Goal: Task Accomplishment & Management: Manage account settings

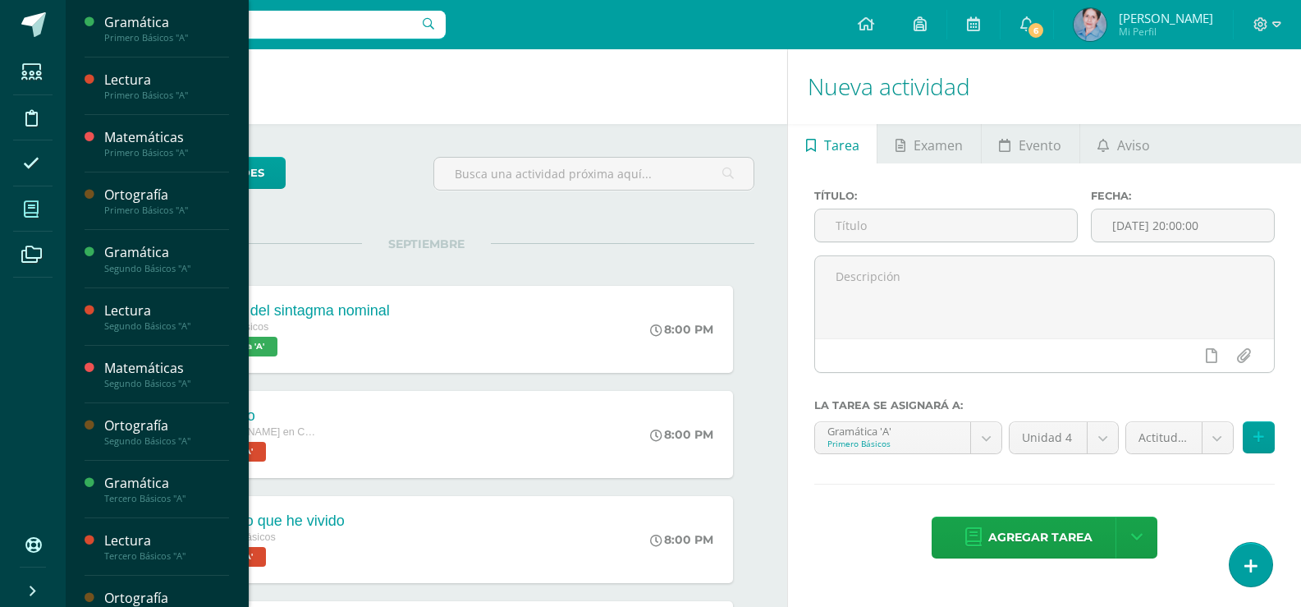
click at [30, 209] on icon at bounding box center [31, 209] width 15 height 16
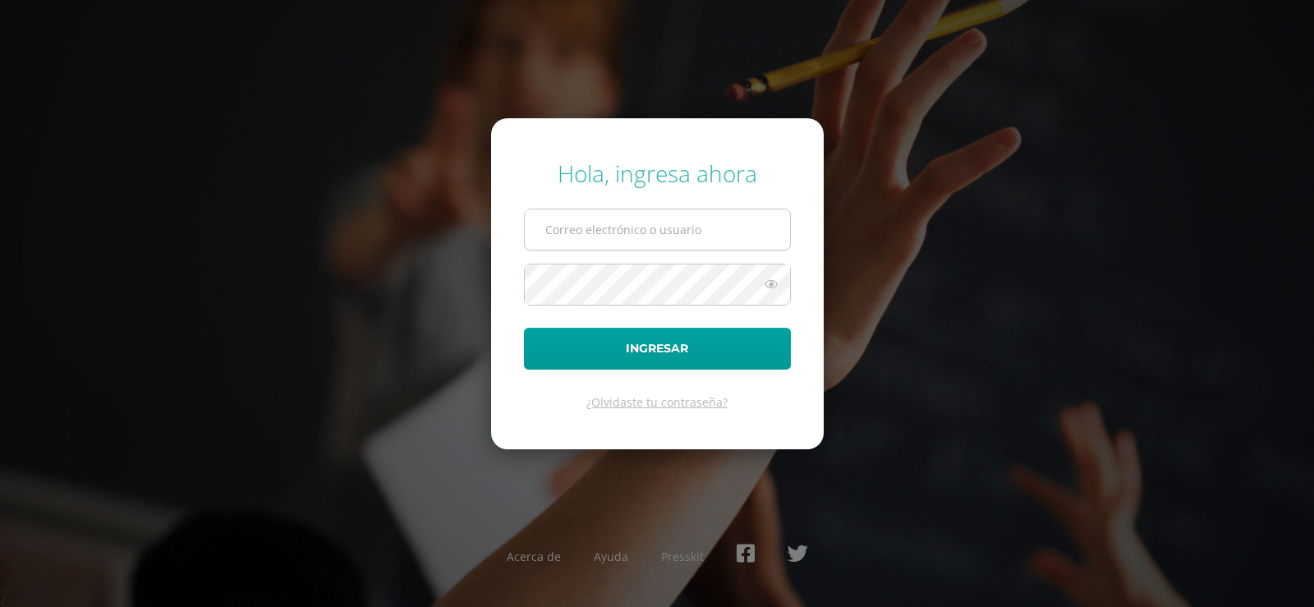
click at [612, 232] on input "text" at bounding box center [657, 229] width 265 height 40
type input "blancaantillon@hotmail.com"
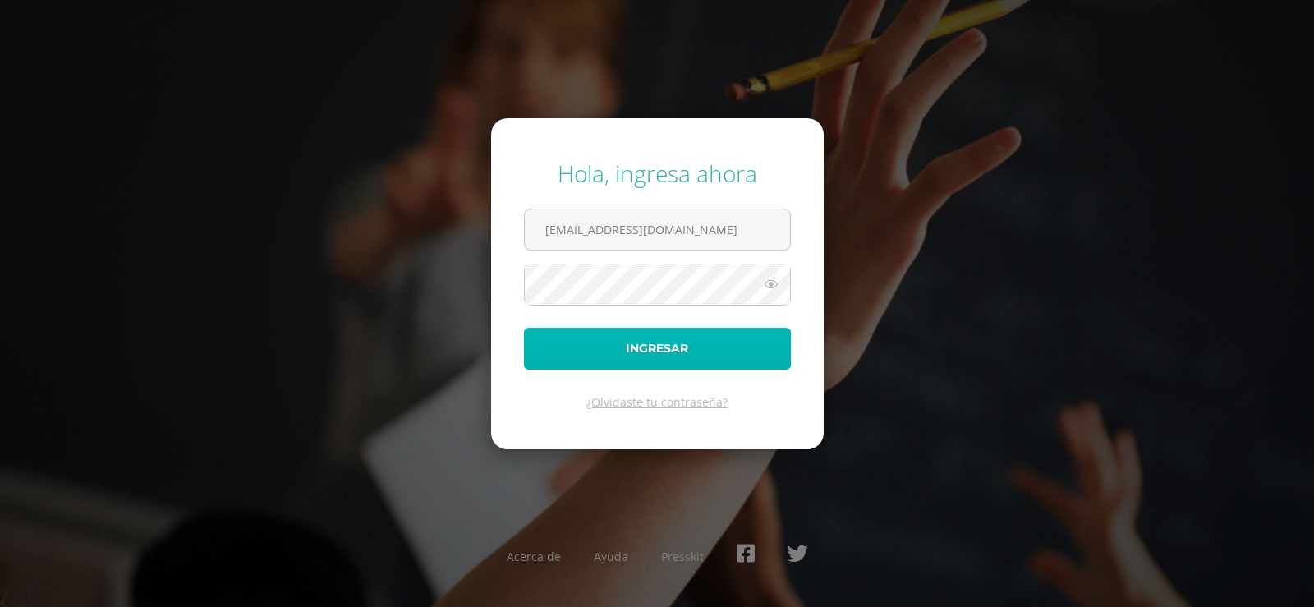
click at [636, 343] on button "Ingresar" at bounding box center [657, 349] width 267 height 42
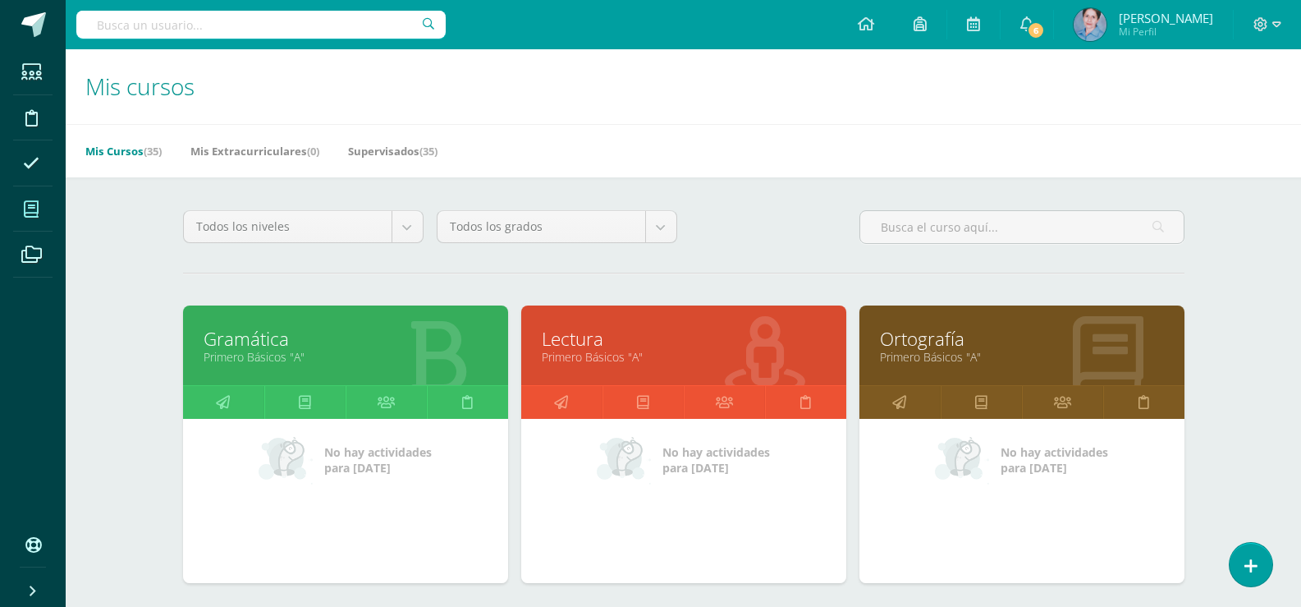
drag, startPoint x: 286, startPoint y: 333, endPoint x: 264, endPoint y: 325, distance: 23.6
click at [286, 332] on link "Gramática" at bounding box center [346, 338] width 284 height 25
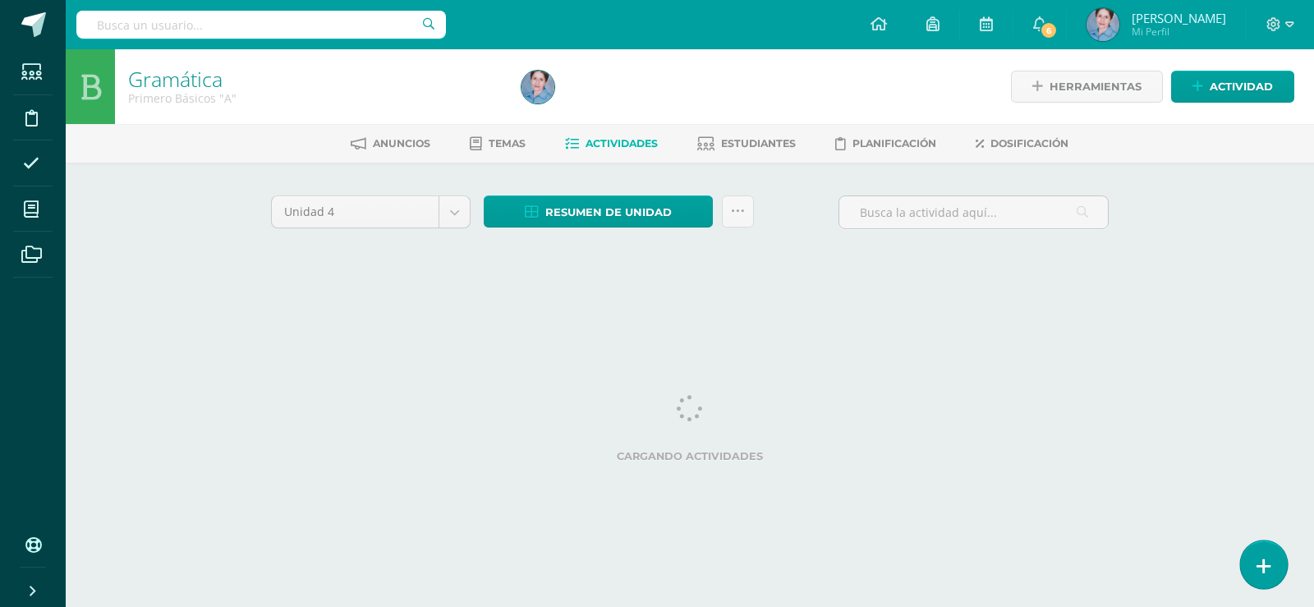
click at [1269, 559] on icon at bounding box center [1263, 566] width 15 height 19
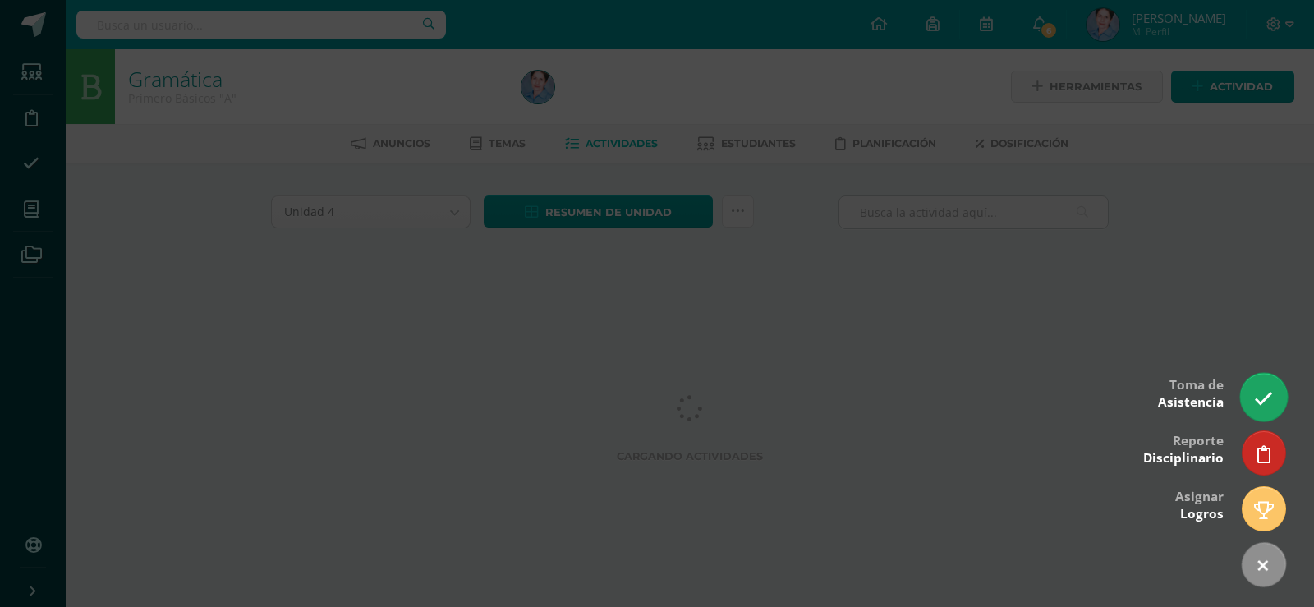
click at [1259, 395] on icon at bounding box center [1263, 398] width 19 height 19
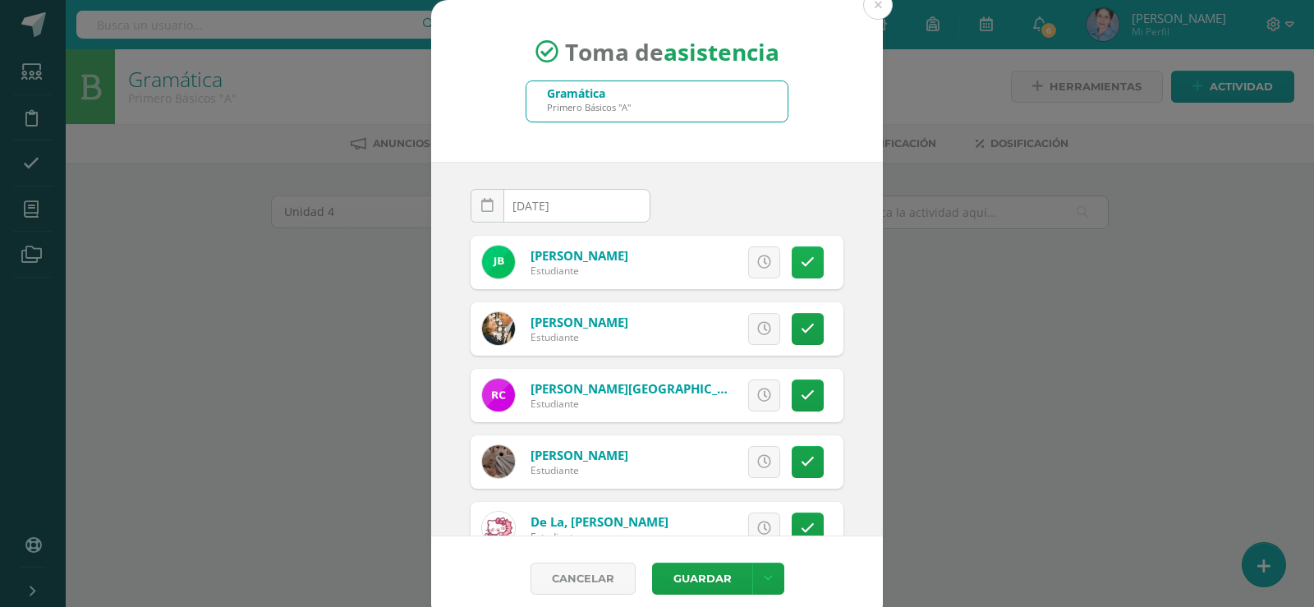
click at [801, 257] on icon at bounding box center [808, 262] width 14 height 14
click at [801, 259] on icon at bounding box center [808, 262] width 14 height 14
click at [803, 265] on icon at bounding box center [807, 262] width 9 height 14
click at [801, 325] on icon at bounding box center [808, 329] width 14 height 14
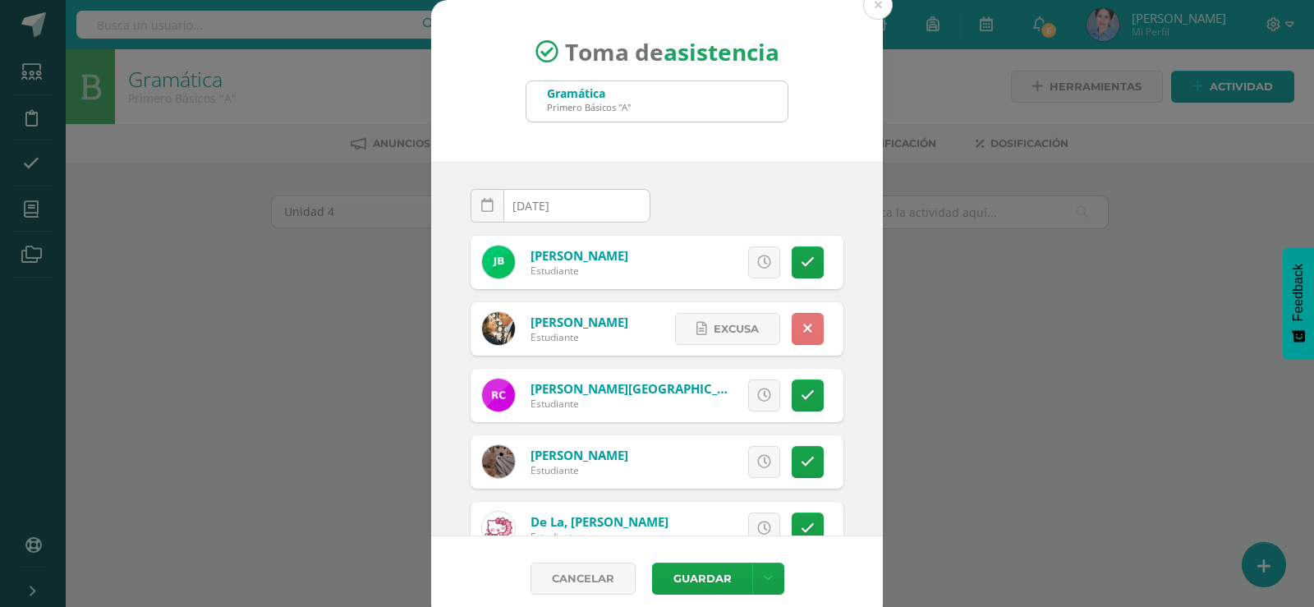
click at [803, 327] on icon at bounding box center [807, 329] width 9 height 14
click at [801, 392] on icon at bounding box center [808, 395] width 14 height 14
click at [803, 392] on icon at bounding box center [807, 395] width 9 height 14
click at [801, 457] on icon at bounding box center [808, 462] width 14 height 14
click at [803, 457] on icon at bounding box center [807, 462] width 9 height 14
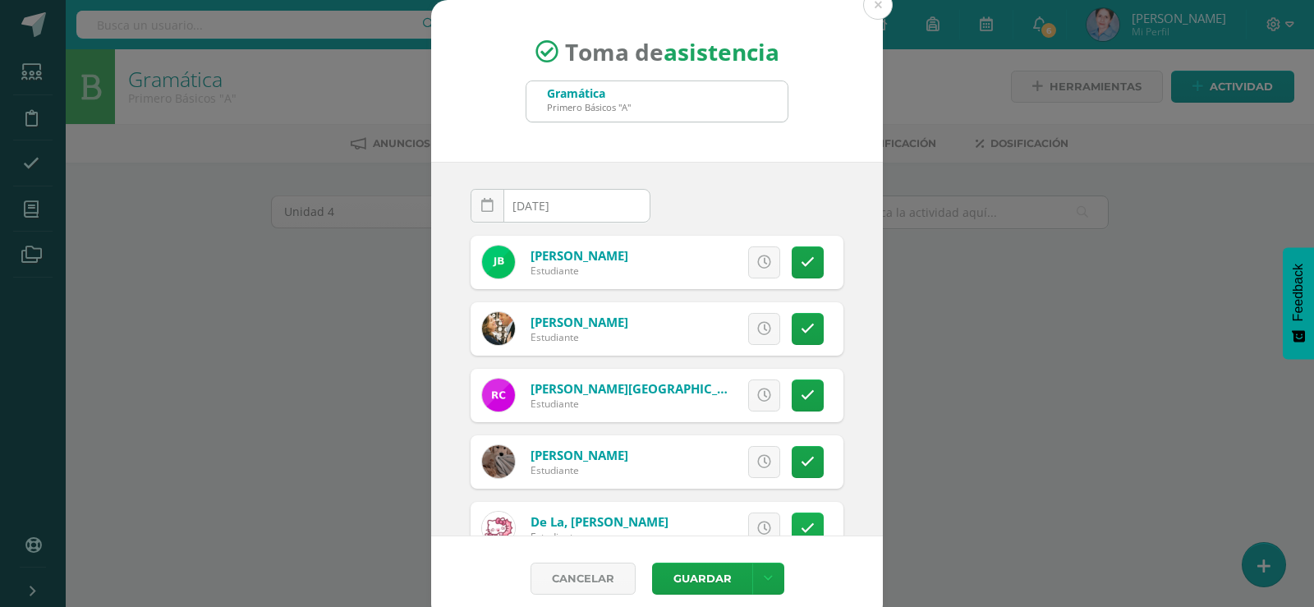
click at [801, 525] on icon at bounding box center [808, 528] width 14 height 14
click at [803, 524] on icon at bounding box center [807, 528] width 9 height 14
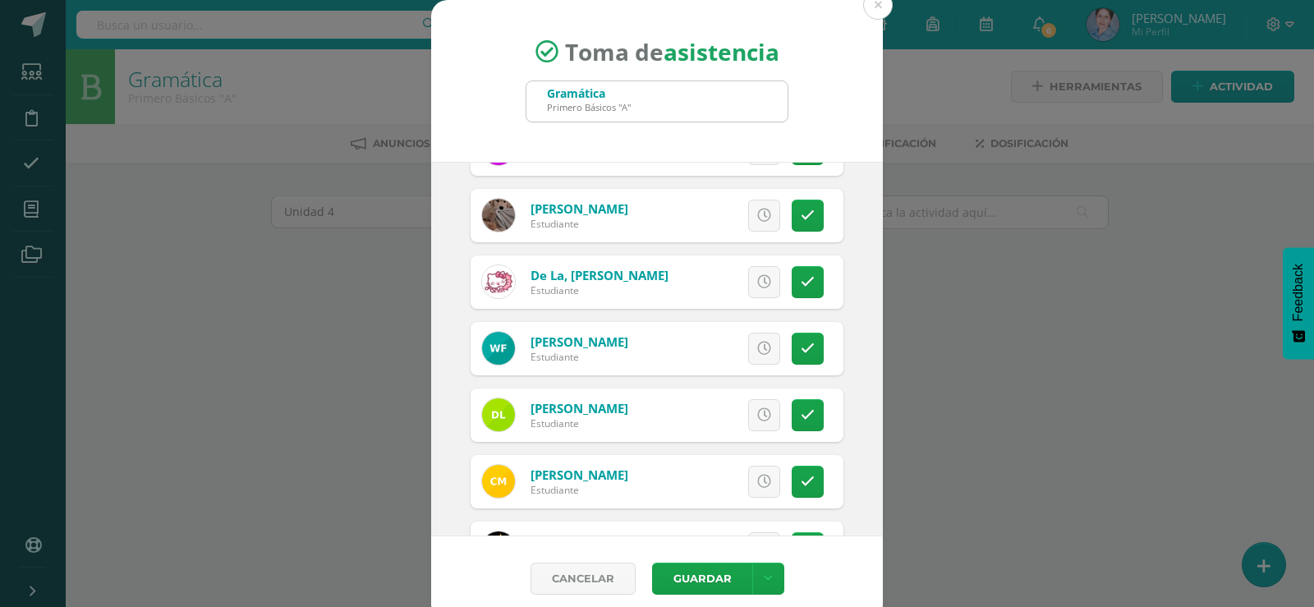
scroll to position [328, 0]
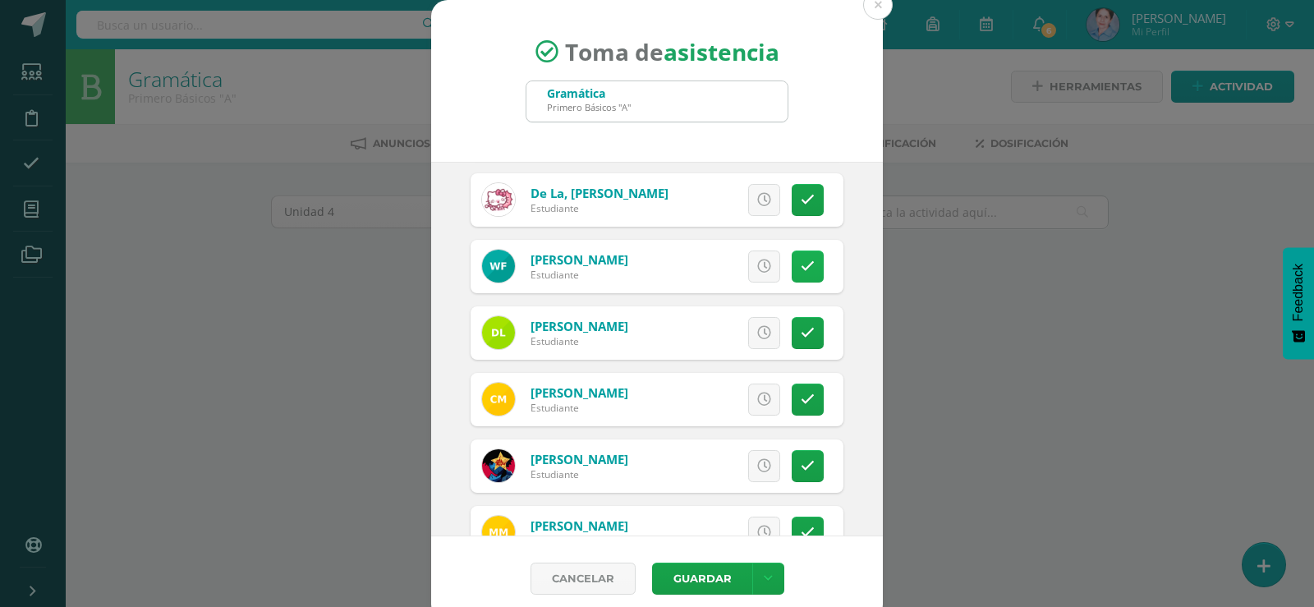
click at [801, 265] on icon at bounding box center [808, 266] width 14 height 14
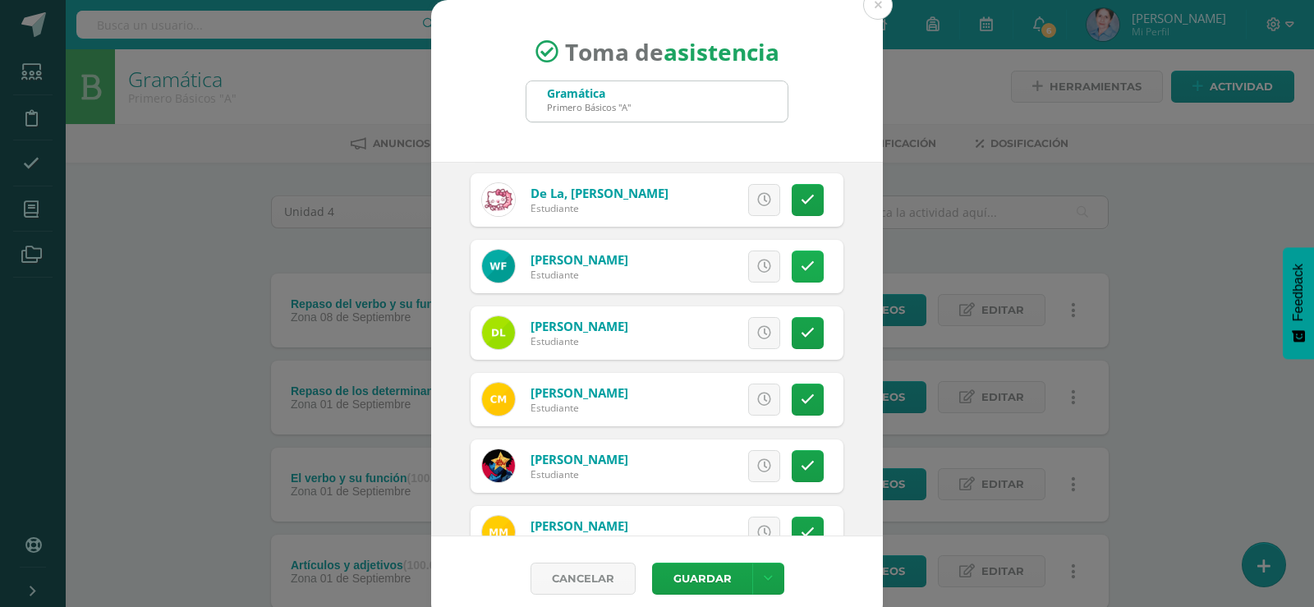
click at [801, 265] on icon at bounding box center [808, 266] width 14 height 14
click at [803, 267] on icon at bounding box center [807, 266] width 9 height 14
drag, startPoint x: 792, startPoint y: 333, endPoint x: 783, endPoint y: 327, distance: 10.7
click at [801, 333] on icon at bounding box center [808, 333] width 14 height 14
click at [792, 327] on link at bounding box center [808, 333] width 32 height 32
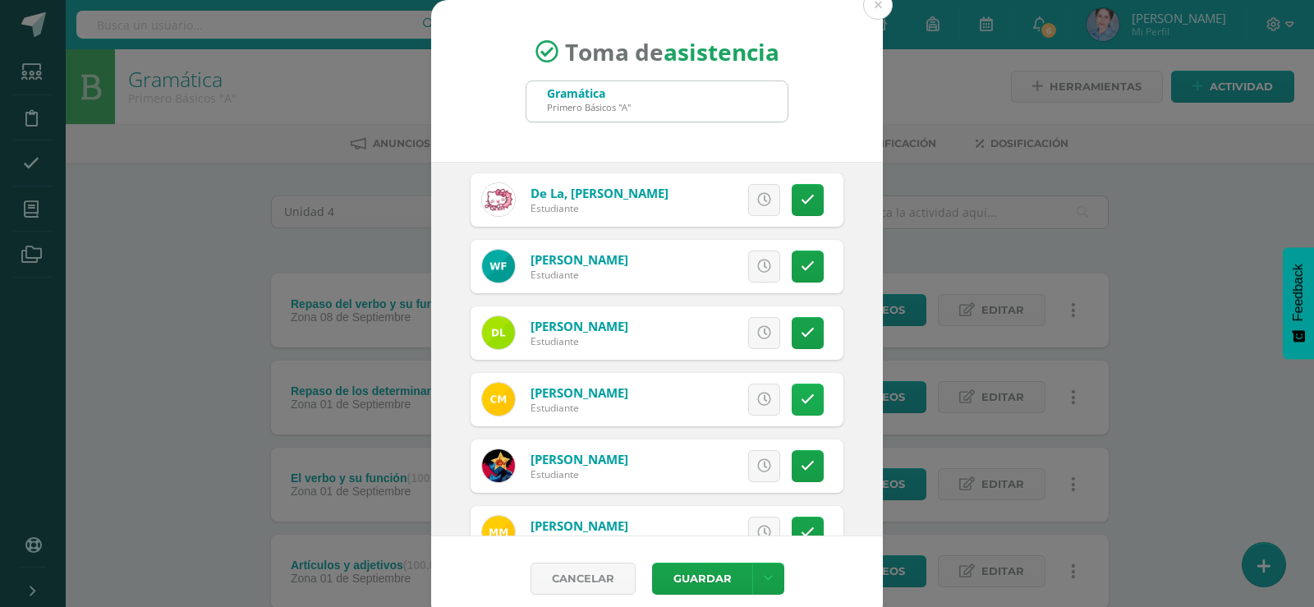
click at [801, 398] on icon at bounding box center [808, 399] width 14 height 14
click at [803, 398] on icon at bounding box center [807, 399] width 9 height 14
click at [792, 457] on link at bounding box center [808, 466] width 32 height 32
click at [801, 527] on icon at bounding box center [808, 532] width 14 height 14
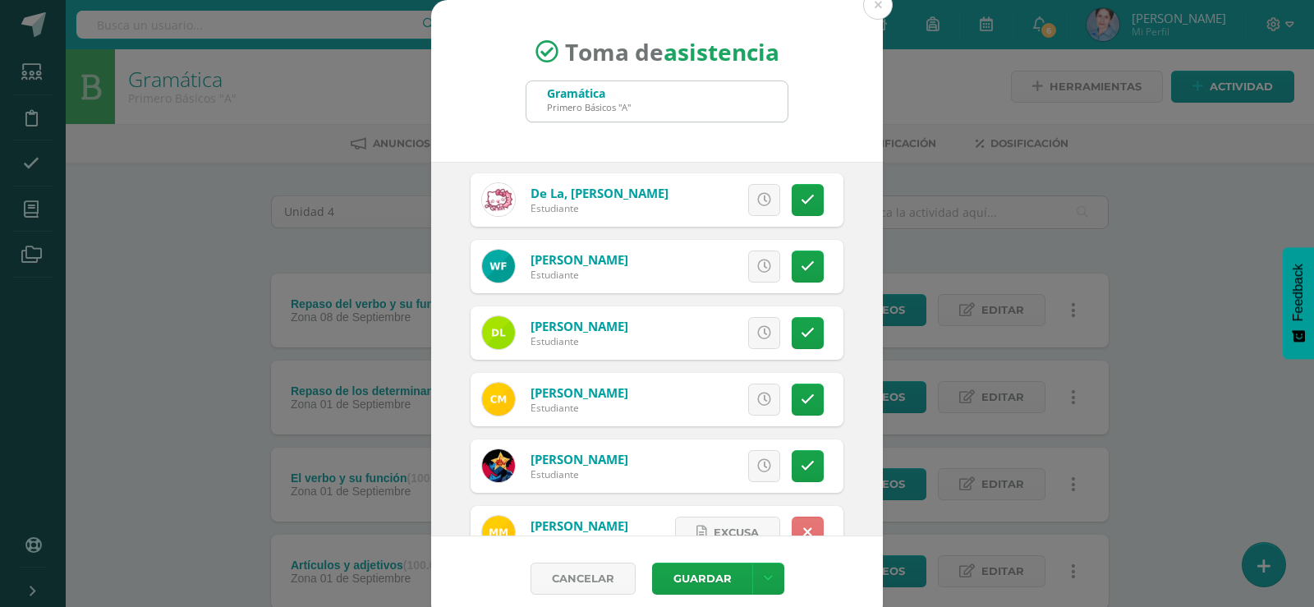
click at [803, 527] on icon at bounding box center [807, 532] width 9 height 14
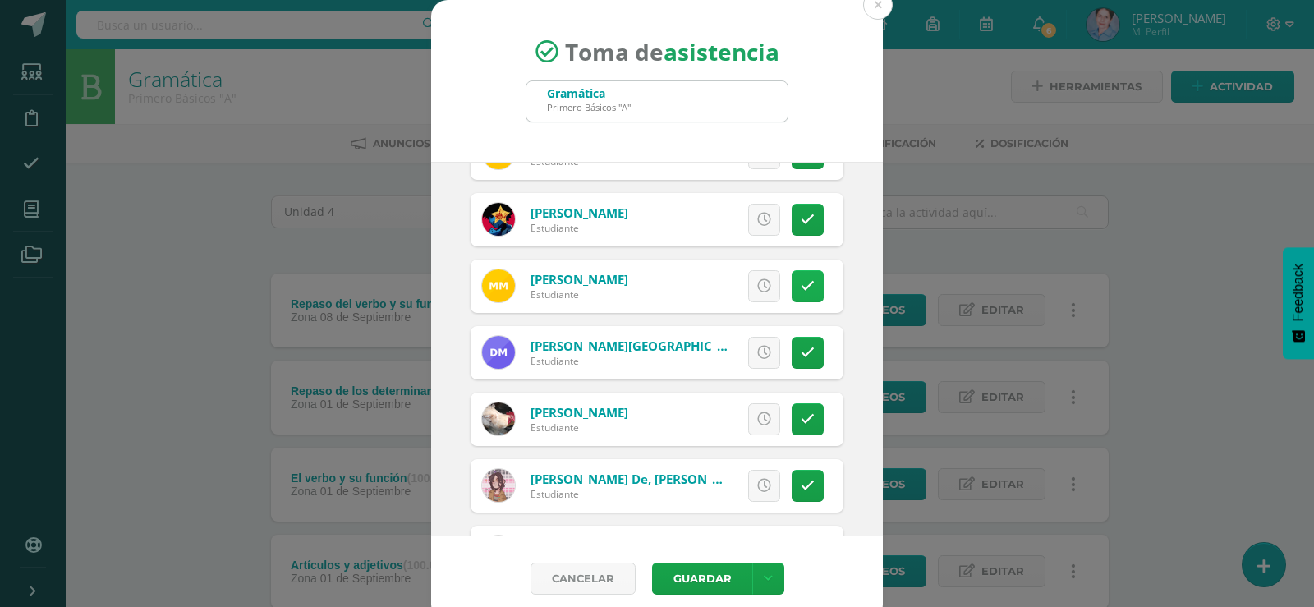
scroll to position [657, 0]
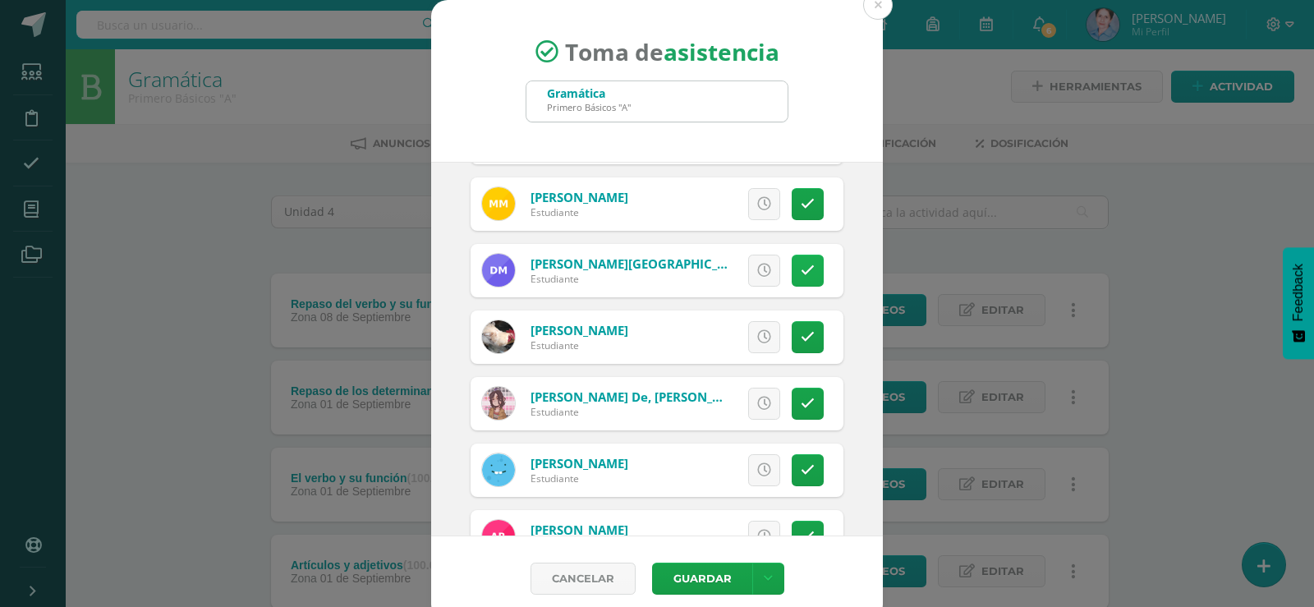
click at [801, 265] on icon at bounding box center [808, 271] width 14 height 14
click at [793, 265] on link at bounding box center [808, 271] width 32 height 32
click at [801, 333] on icon at bounding box center [808, 337] width 14 height 14
click at [803, 333] on icon at bounding box center [807, 337] width 9 height 14
click at [801, 397] on icon at bounding box center [808, 404] width 14 height 14
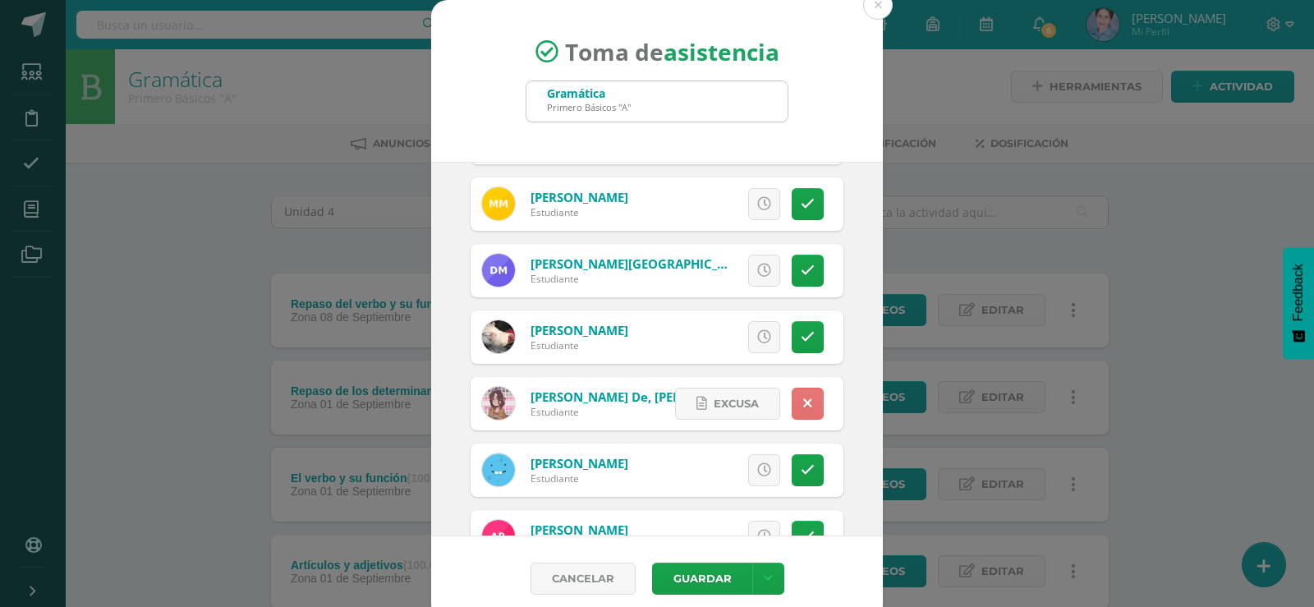
click at [792, 397] on link at bounding box center [808, 404] width 32 height 32
click at [801, 466] on icon at bounding box center [808, 470] width 14 height 14
click at [803, 466] on icon at bounding box center [807, 470] width 9 height 14
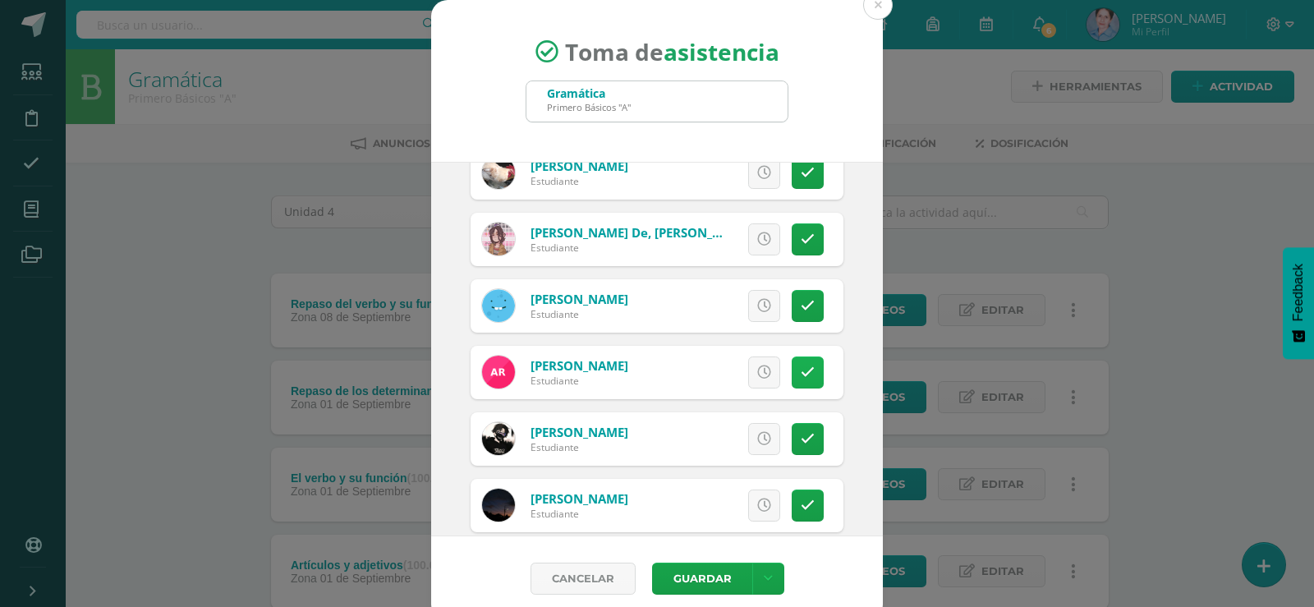
scroll to position [903, 0]
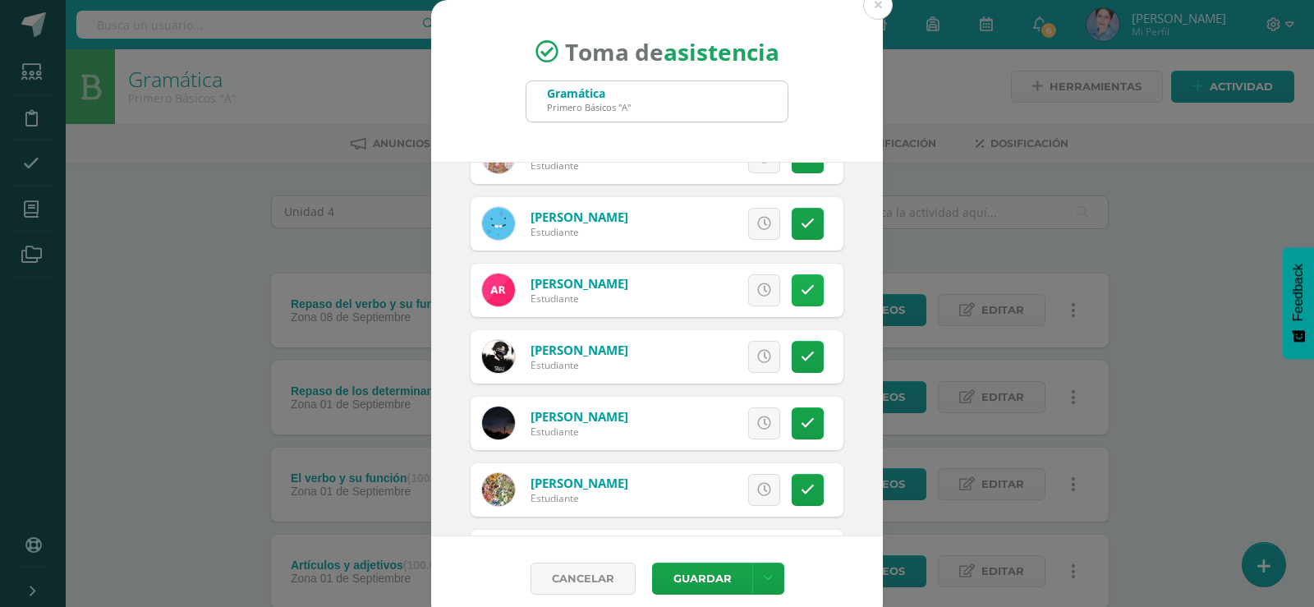
click at [801, 283] on icon at bounding box center [808, 290] width 14 height 14
click at [803, 283] on icon at bounding box center [807, 290] width 9 height 14
click at [801, 352] on icon at bounding box center [808, 357] width 14 height 14
click at [803, 352] on icon at bounding box center [807, 357] width 9 height 14
click at [801, 418] on icon at bounding box center [808, 423] width 14 height 14
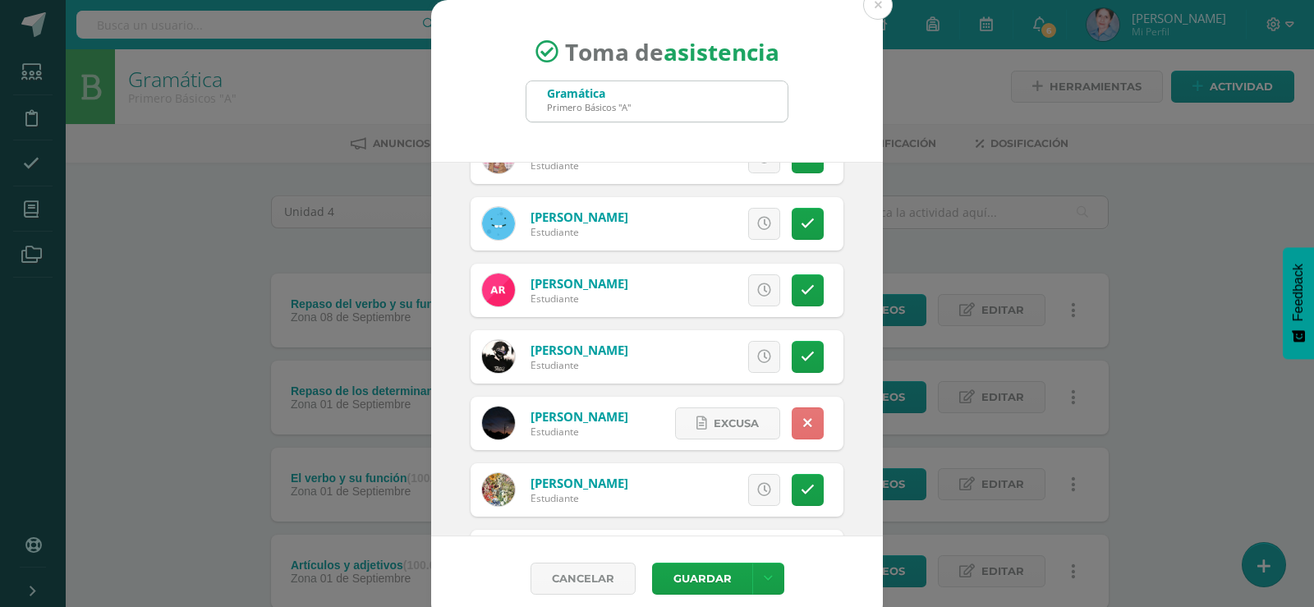
click at [803, 418] on icon at bounding box center [807, 423] width 9 height 14
click at [801, 483] on icon at bounding box center [808, 490] width 14 height 14
click at [803, 483] on icon at bounding box center [807, 490] width 9 height 14
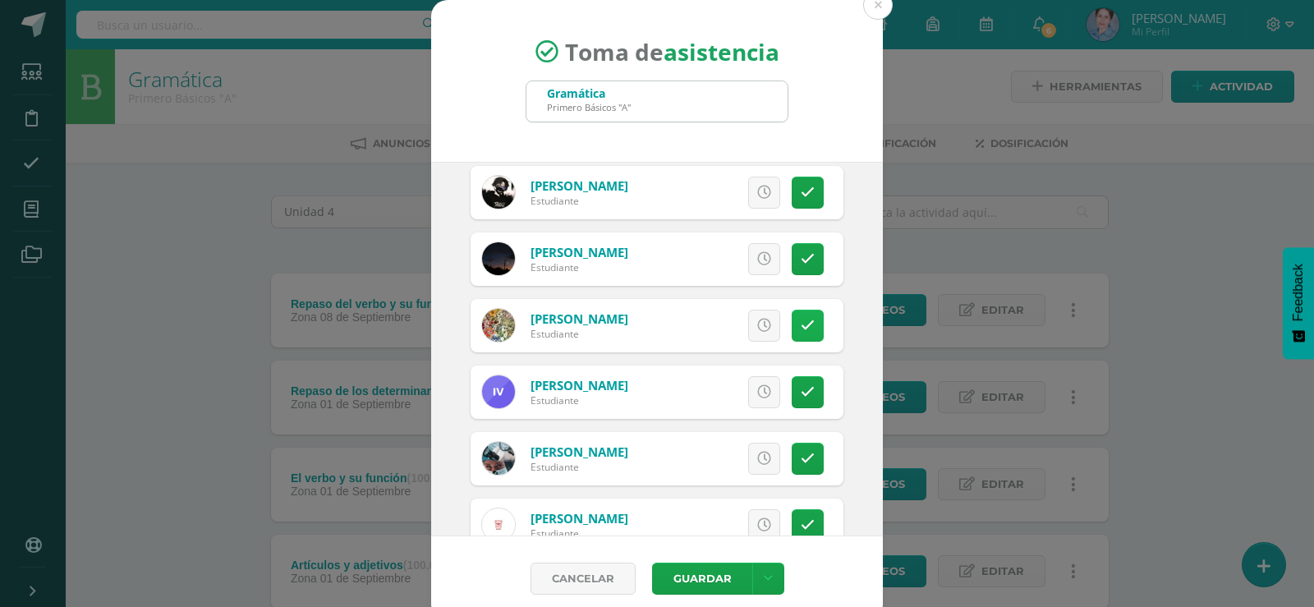
scroll to position [1149, 0]
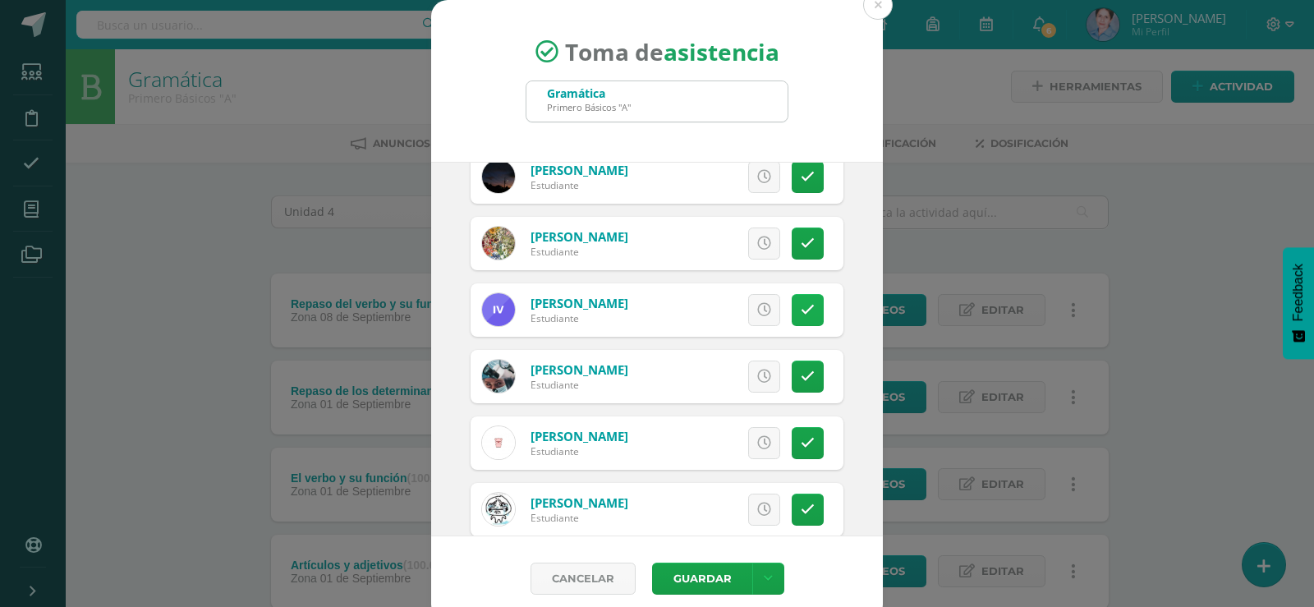
drag, startPoint x: 787, startPoint y: 307, endPoint x: 782, endPoint y: 299, distance: 10.0
click at [792, 301] on link at bounding box center [808, 310] width 32 height 32
click at [792, 298] on link at bounding box center [808, 310] width 32 height 32
click at [801, 372] on icon at bounding box center [808, 376] width 14 height 14
click at [792, 372] on link at bounding box center [808, 376] width 32 height 32
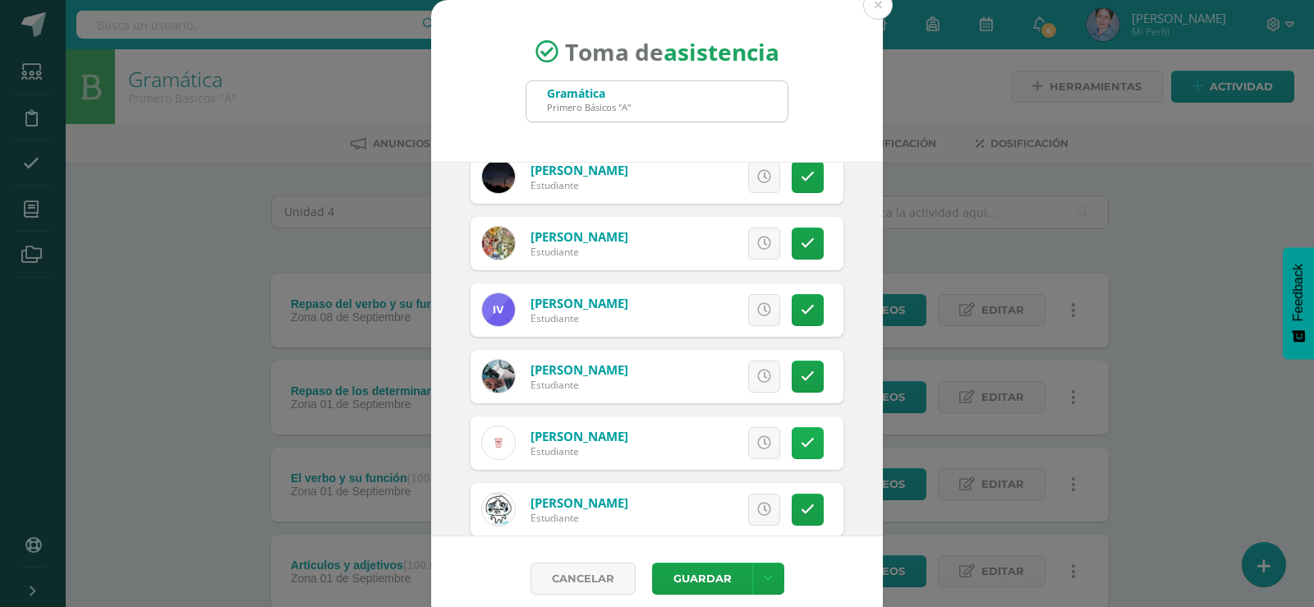
click at [801, 438] on icon at bounding box center [808, 443] width 14 height 14
click at [803, 438] on icon at bounding box center [807, 443] width 9 height 14
click at [801, 504] on icon at bounding box center [808, 509] width 14 height 14
click at [803, 504] on icon at bounding box center [807, 509] width 9 height 14
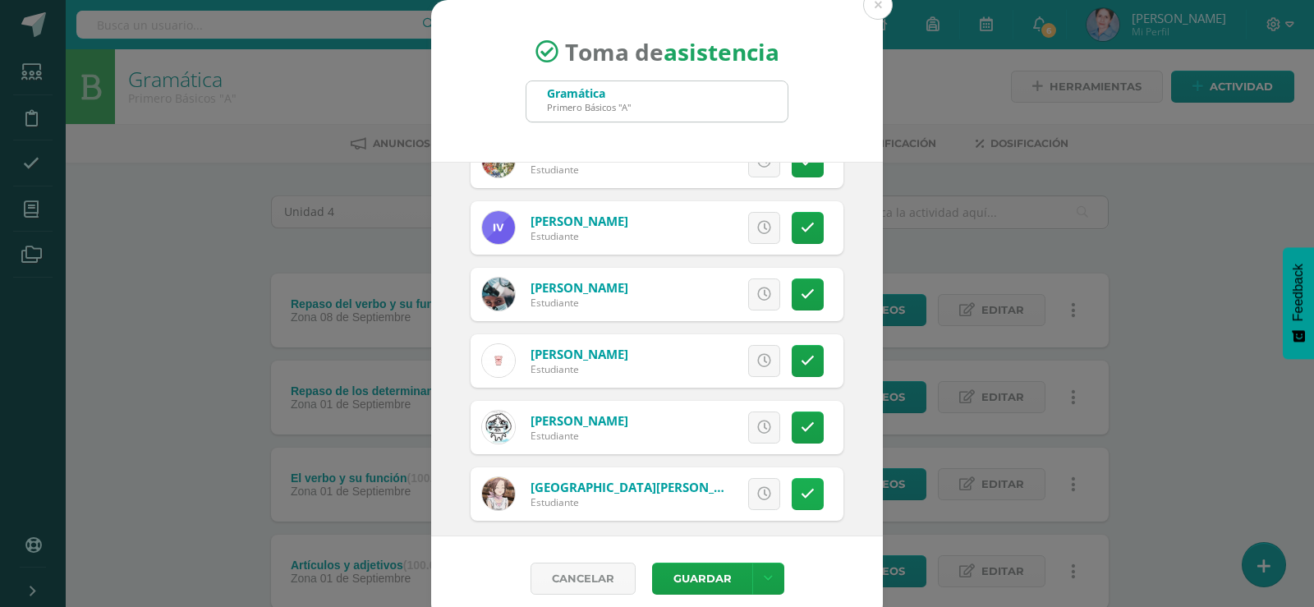
click at [801, 491] on icon at bounding box center [808, 494] width 14 height 14
click at [803, 491] on icon at bounding box center [807, 494] width 9 height 14
click at [801, 429] on icon at bounding box center [808, 427] width 14 height 14
click at [803, 428] on icon at bounding box center [807, 427] width 9 height 14
click at [712, 583] on button "Guardar" at bounding box center [702, 578] width 100 height 32
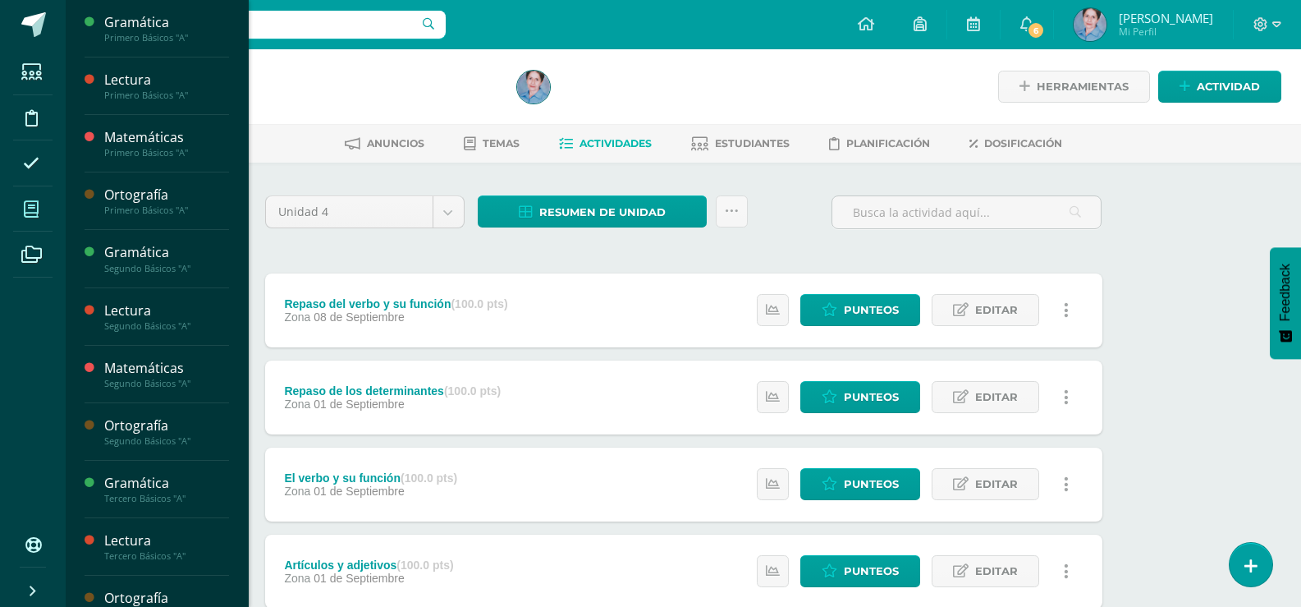
click at [30, 207] on icon at bounding box center [31, 209] width 15 height 16
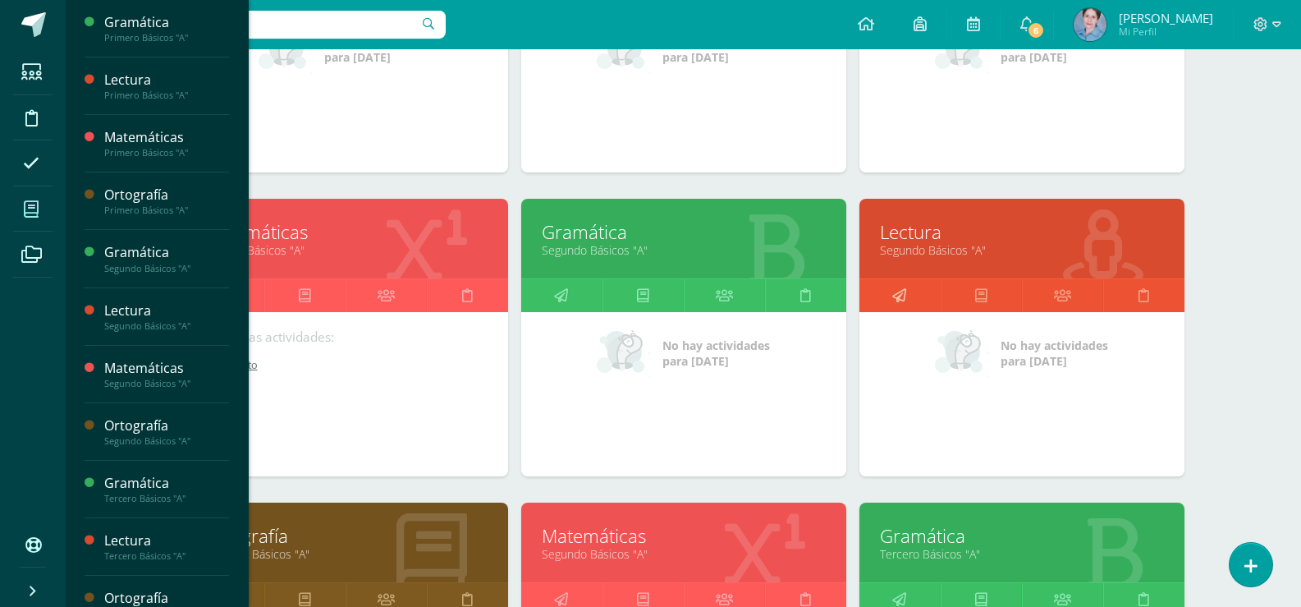
scroll to position [493, 0]
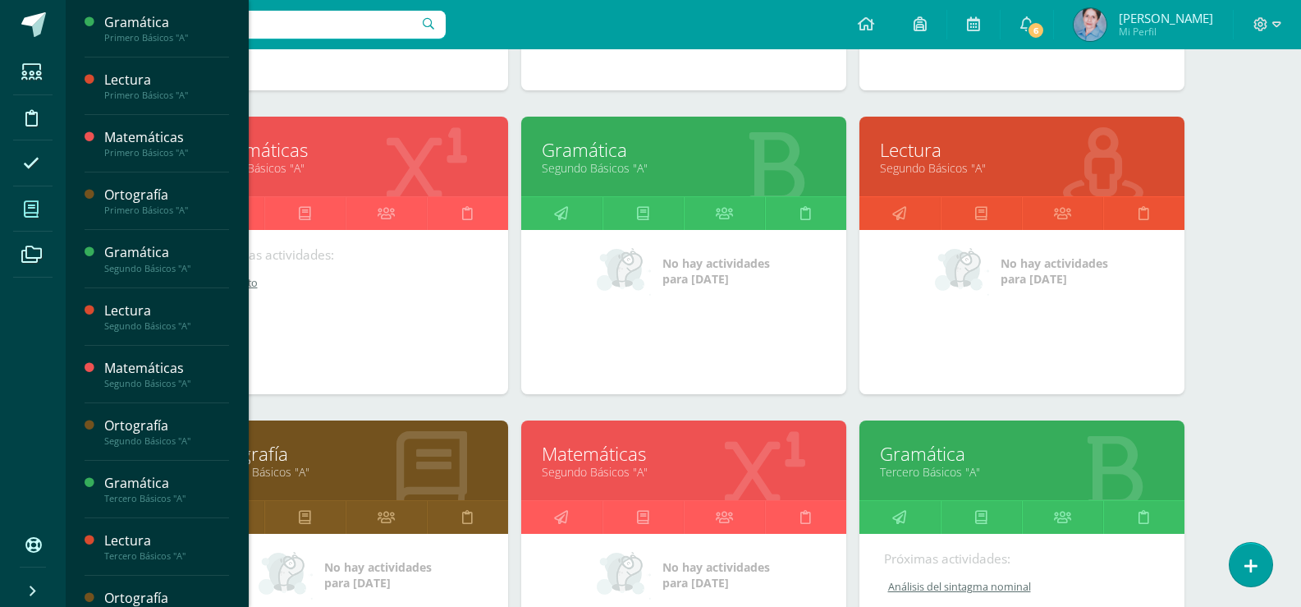
click at [910, 448] on link "Gramática" at bounding box center [1022, 453] width 284 height 25
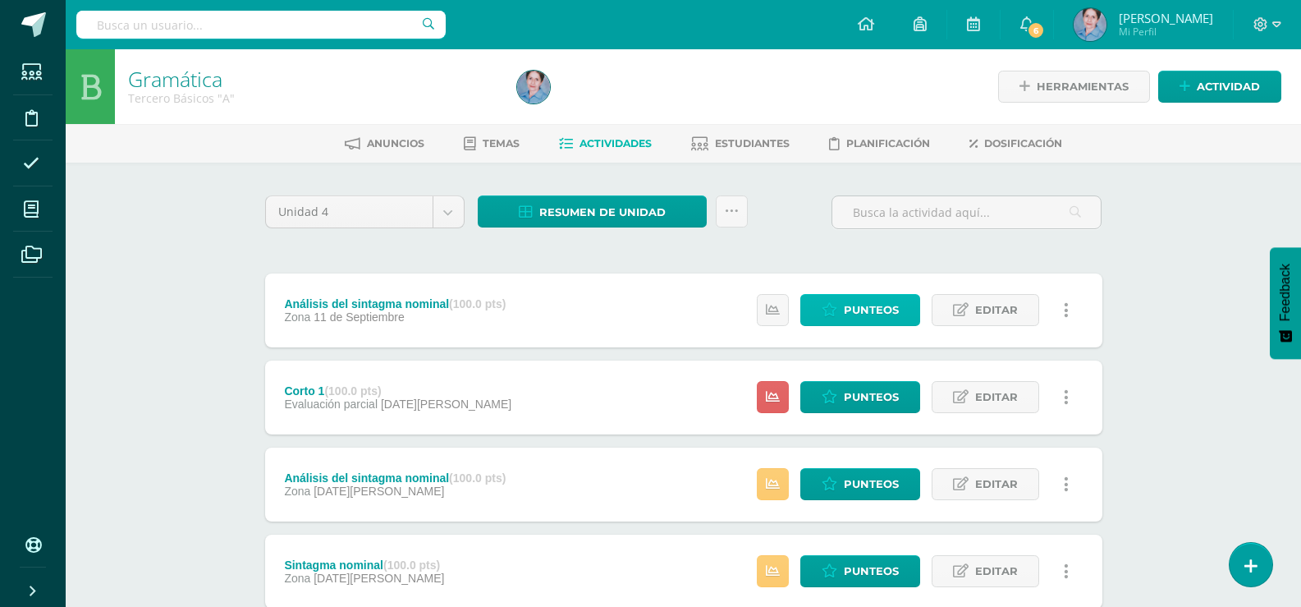
click at [856, 307] on span "Punteos" at bounding box center [871, 310] width 55 height 30
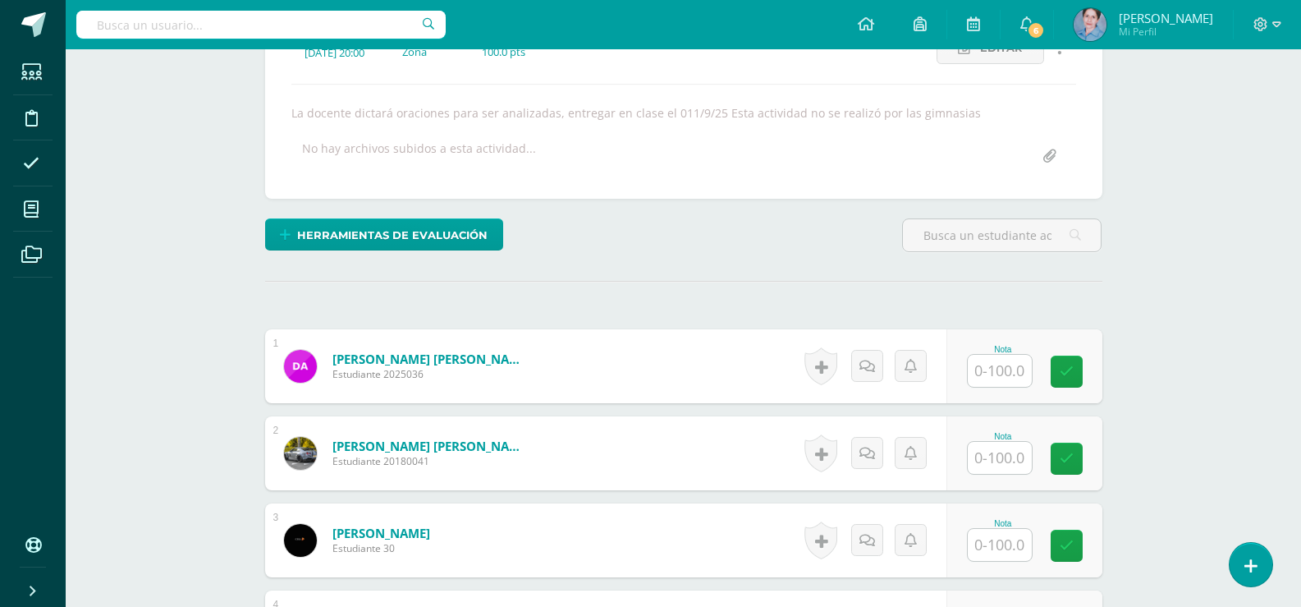
scroll to position [339, 0]
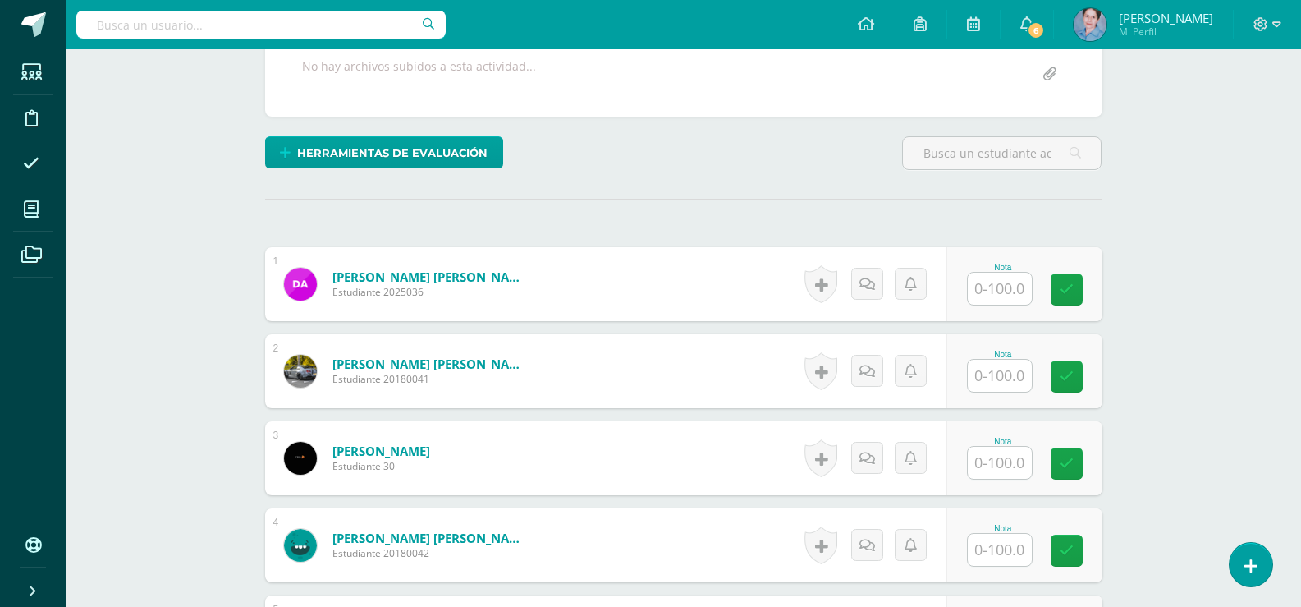
click at [1012, 288] on input "text" at bounding box center [1000, 289] width 64 height 32
type input "0"
click at [1085, 296] on icon at bounding box center [1078, 289] width 15 height 14
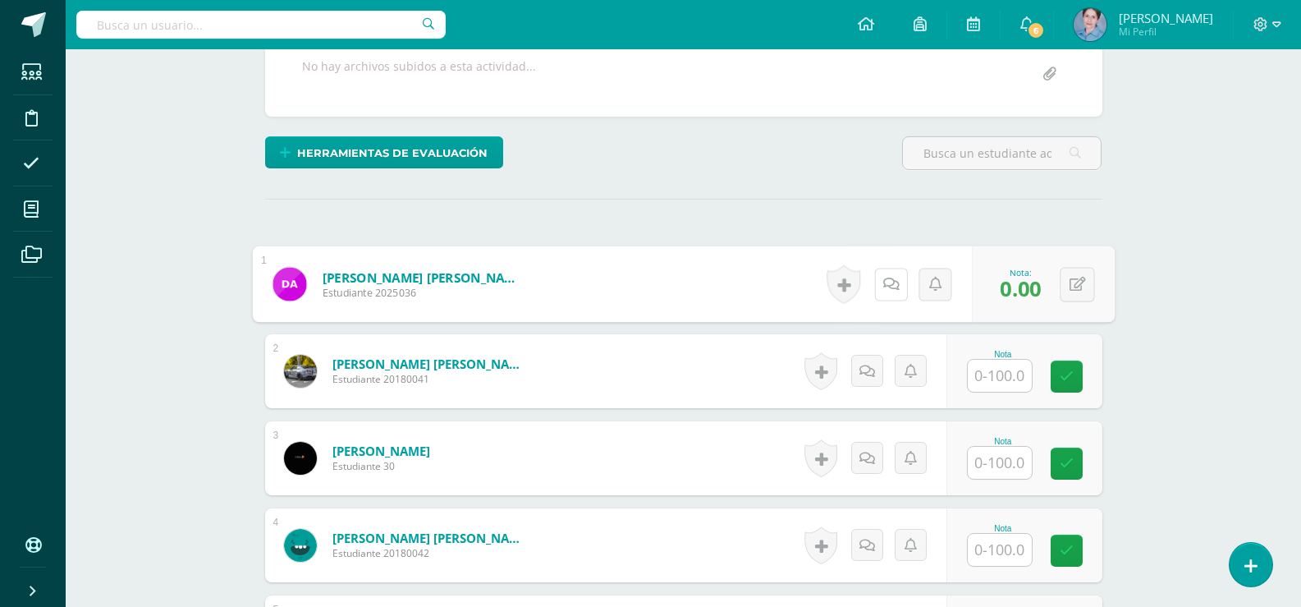
click at [872, 287] on div "Historial de actividad No hay historial para esta actividad Agregar Comentarios…" at bounding box center [896, 284] width 152 height 76
click at [893, 286] on icon at bounding box center [891, 284] width 16 height 14
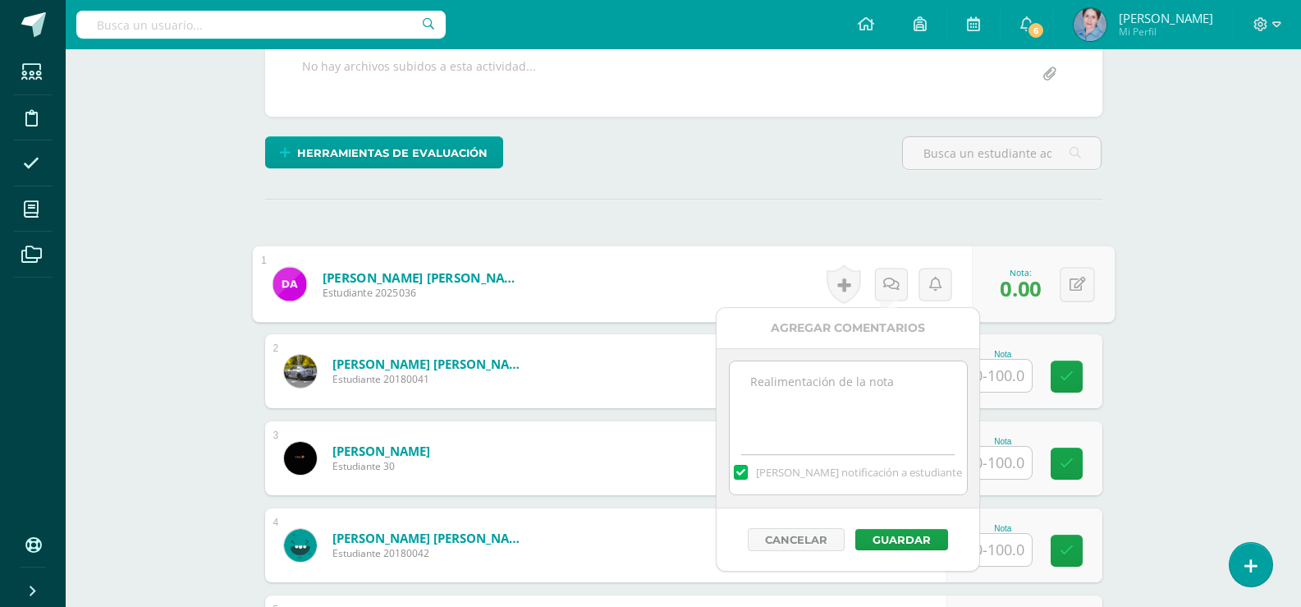
click at [773, 386] on textarea at bounding box center [848, 402] width 237 height 82
drag, startPoint x: 753, startPoint y: 381, endPoint x: 830, endPoint y: 397, distance: 78.7
click at [830, 397] on textarea "No asistió" at bounding box center [848, 402] width 237 height 82
type textarea "No asistió"
click at [901, 545] on button "Guardar" at bounding box center [902, 539] width 93 height 21
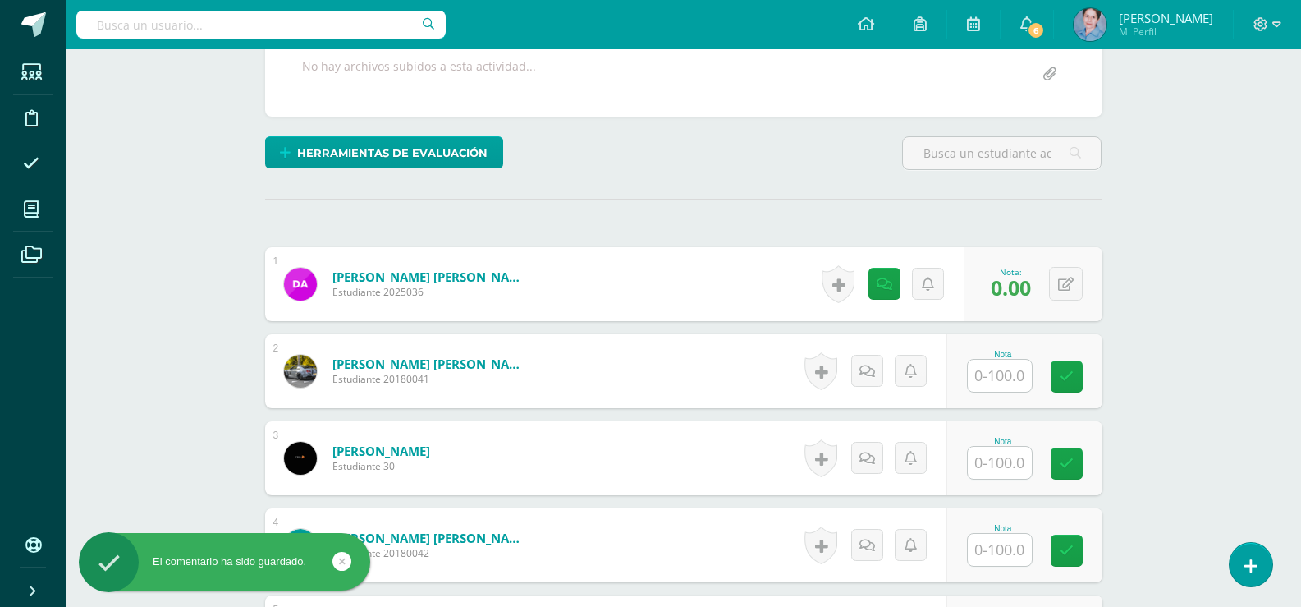
click at [1007, 374] on input "text" at bounding box center [1000, 376] width 64 height 32
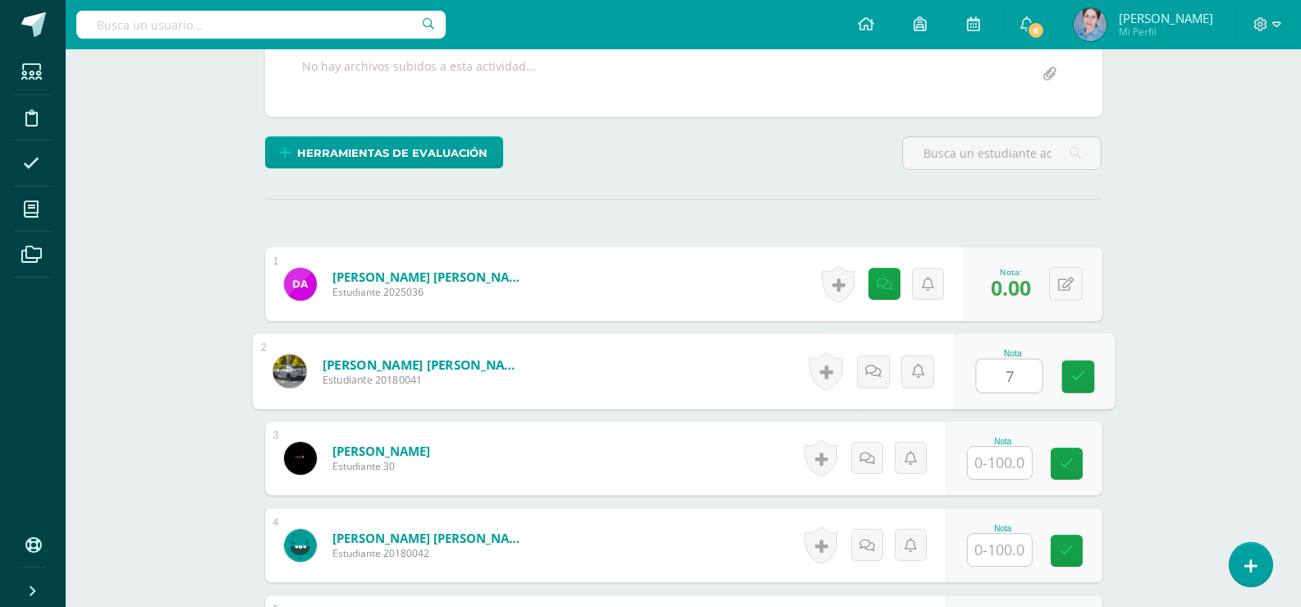
type input "75"
drag, startPoint x: 1076, startPoint y: 367, endPoint x: 976, endPoint y: 438, distance: 123.0
click at [1067, 371] on link at bounding box center [1078, 376] width 33 height 33
click at [1002, 466] on input "text" at bounding box center [1000, 463] width 64 height 32
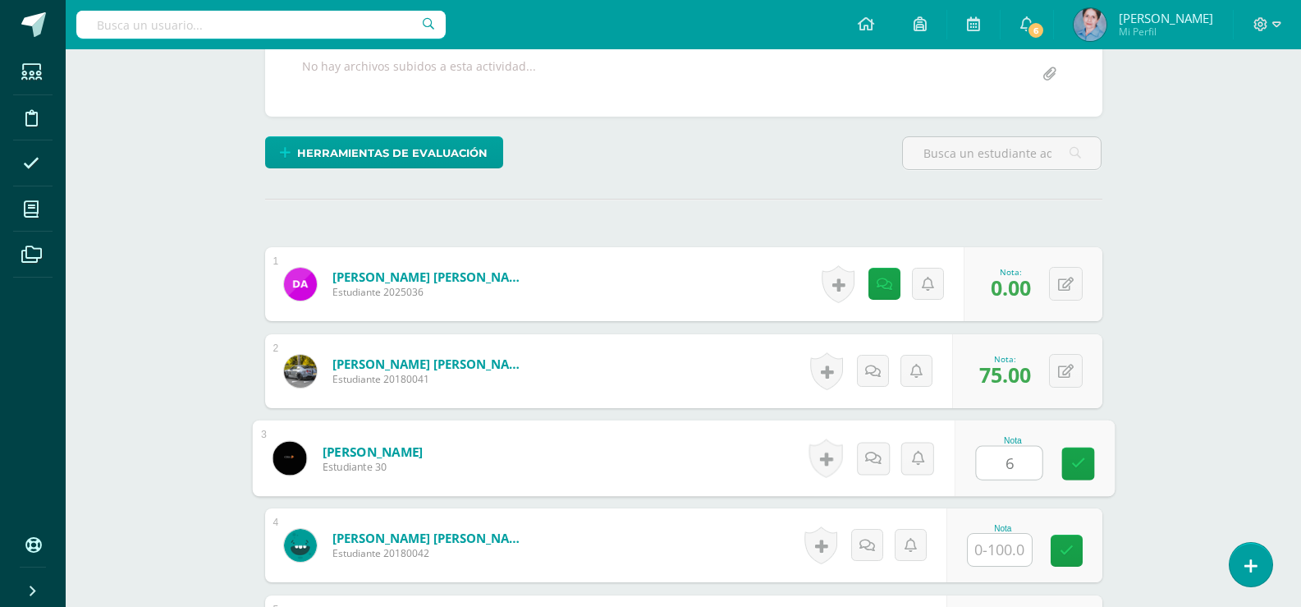
type input "60"
click at [1094, 459] on link at bounding box center [1078, 463] width 33 height 33
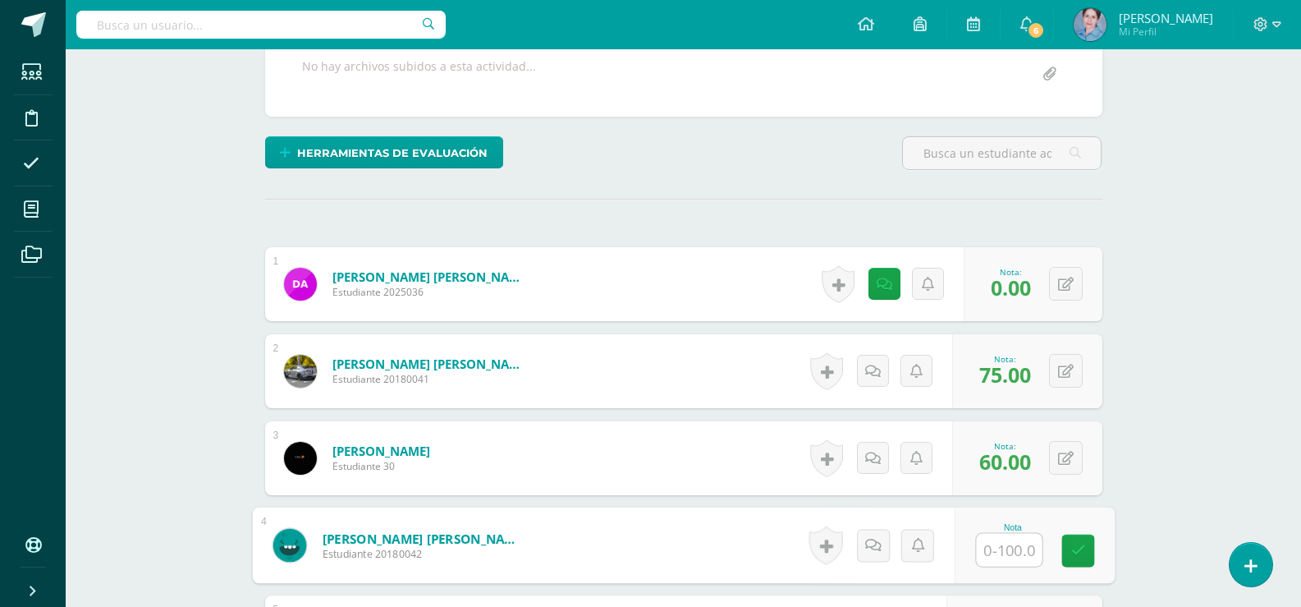
click at [1016, 539] on input "text" at bounding box center [1009, 550] width 66 height 33
type input "100"
click at [1078, 539] on link at bounding box center [1078, 551] width 33 height 33
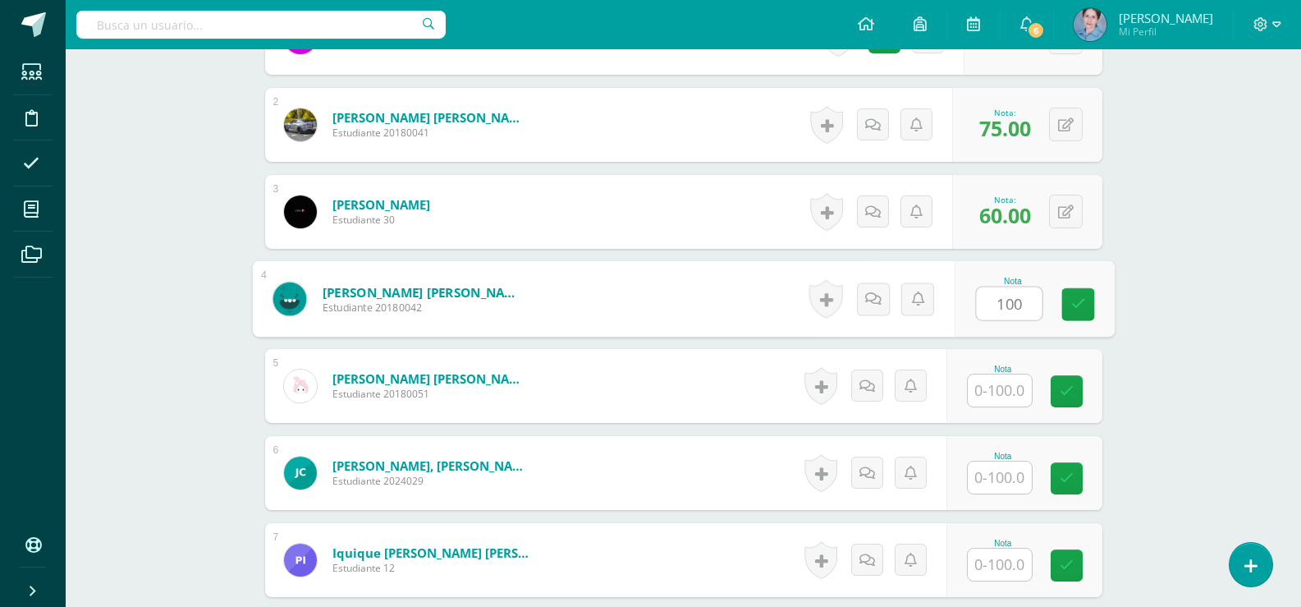
click at [1008, 305] on input "100" at bounding box center [1009, 303] width 66 height 33
click at [1079, 297] on icon at bounding box center [1078, 304] width 15 height 14
click at [1009, 395] on input "text" at bounding box center [1000, 390] width 64 height 32
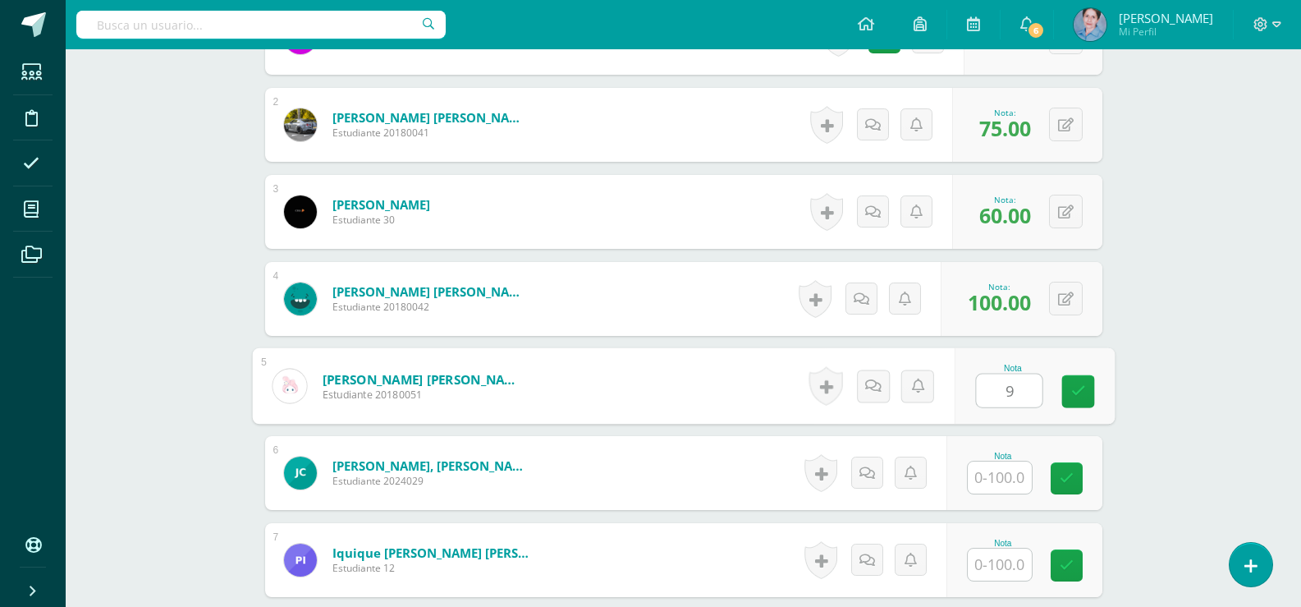
type input "90"
click at [1081, 390] on icon at bounding box center [1078, 391] width 15 height 14
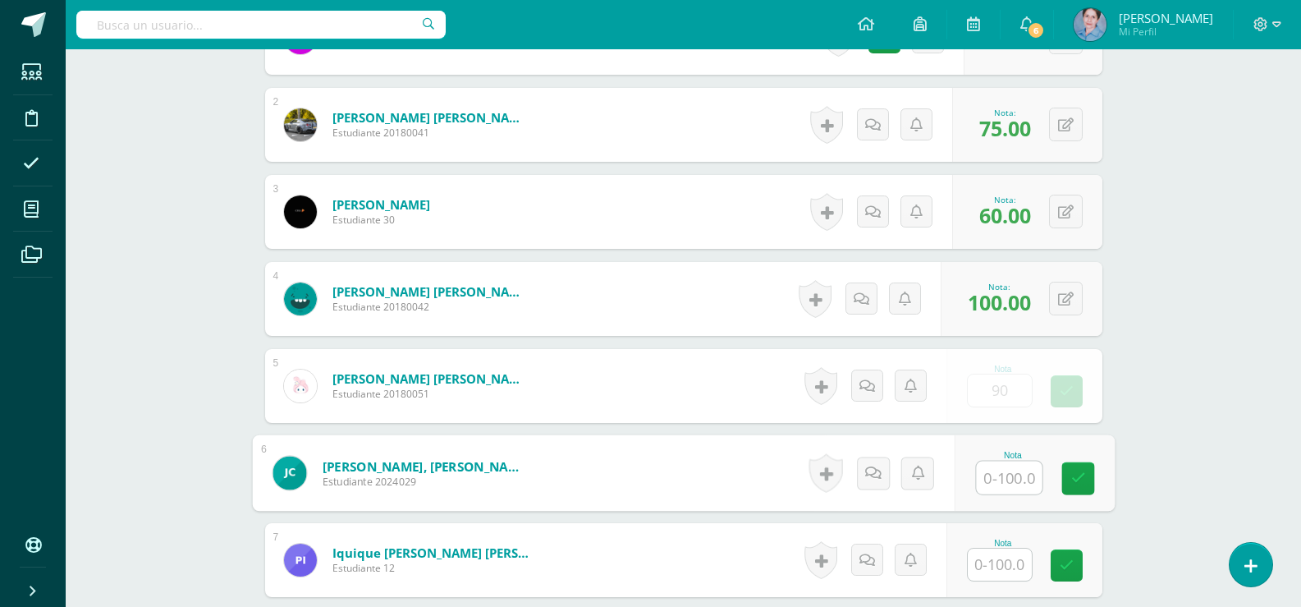
click at [1008, 482] on input "text" at bounding box center [1009, 477] width 66 height 33
type input "60"
click at [1085, 471] on icon at bounding box center [1078, 478] width 15 height 14
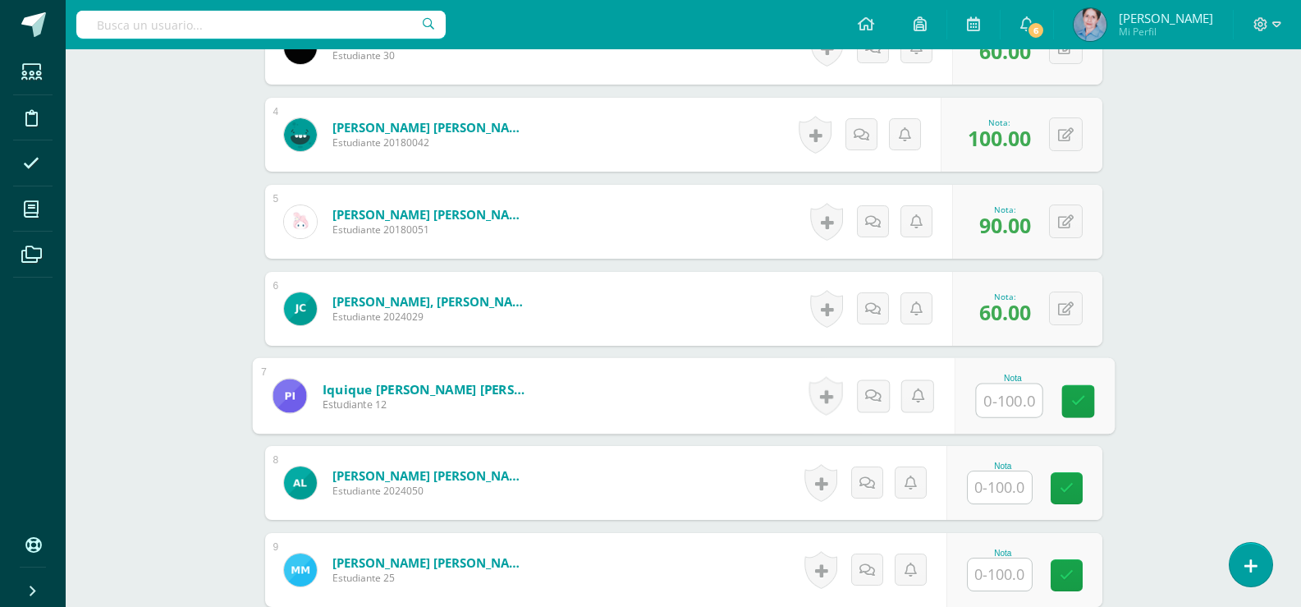
click at [1008, 402] on input "text" at bounding box center [1009, 400] width 66 height 33
type input "100"
click at [1089, 395] on link at bounding box center [1078, 401] width 33 height 33
click at [1007, 478] on input "text" at bounding box center [1000, 487] width 64 height 32
type input "75"
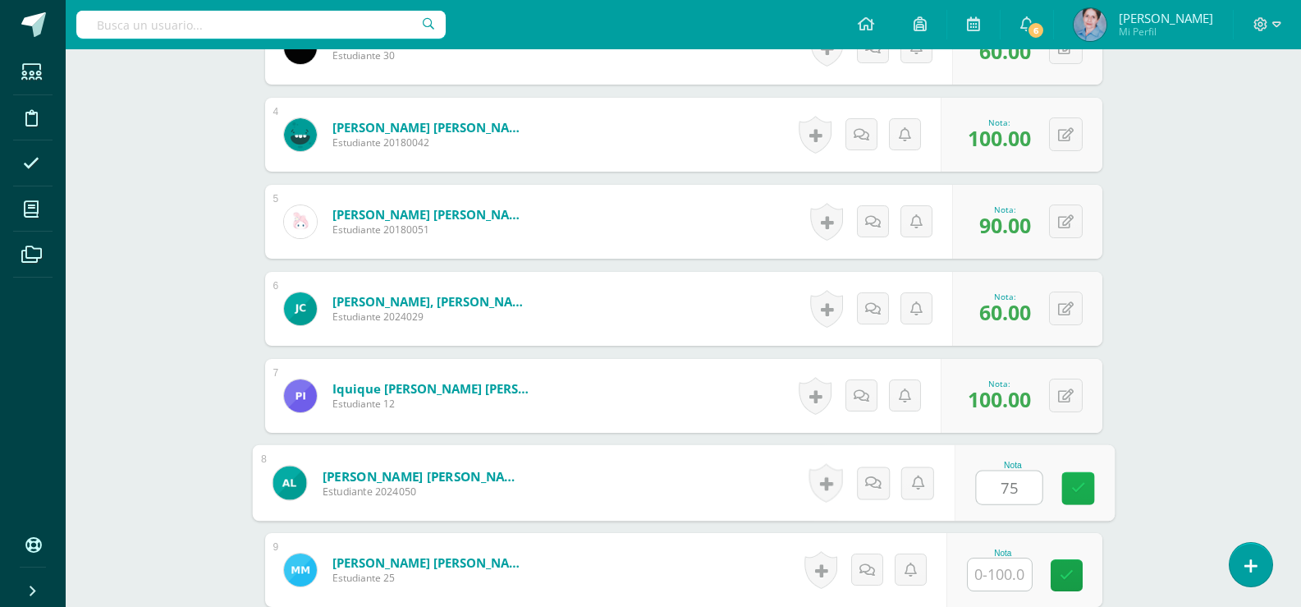
click at [1077, 485] on icon at bounding box center [1078, 488] width 15 height 14
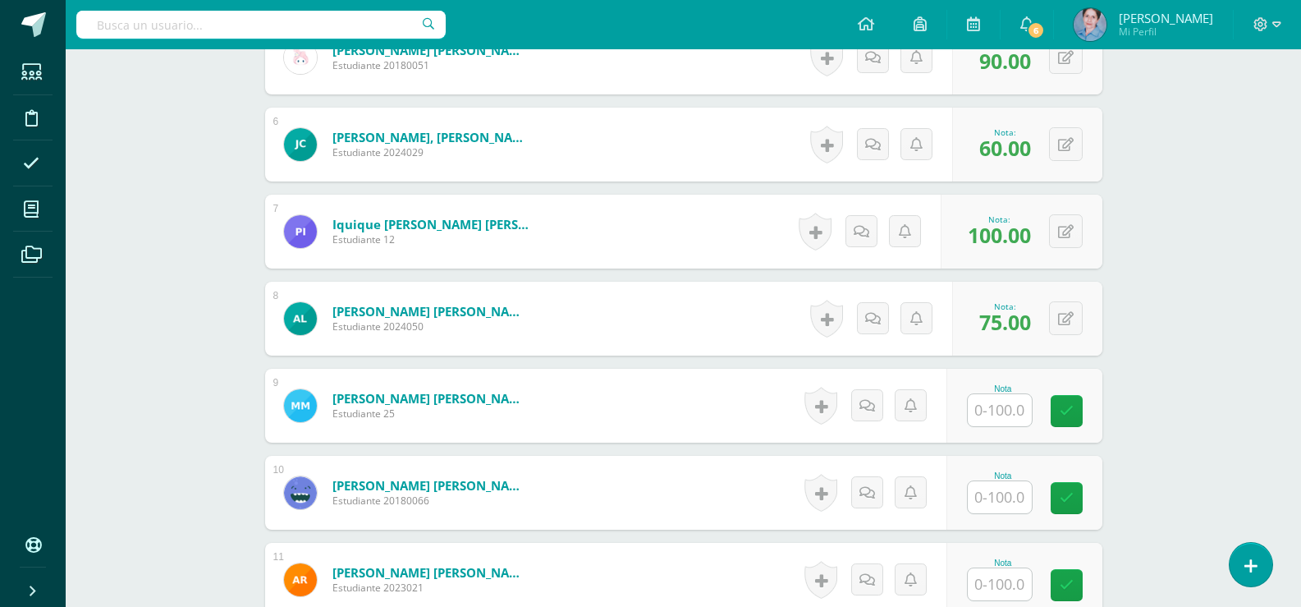
click at [1008, 408] on input "text" at bounding box center [1000, 410] width 64 height 32
type input "60"
drag, startPoint x: 1081, startPoint y: 400, endPoint x: 1026, endPoint y: 476, distance: 94.1
click at [1072, 414] on link at bounding box center [1078, 411] width 33 height 33
click at [1014, 493] on input "text" at bounding box center [1000, 497] width 64 height 32
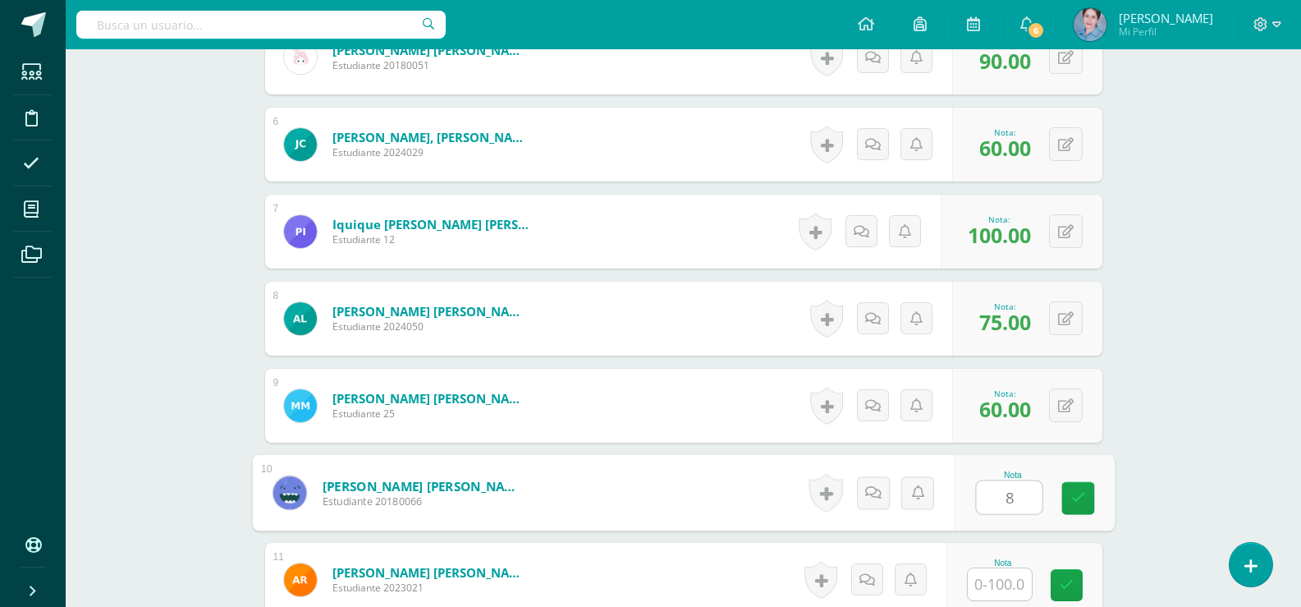
type input "80"
click at [1071, 495] on icon at bounding box center [1078, 498] width 15 height 14
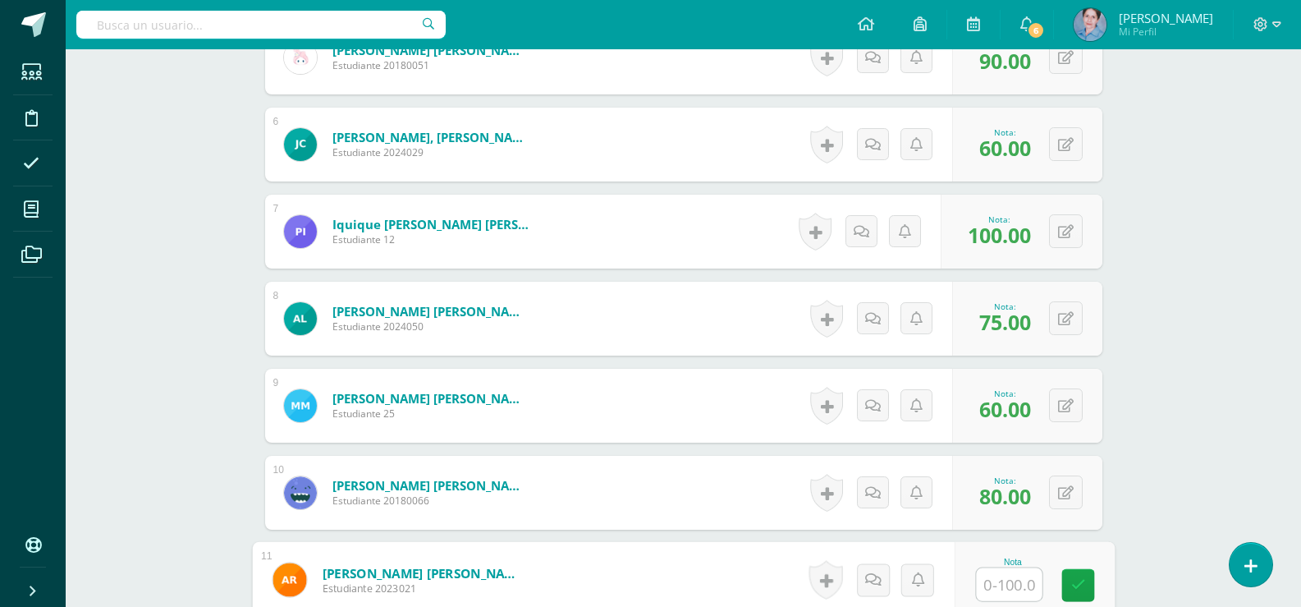
click at [987, 588] on input "text" at bounding box center [1009, 584] width 66 height 33
type input "80"
click at [1078, 585] on icon at bounding box center [1078, 585] width 15 height 14
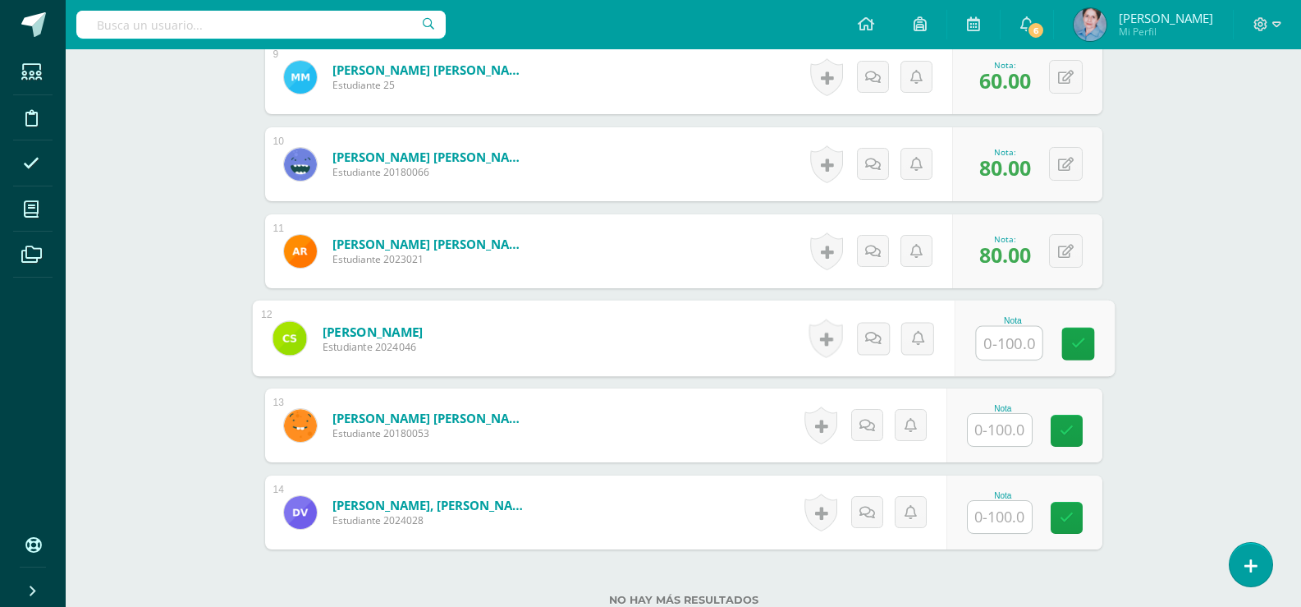
click at [1011, 342] on input "text" at bounding box center [1009, 343] width 66 height 33
type input "75"
drag, startPoint x: 1082, startPoint y: 341, endPoint x: 980, endPoint y: 465, distance: 160.4
click at [1079, 345] on icon at bounding box center [1078, 344] width 15 height 14
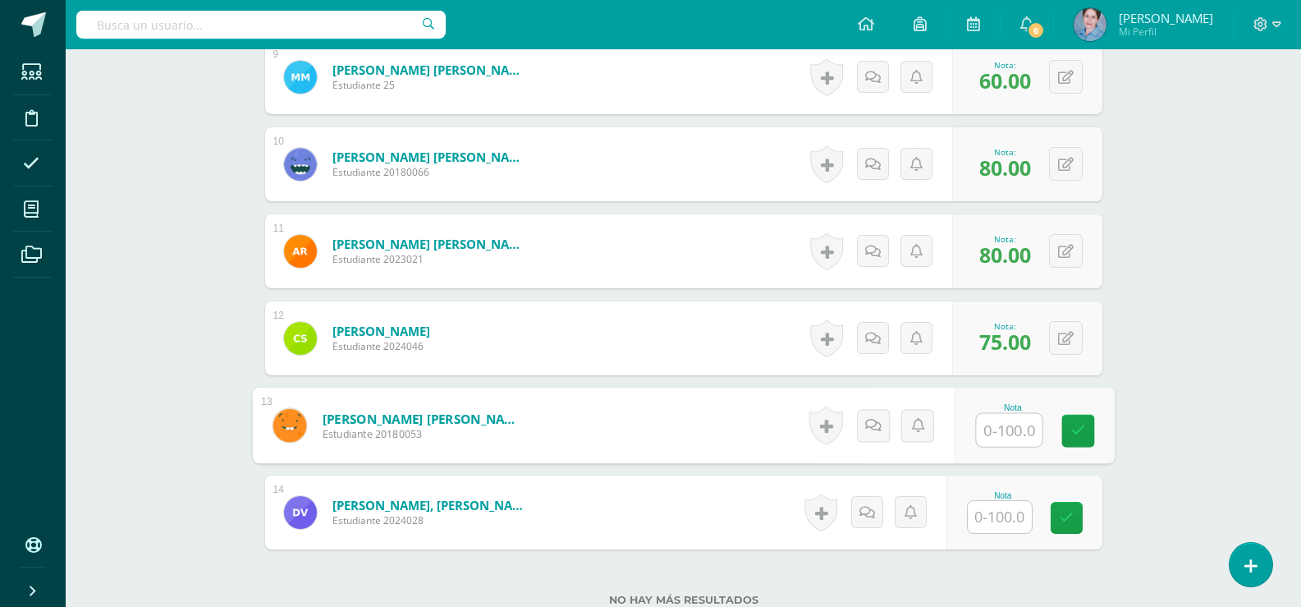
click at [1007, 434] on input "text" at bounding box center [1009, 430] width 66 height 33
type input "75"
drag, startPoint x: 1082, startPoint y: 427, endPoint x: 1029, endPoint y: 487, distance: 80.3
click at [1080, 429] on icon at bounding box center [1078, 431] width 15 height 14
click at [1003, 516] on input "text" at bounding box center [1000, 517] width 64 height 32
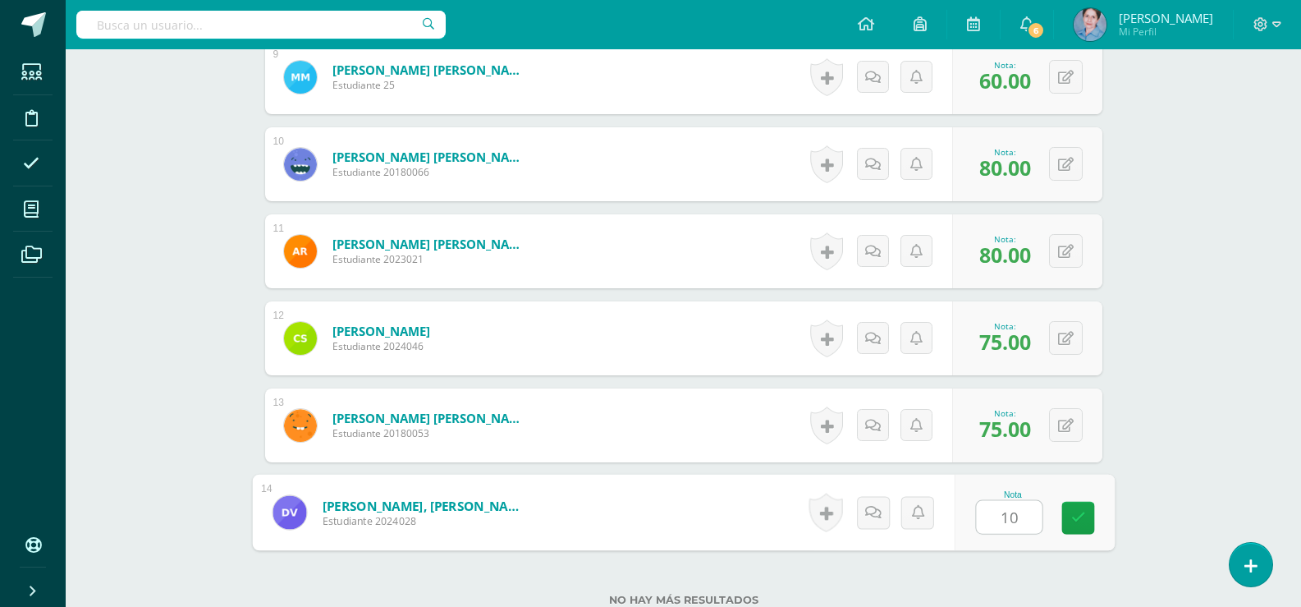
type input "100"
click at [1081, 511] on icon at bounding box center [1078, 518] width 15 height 14
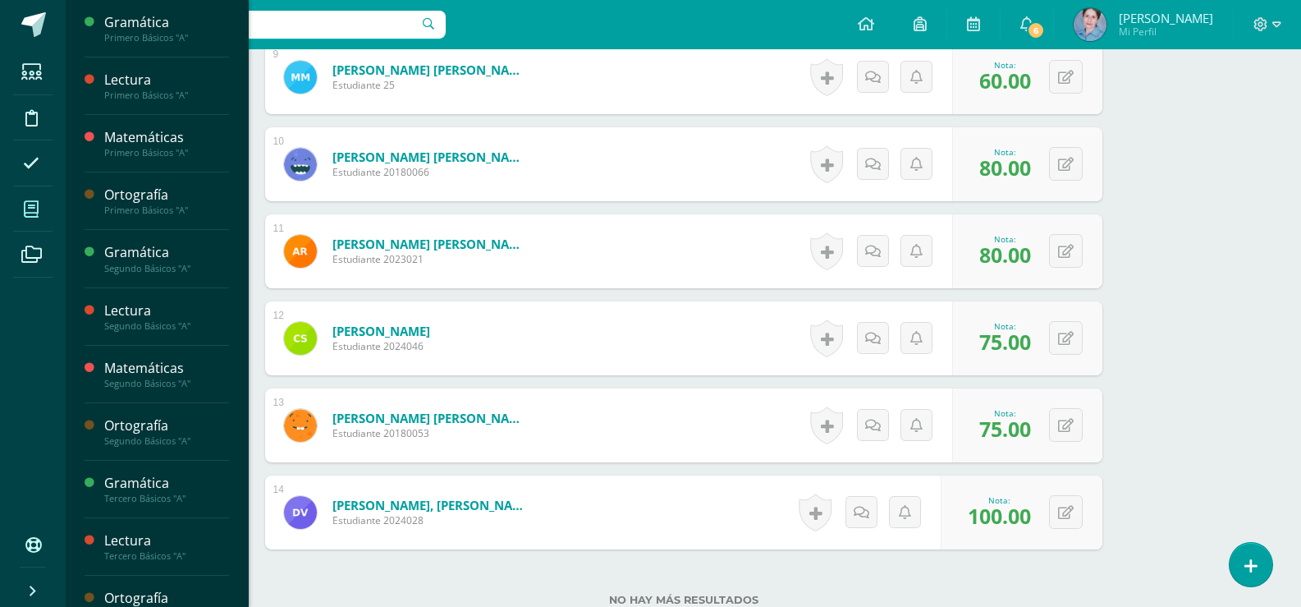
click at [34, 209] on icon at bounding box center [31, 209] width 15 height 16
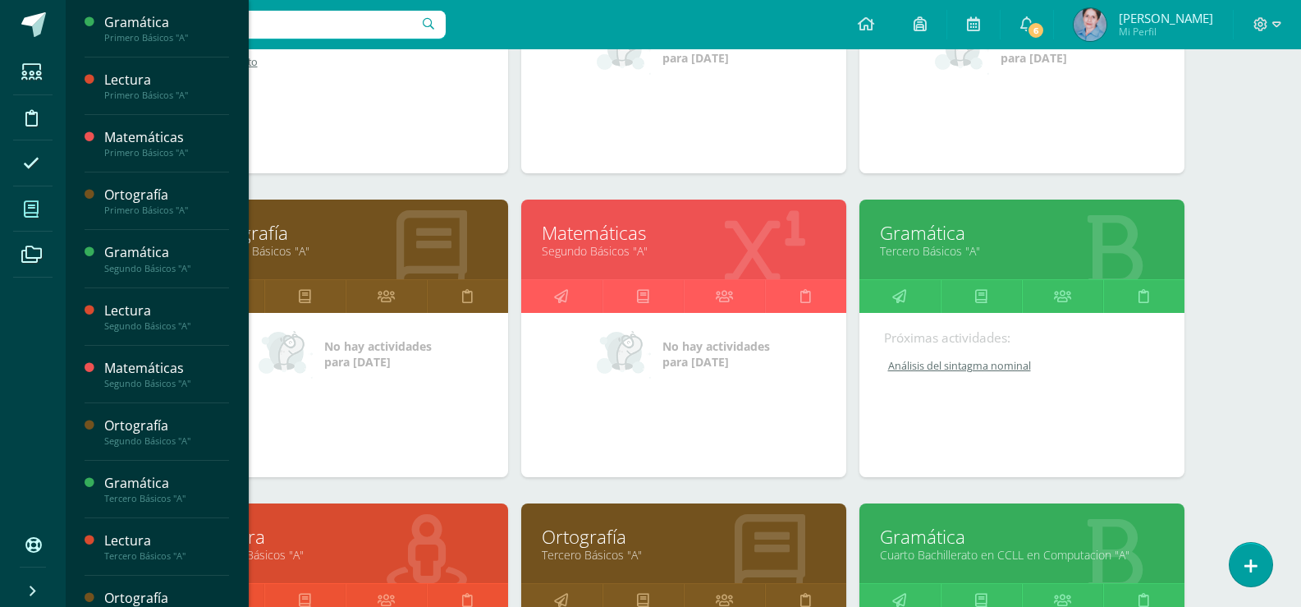
scroll to position [1124, 0]
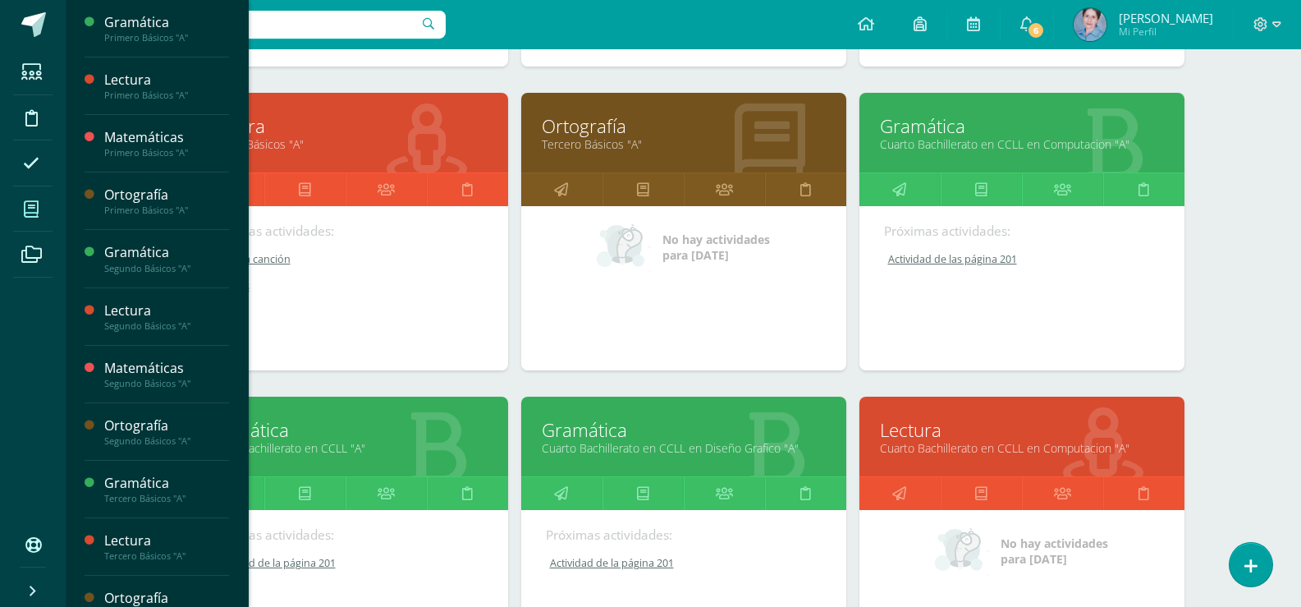
click at [920, 130] on link "Gramática" at bounding box center [1022, 125] width 284 height 25
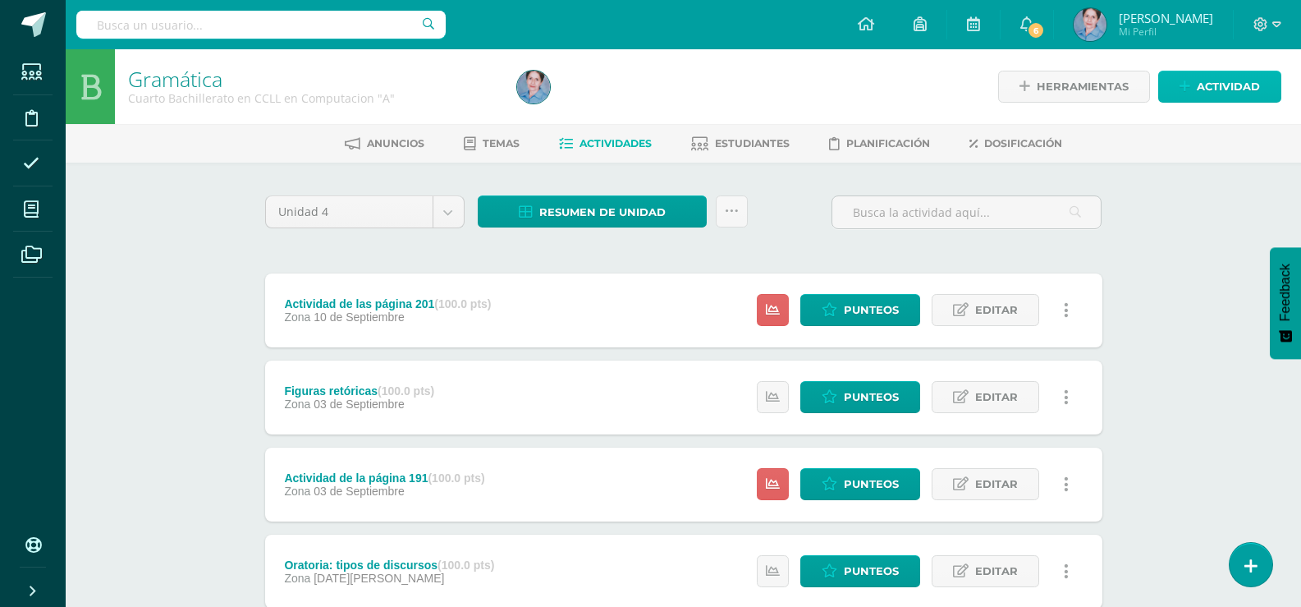
click at [1218, 81] on span "Actividad" at bounding box center [1228, 86] width 63 height 30
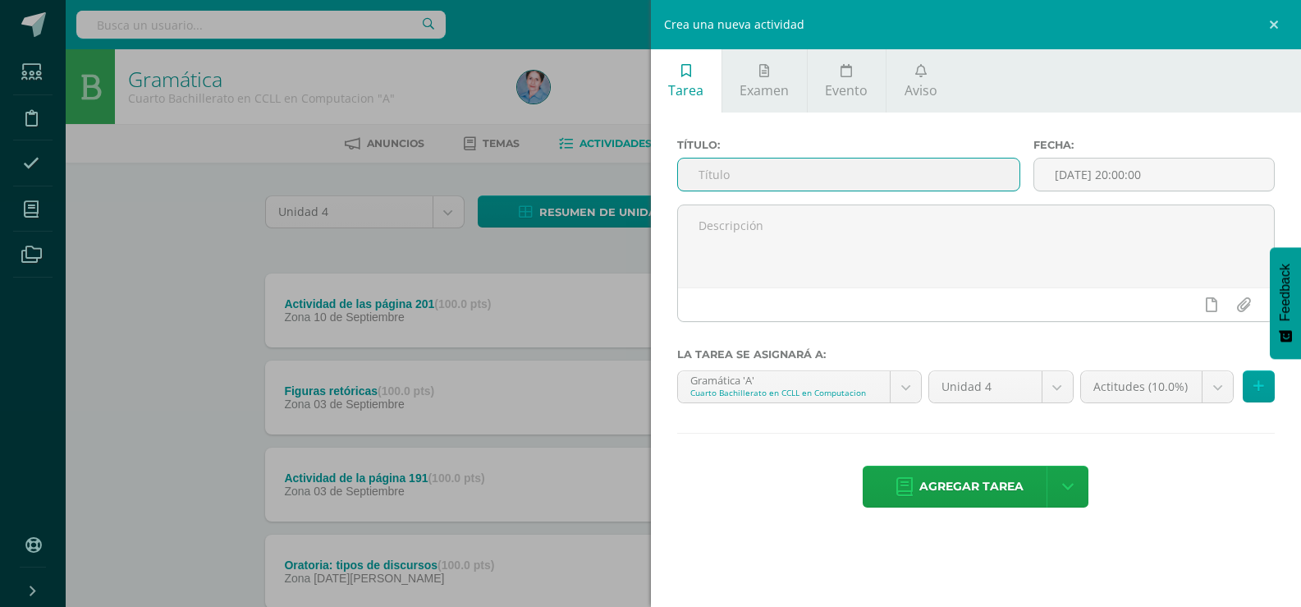
click at [728, 177] on input "text" at bounding box center [849, 174] width 342 height 32
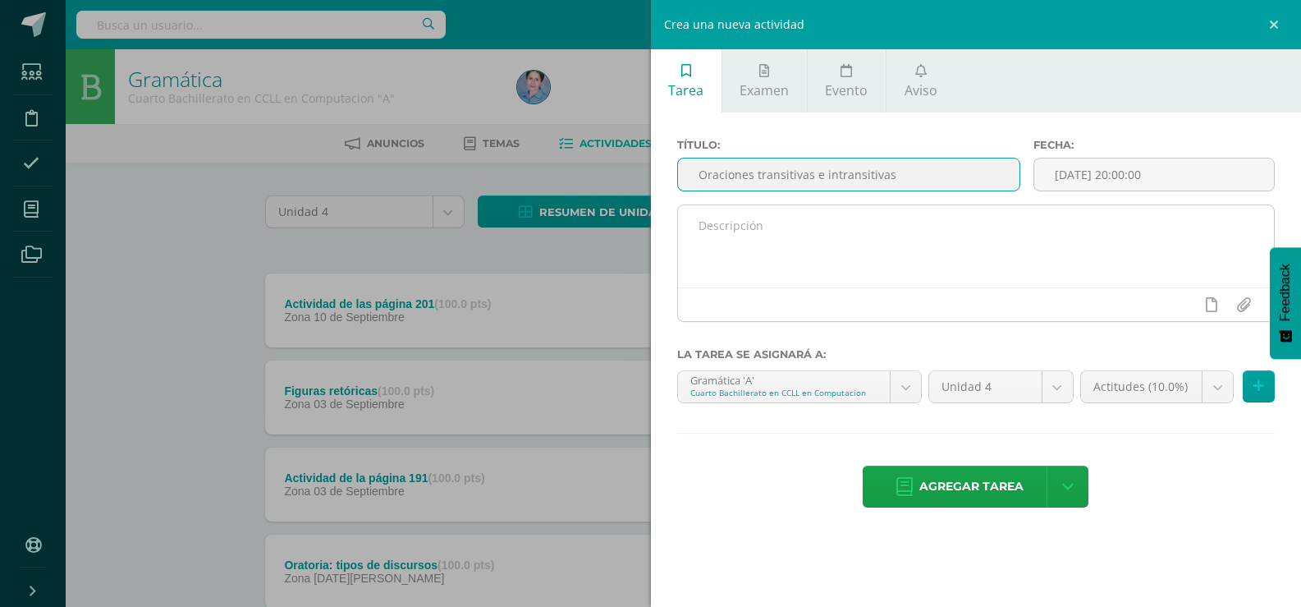
type input "Oraciones transitivas e intransitivas"
click at [704, 218] on textarea at bounding box center [976, 246] width 597 height 82
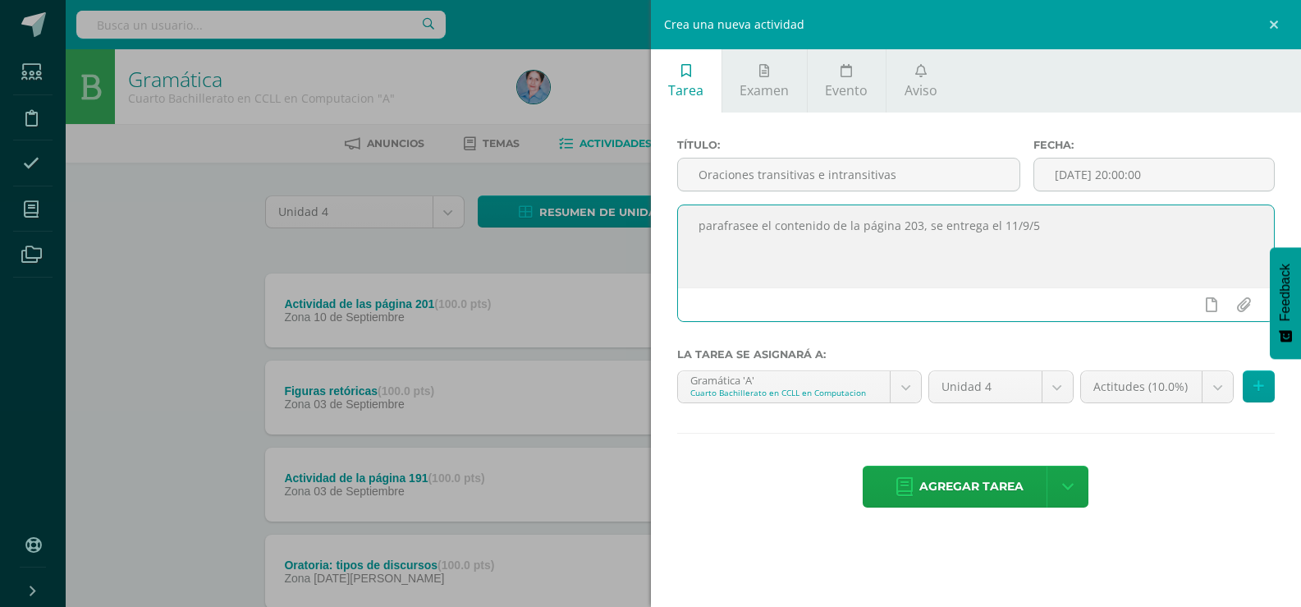
drag, startPoint x: 696, startPoint y: 229, endPoint x: 1053, endPoint y: 231, distance: 357.2
click at [1053, 231] on textarea "parafrasee el contenido de la página 203, se entrega el 11/9/5" at bounding box center [976, 246] width 597 height 82
type textarea "parafrasee el contenido de la página 203, se entrega el 11/9/5"
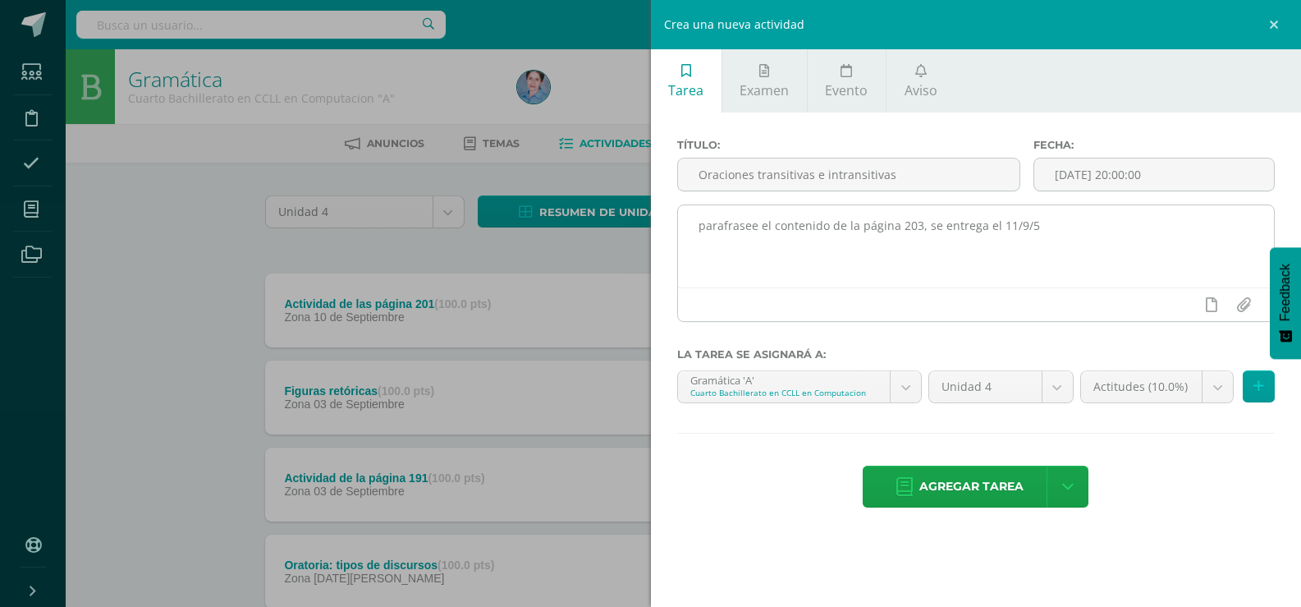
click at [1055, 301] on div at bounding box center [976, 304] width 597 height 34
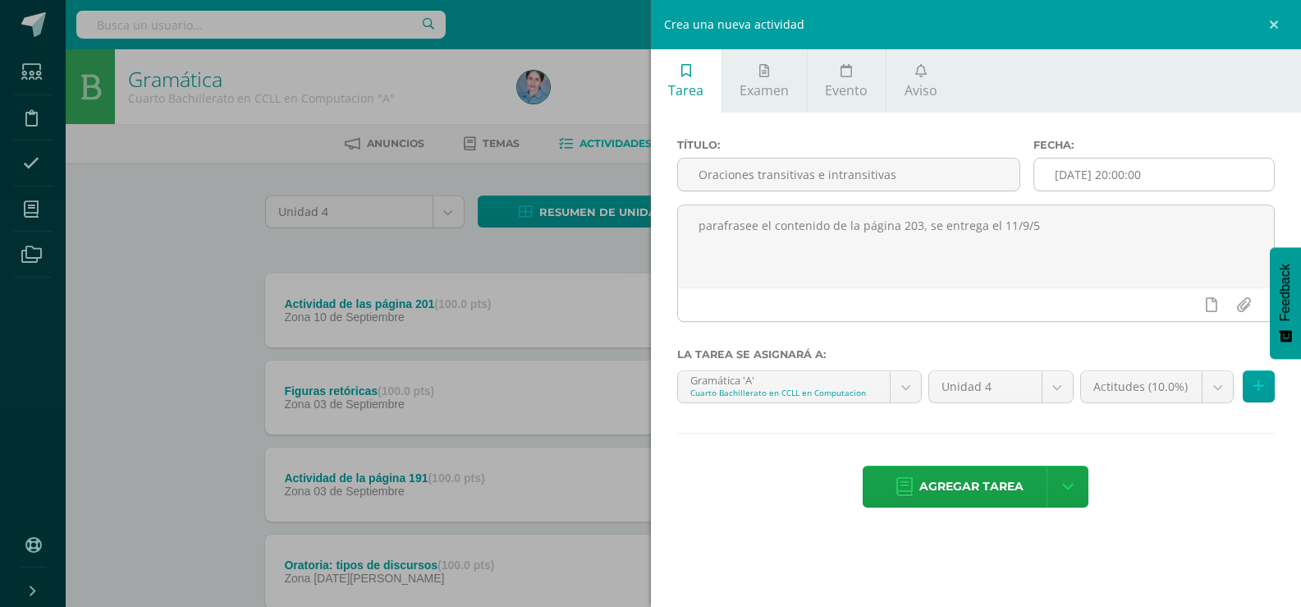
drag, startPoint x: 1100, startPoint y: 166, endPoint x: 1094, endPoint y: 160, distance: 8.7
click at [1099, 163] on input "[DATE] 20:00:00" at bounding box center [1155, 174] width 240 height 32
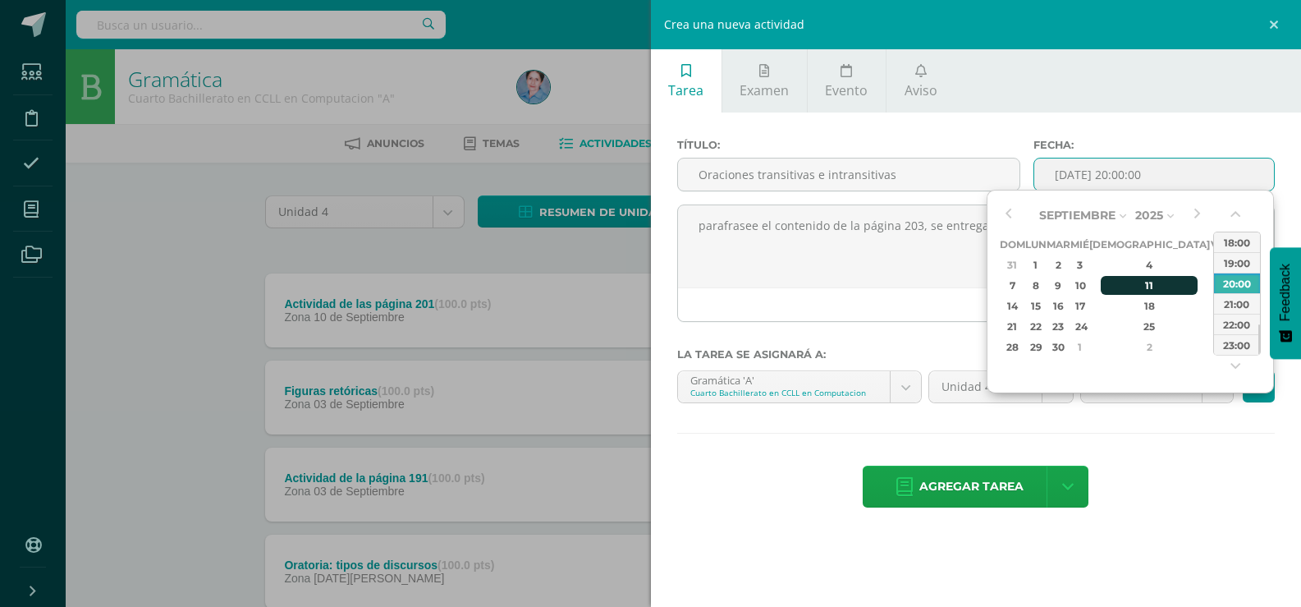
click at [1130, 283] on div "11" at bounding box center [1149, 285] width 97 height 19
type input "[DATE] 20:00"
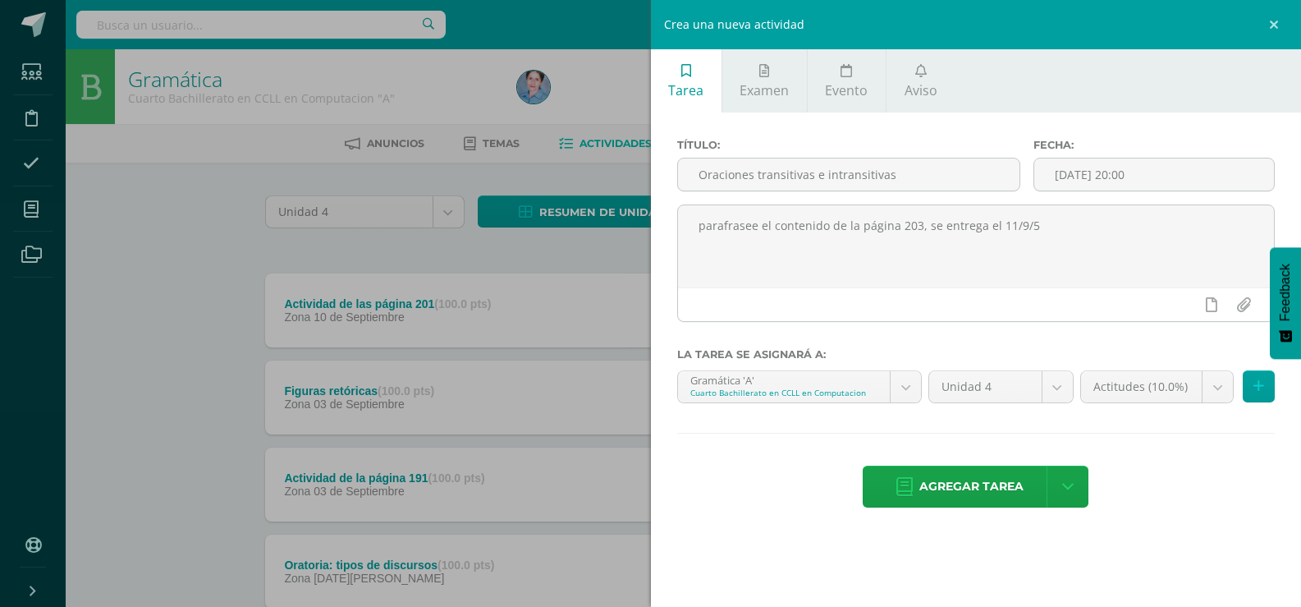
click at [1133, 412] on div "Actitudes (10.0%) Actitudes (10.0%) Evaluación final (30.0%) Evaluación parcial…" at bounding box center [1178, 393] width 202 height 46
click at [1218, 387] on body "Estudiantes Disciplina Asistencia Mis cursos Archivos Soporte Ayuda Reportar un…" at bounding box center [650, 617] width 1301 height 1234
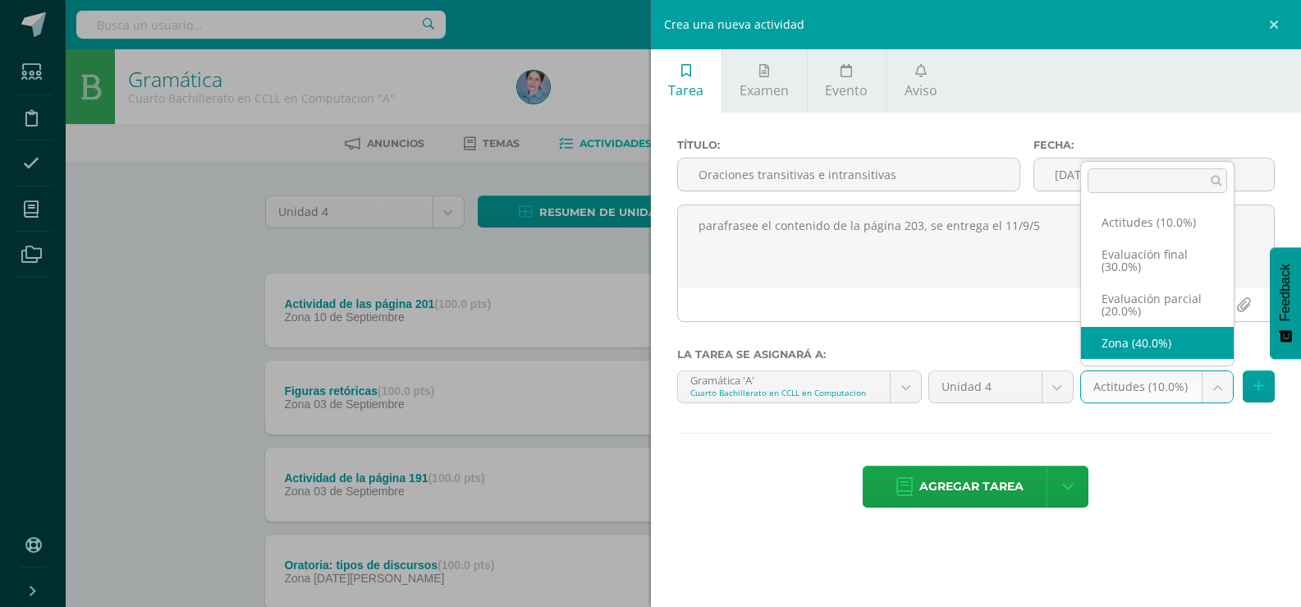
select select "169448"
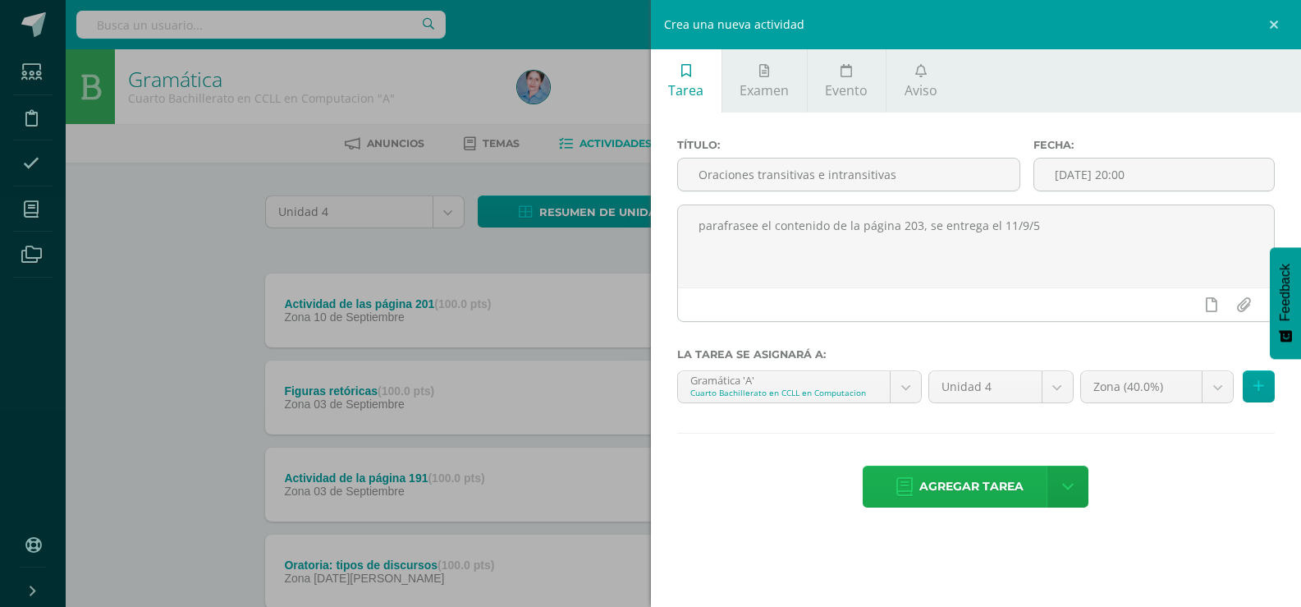
click at [905, 483] on icon at bounding box center [905, 487] width 16 height 18
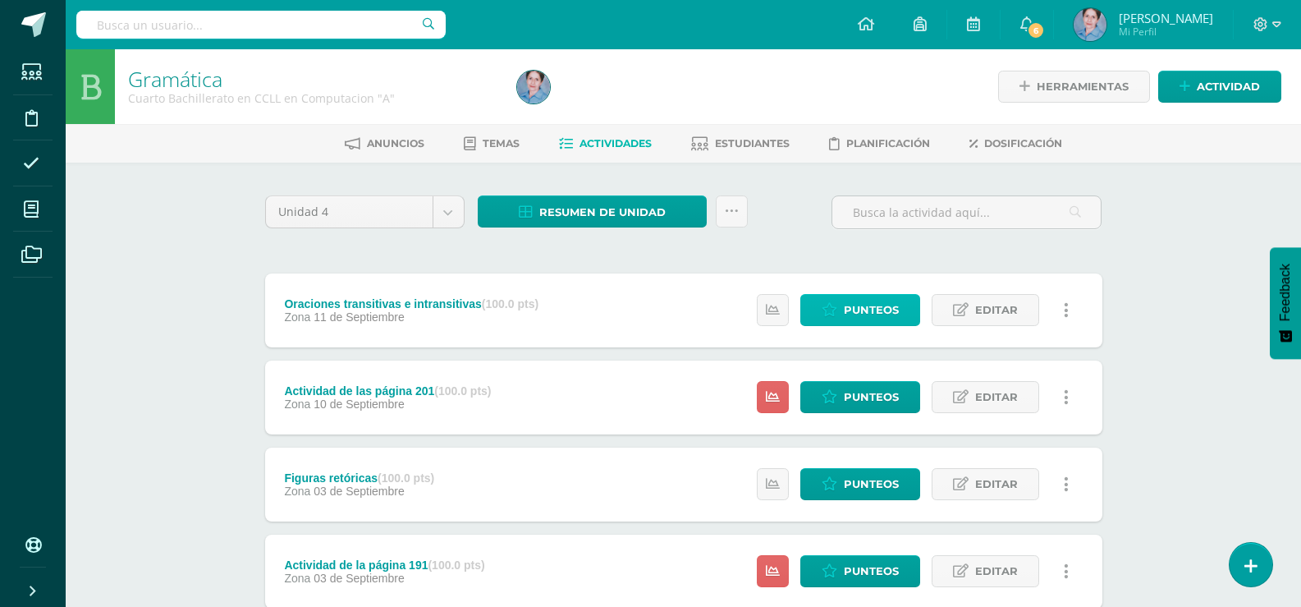
click at [879, 307] on span "Punteos" at bounding box center [871, 310] width 55 height 30
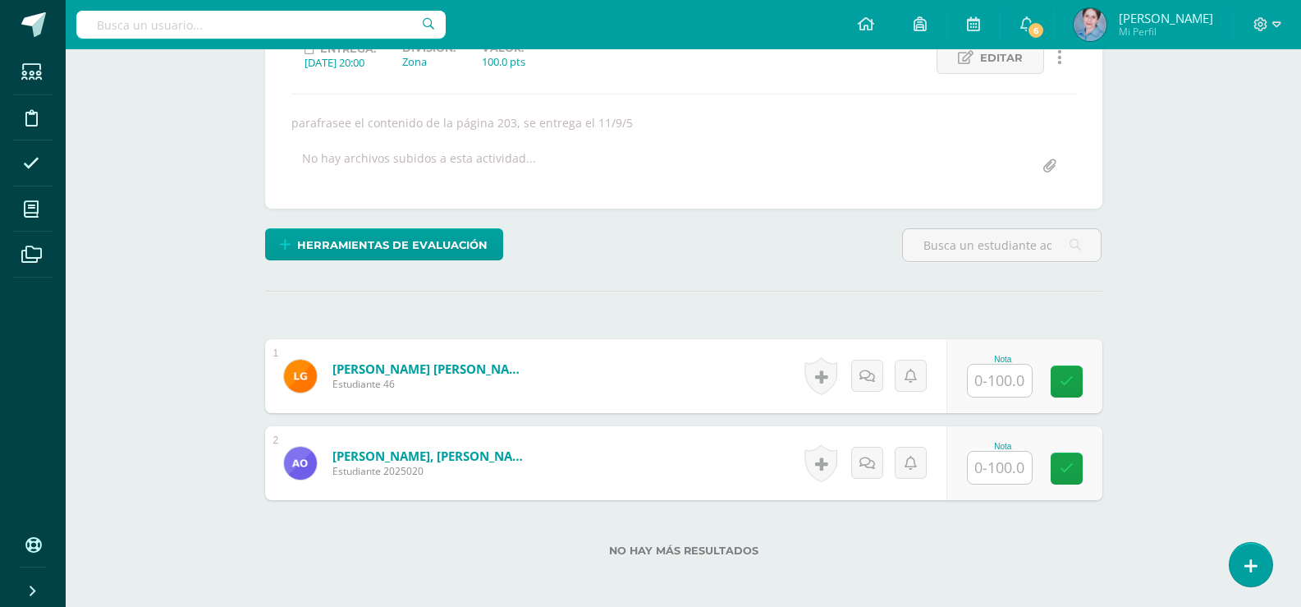
scroll to position [328, 0]
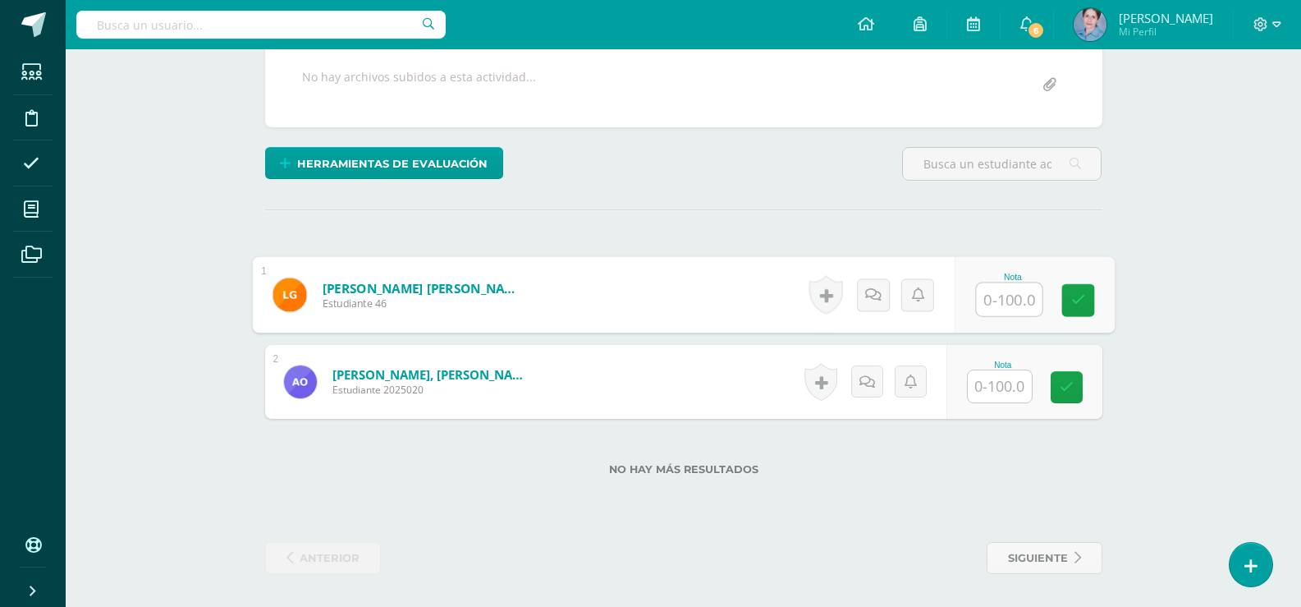
click at [1007, 301] on input "text" at bounding box center [1009, 299] width 66 height 33
click at [1068, 294] on link at bounding box center [1078, 300] width 33 height 33
type input "95"
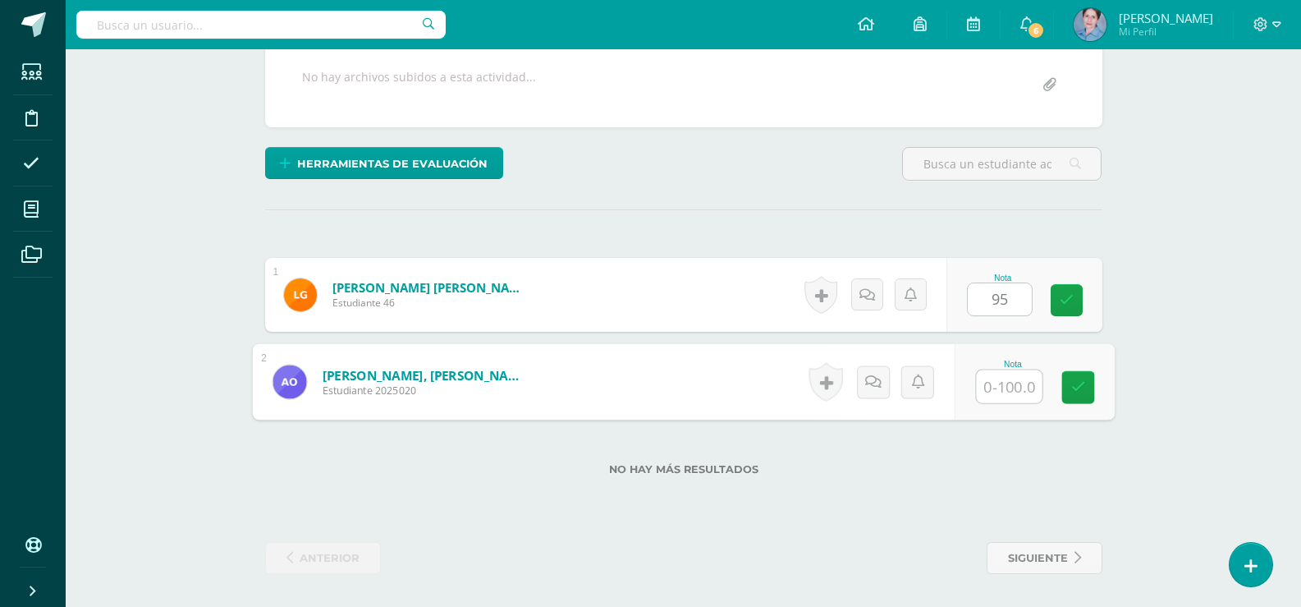
click at [1011, 386] on input "text" at bounding box center [1009, 386] width 66 height 33
type input "90"
click at [1073, 381] on icon at bounding box center [1078, 387] width 15 height 14
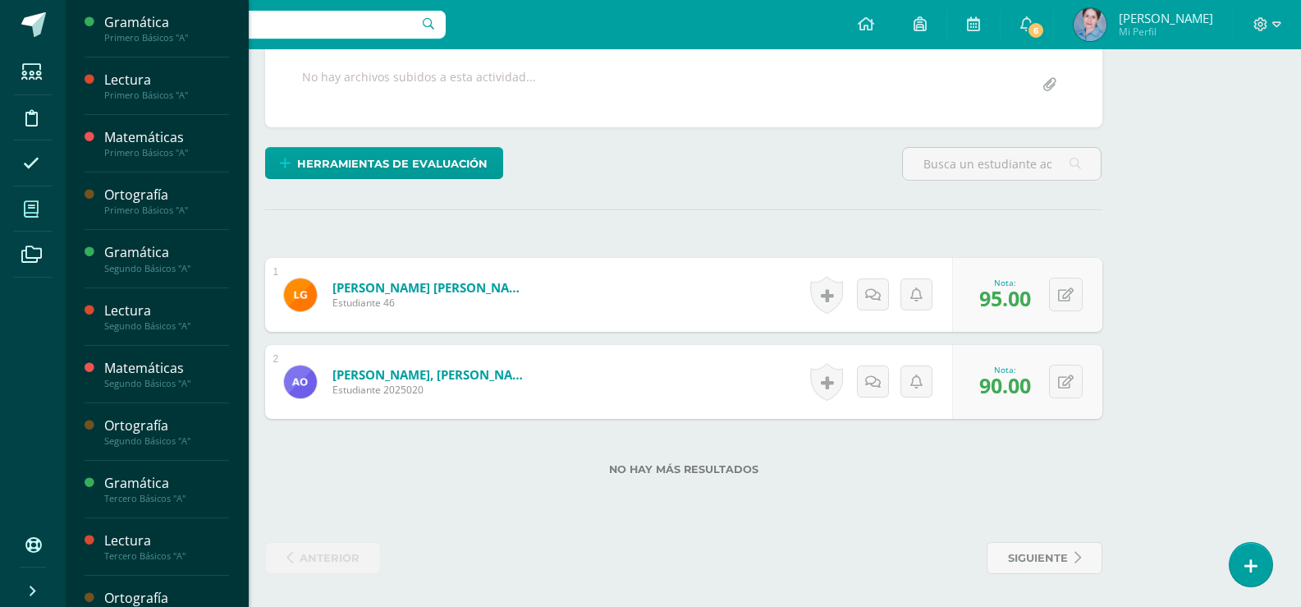
click at [30, 204] on icon at bounding box center [31, 209] width 15 height 16
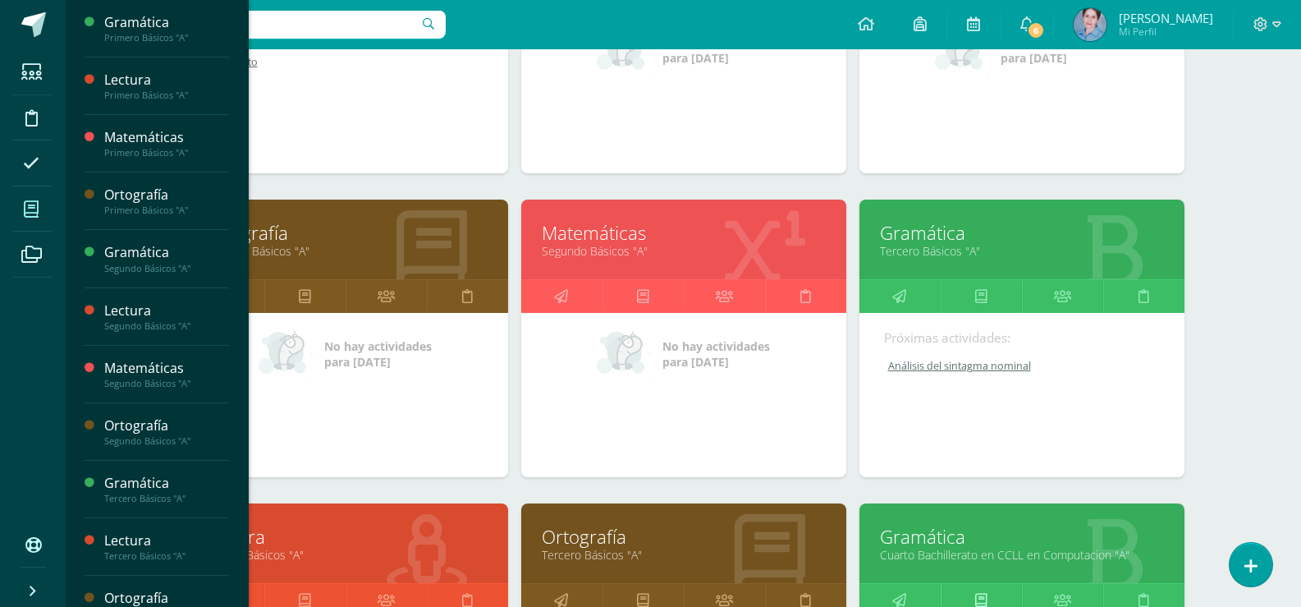
scroll to position [1042, 0]
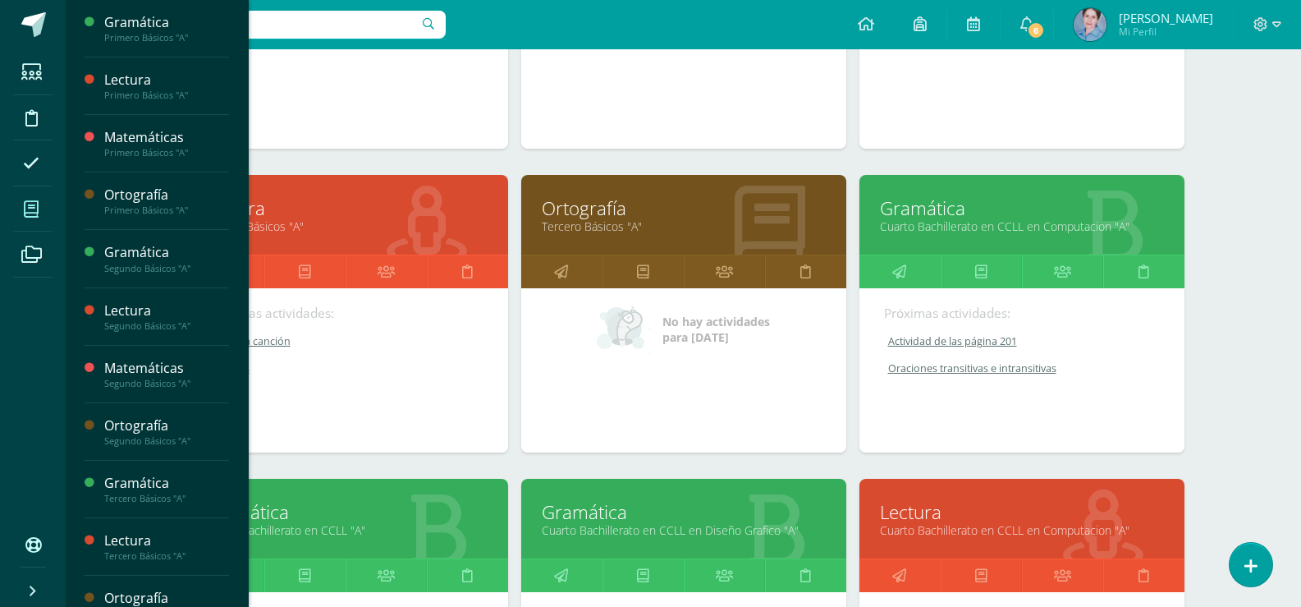
click at [915, 205] on link "Gramática" at bounding box center [1022, 207] width 284 height 25
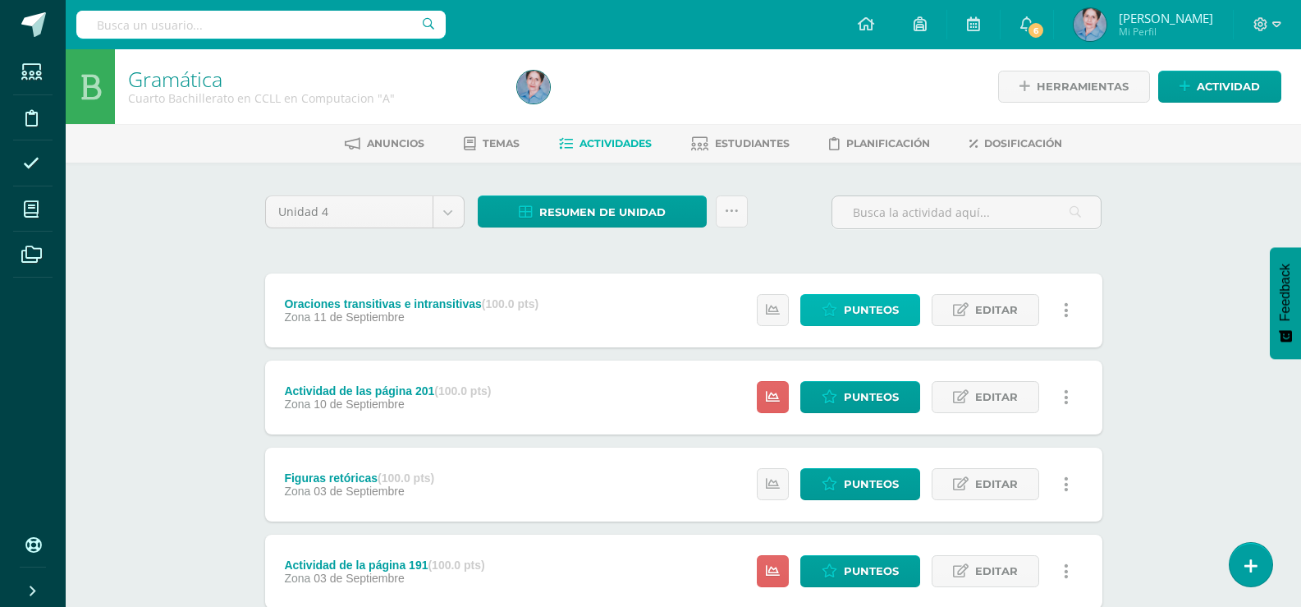
click at [883, 306] on span "Punteos" at bounding box center [871, 310] width 55 height 30
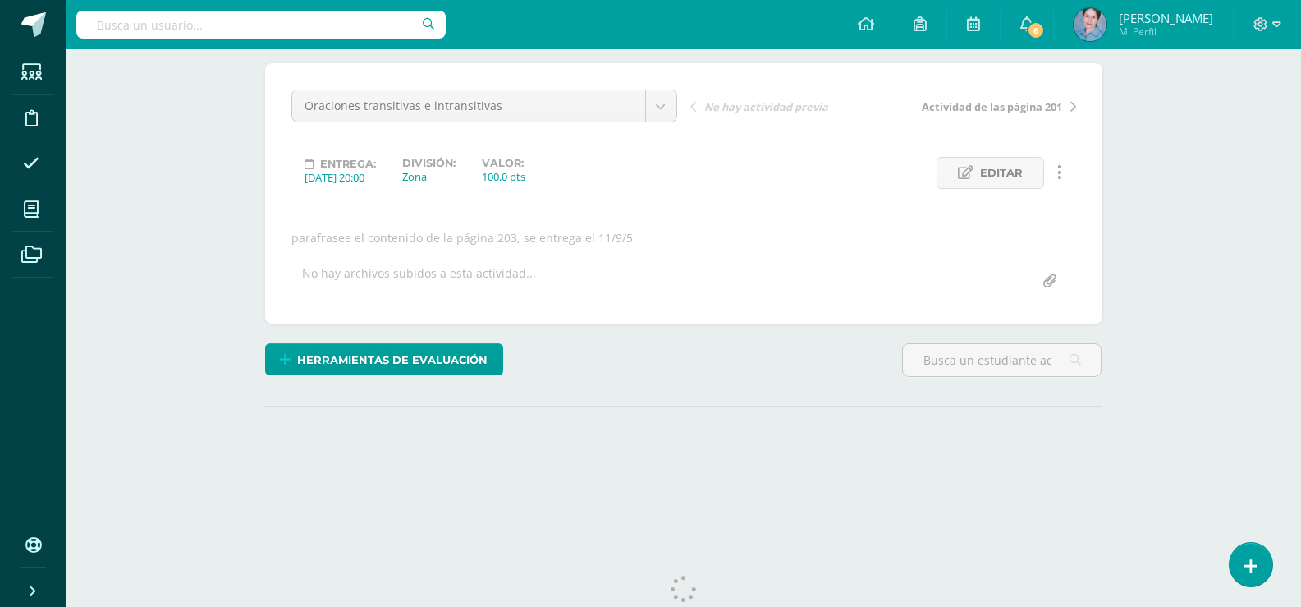
scroll to position [175, 0]
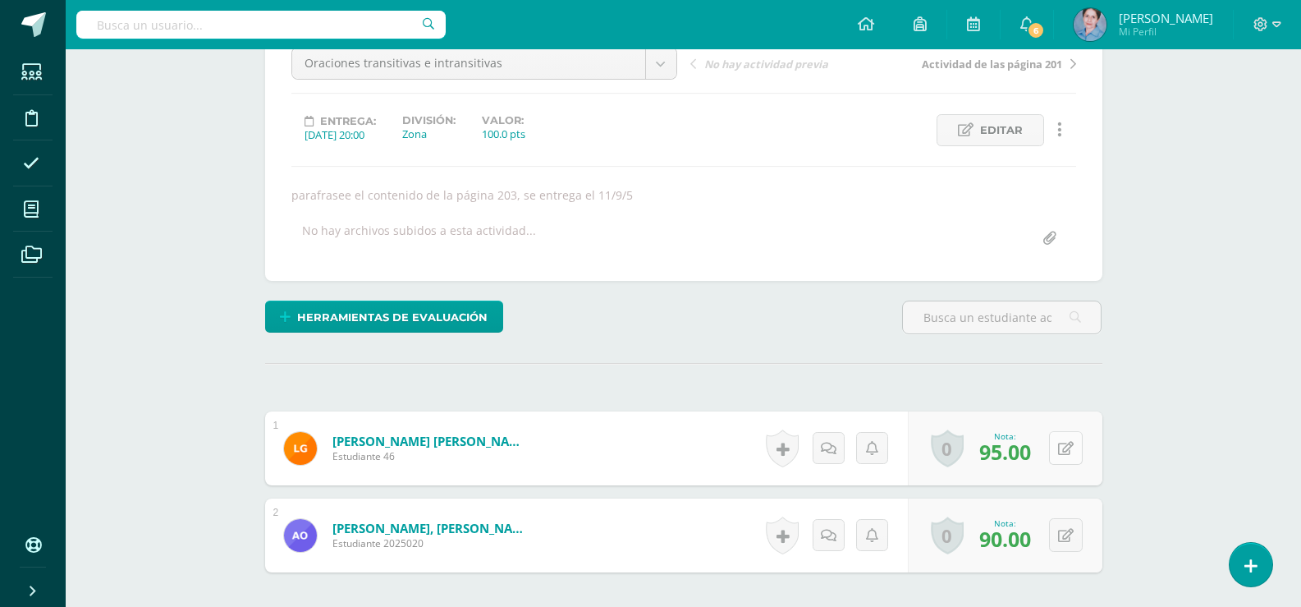
click at [1071, 447] on icon at bounding box center [1066, 449] width 16 height 14
type input "75"
click at [1042, 458] on link at bounding box center [1033, 454] width 33 height 33
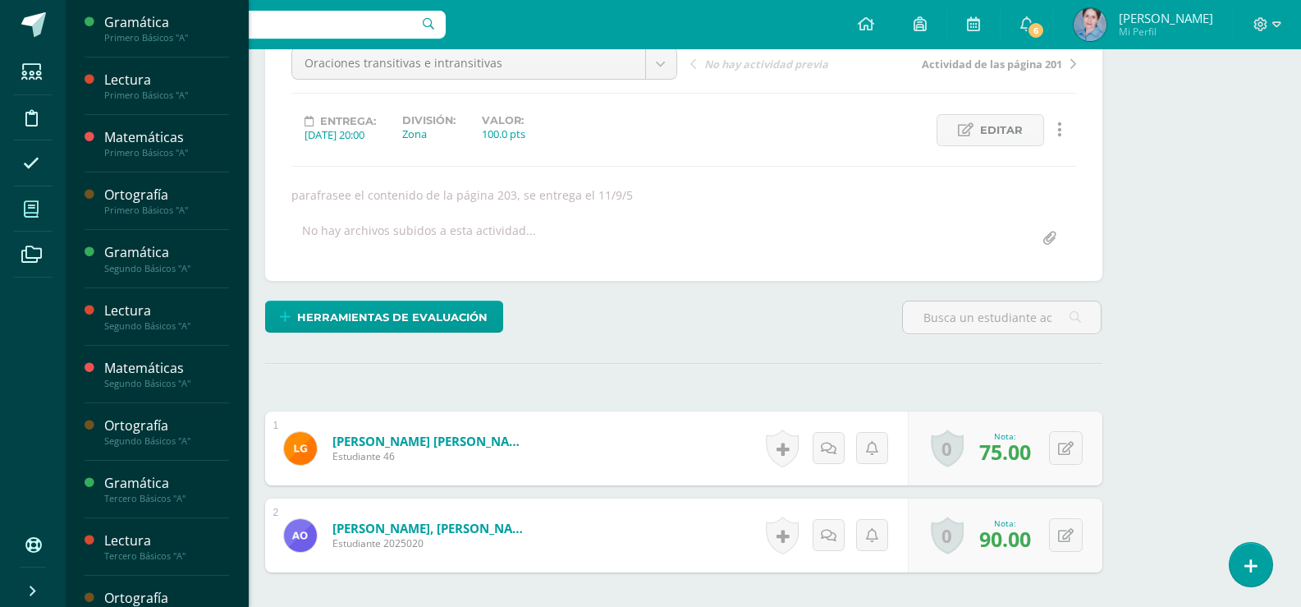
click at [30, 209] on icon at bounding box center [31, 209] width 15 height 16
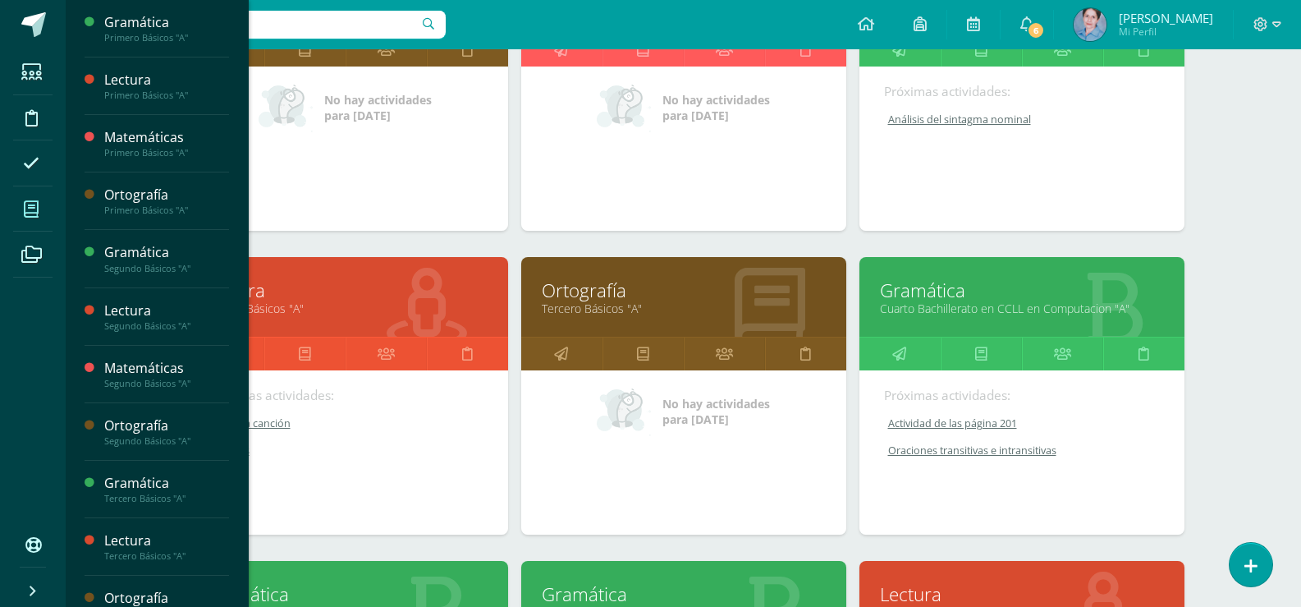
scroll to position [1206, 0]
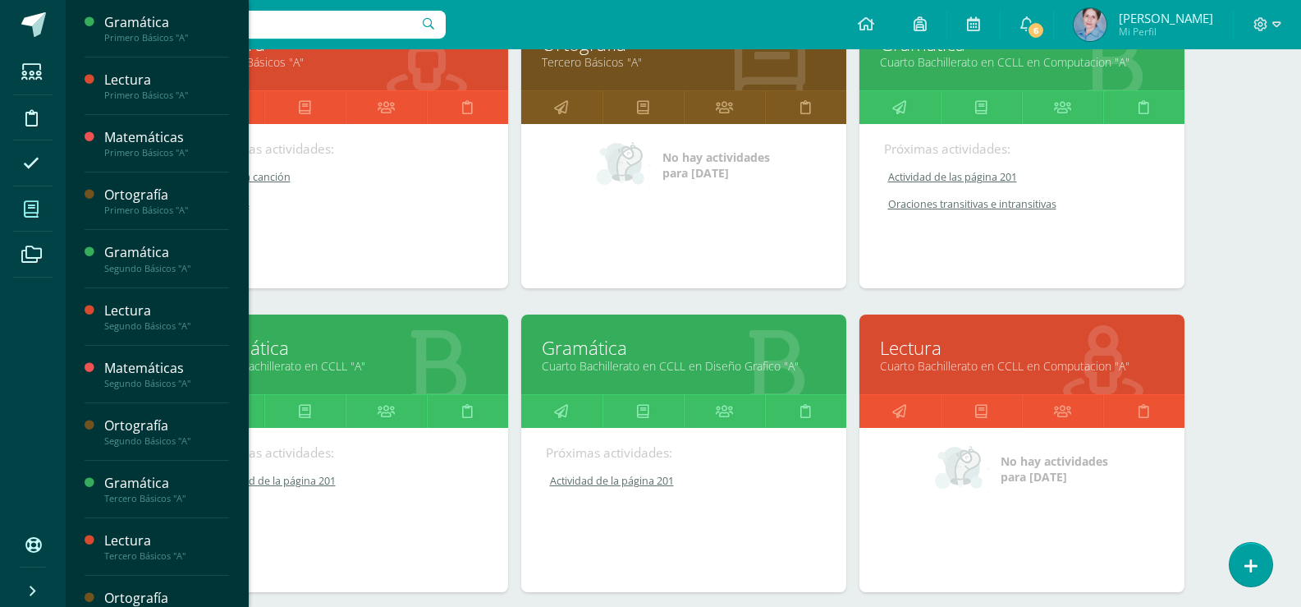
click at [275, 343] on link "Gramática" at bounding box center [346, 347] width 284 height 25
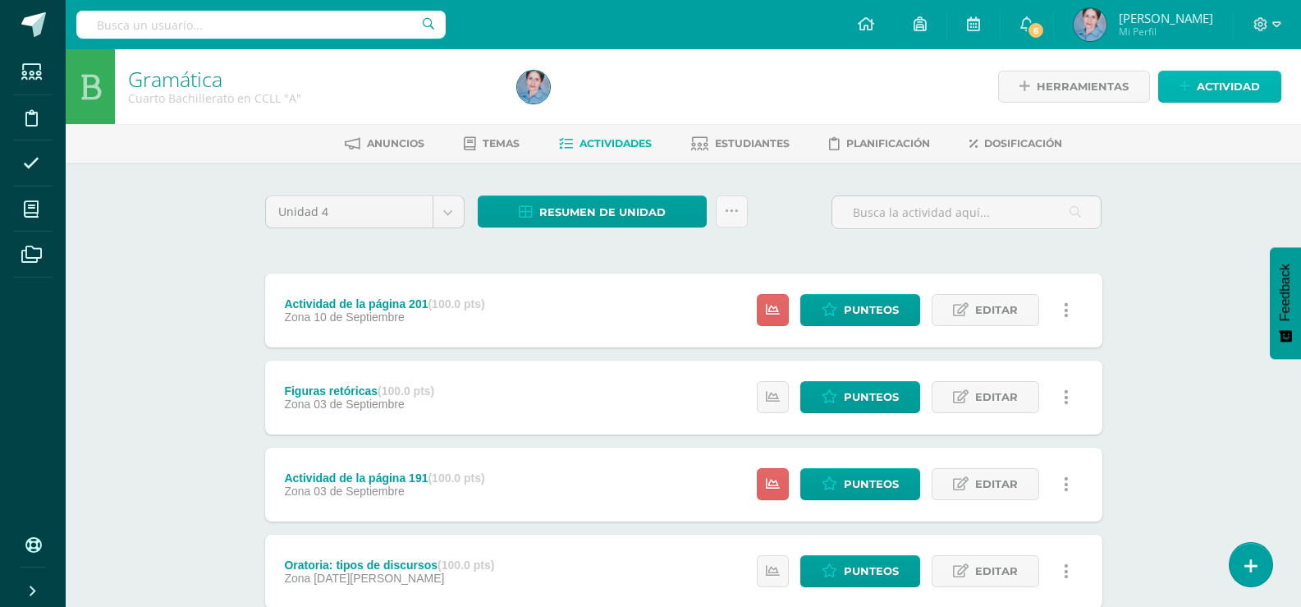
click at [1223, 80] on span "Actividad" at bounding box center [1228, 86] width 63 height 30
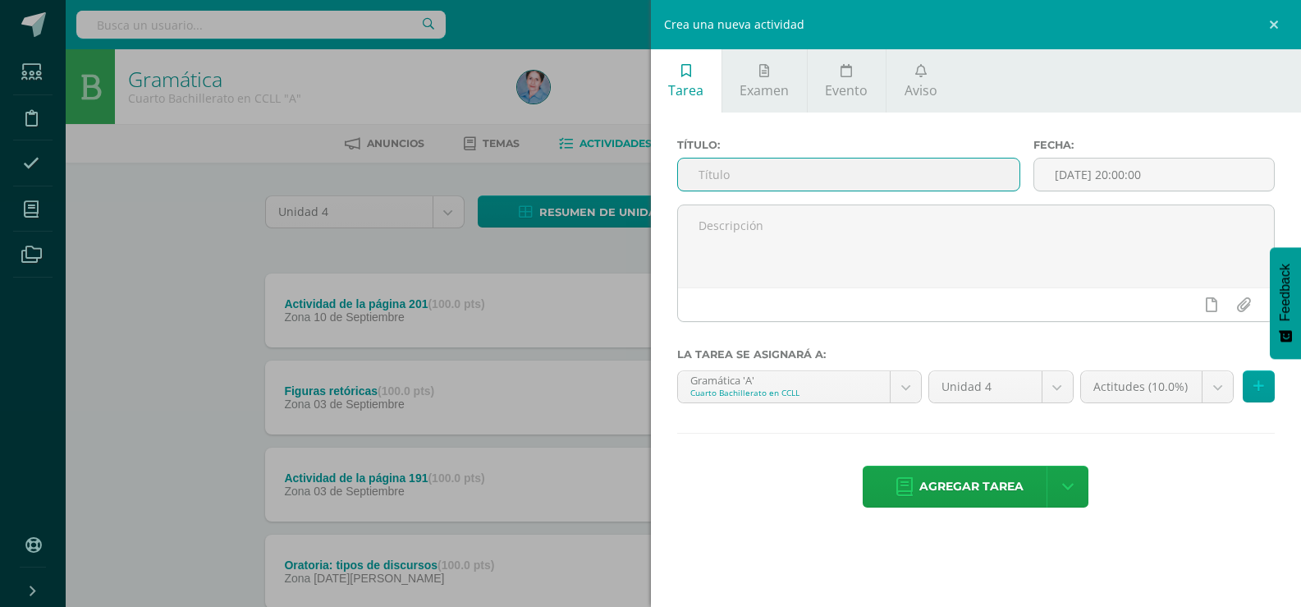
click at [723, 172] on input "text" at bounding box center [849, 174] width 342 height 32
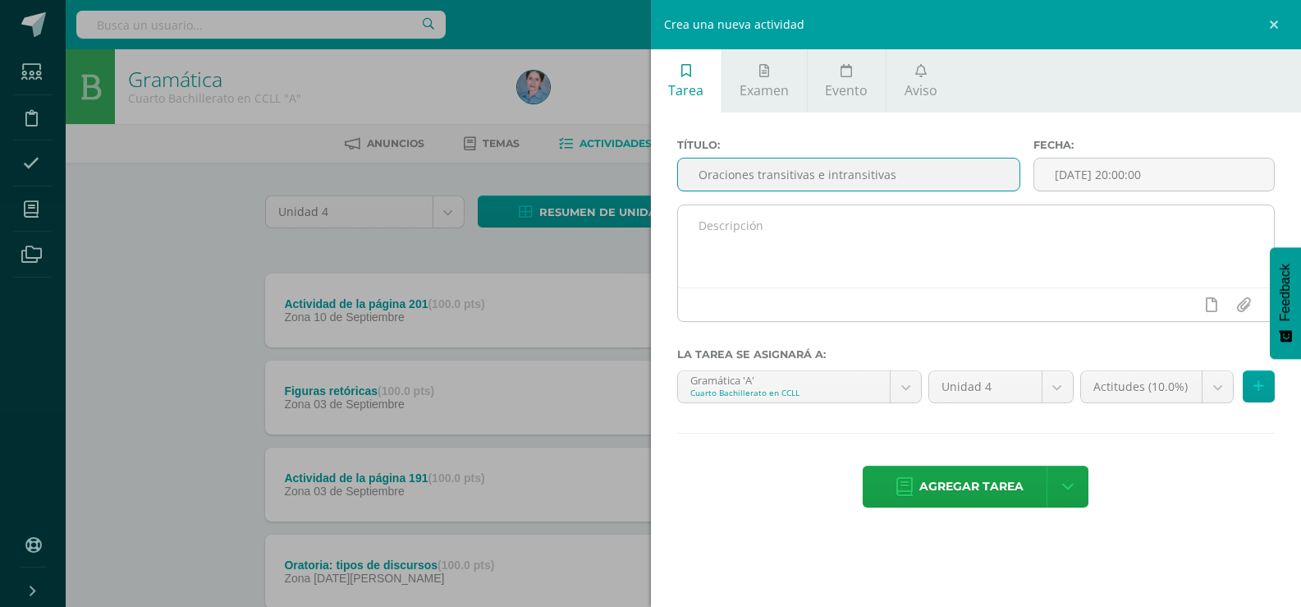
type input "Oraciones transitivas e intransitivas"
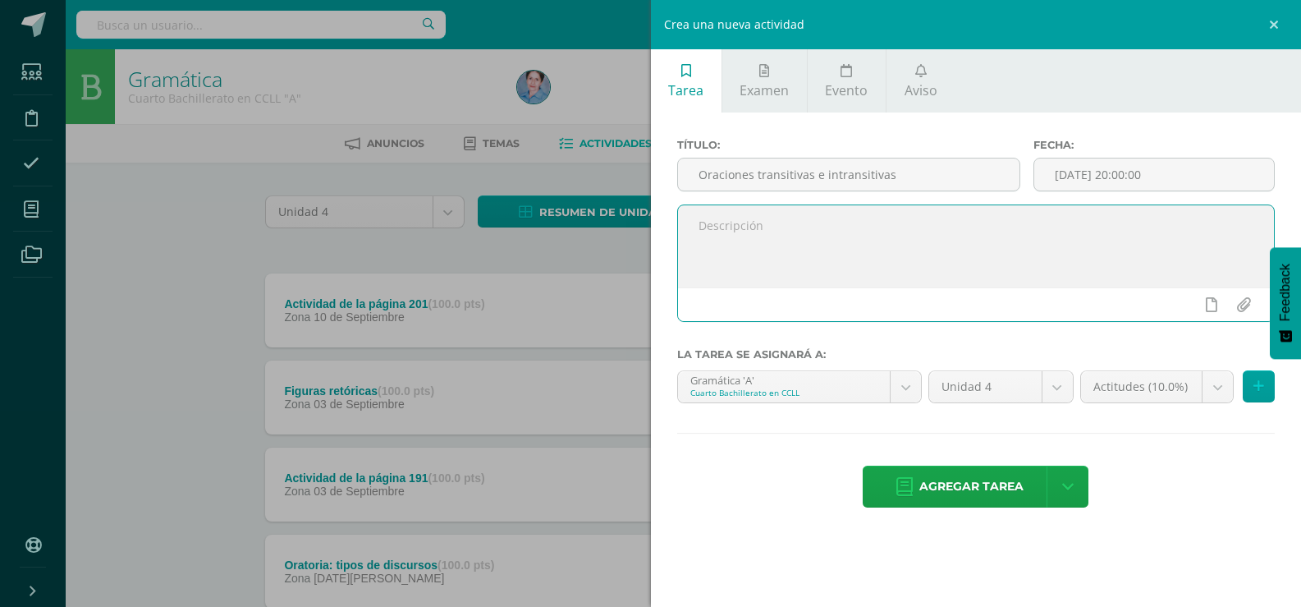
paste textarea "parafrasee el contenido de la página 203, se entrega el 11/9/5"
type textarea "parafrasee el contenido de la página 203, se entrega el 11/9/5"
click at [1123, 175] on input "[DATE] 20:00:00" at bounding box center [1155, 174] width 240 height 32
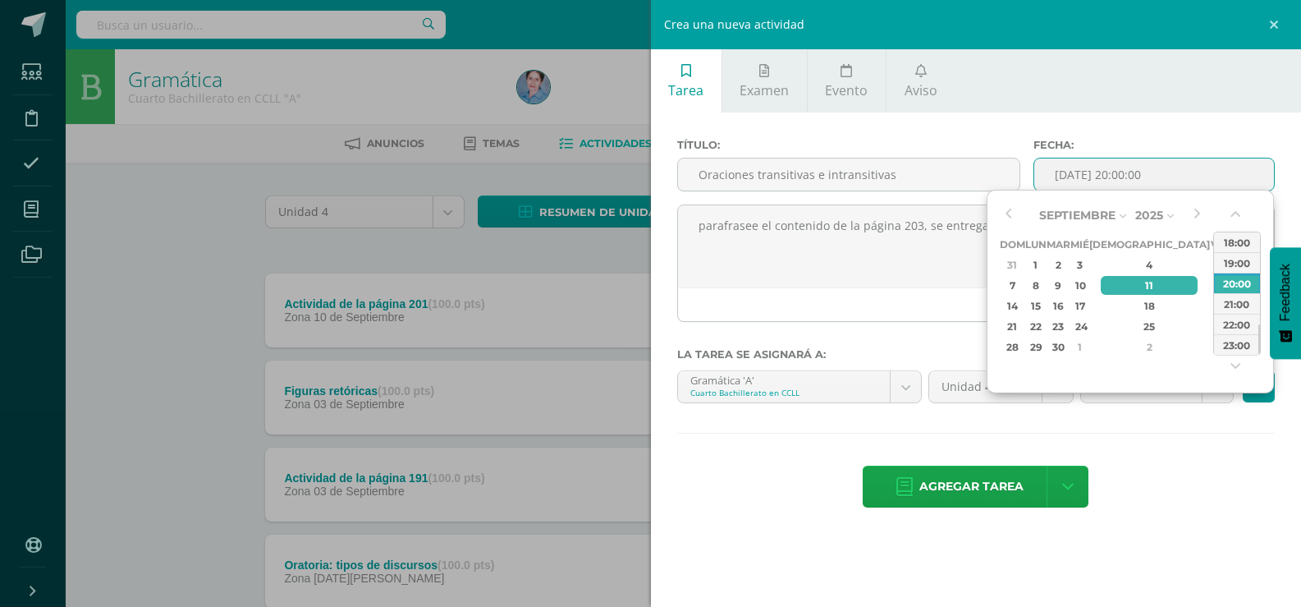
drag, startPoint x: 1129, startPoint y: 287, endPoint x: 1140, endPoint y: 469, distance: 182.6
click at [1130, 287] on div "11" at bounding box center [1149, 285] width 97 height 19
type input "2025-09-11 20:00"
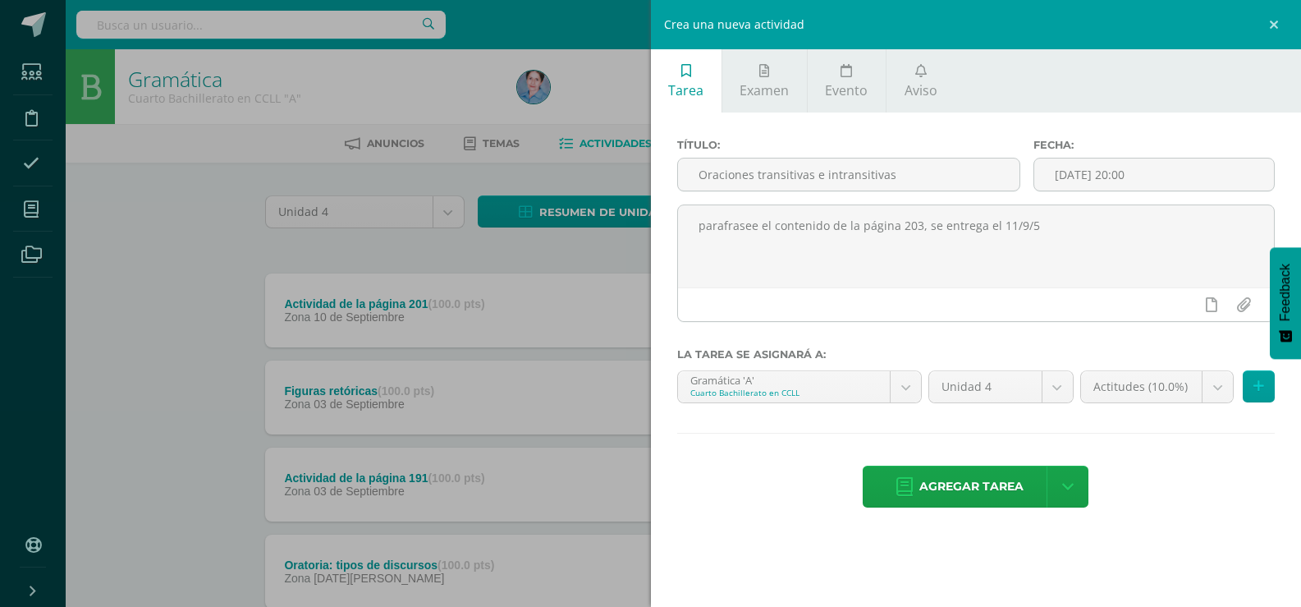
drag, startPoint x: 1142, startPoint y: 474, endPoint x: 1209, endPoint y: 430, distance: 80.2
click at [1145, 471] on div "Agregar tarea Agregar tarea y ocultar" at bounding box center [976, 488] width 599 height 45
click at [1218, 386] on body "Estudiantes Disciplina Asistencia Mis cursos Archivos Soporte Ayuda Reportar un…" at bounding box center [650, 617] width 1301 height 1234
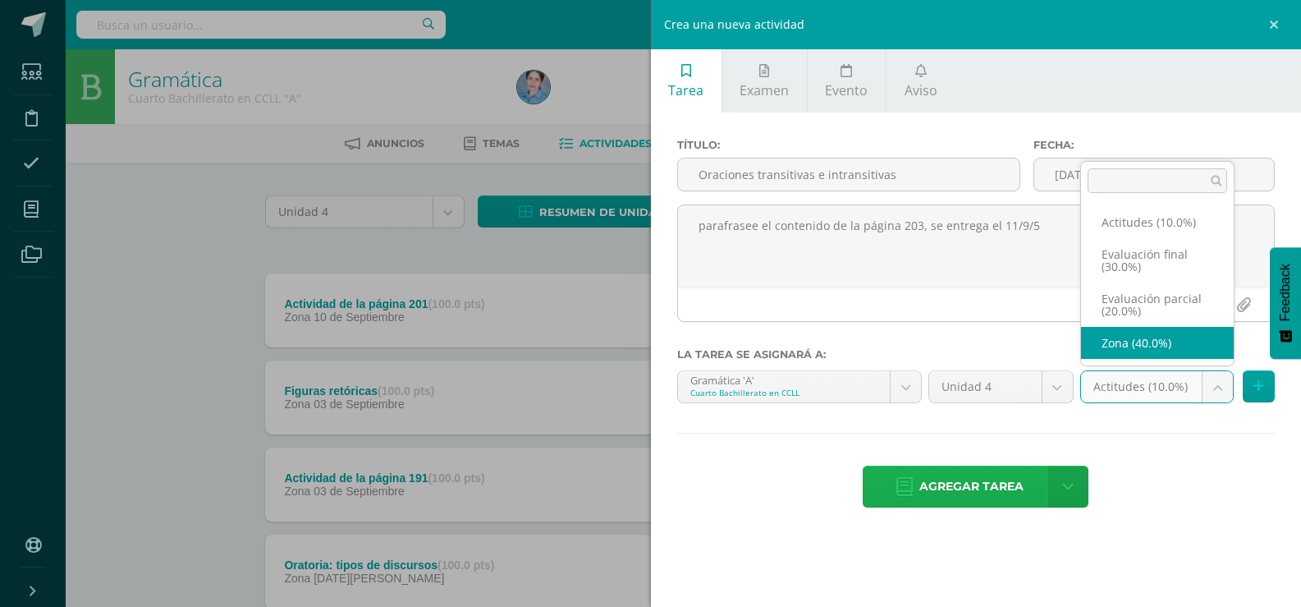
drag, startPoint x: 1127, startPoint y: 337, endPoint x: 923, endPoint y: 477, distance: 246.9
select select "169452"
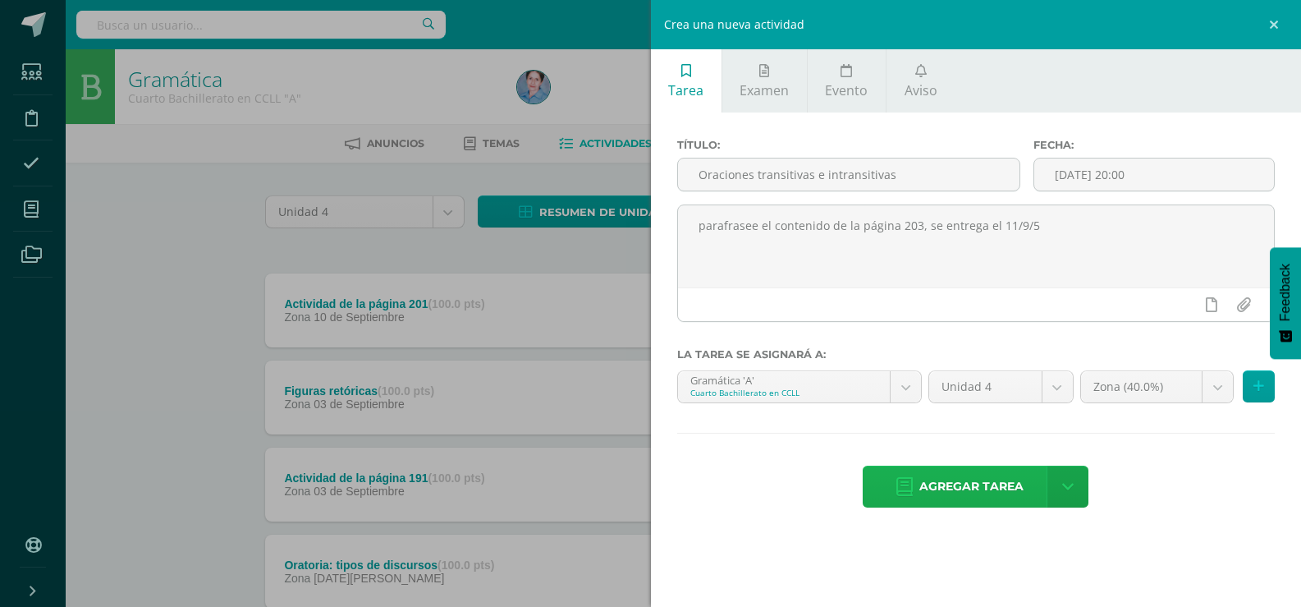
click at [912, 489] on icon at bounding box center [905, 487] width 16 height 18
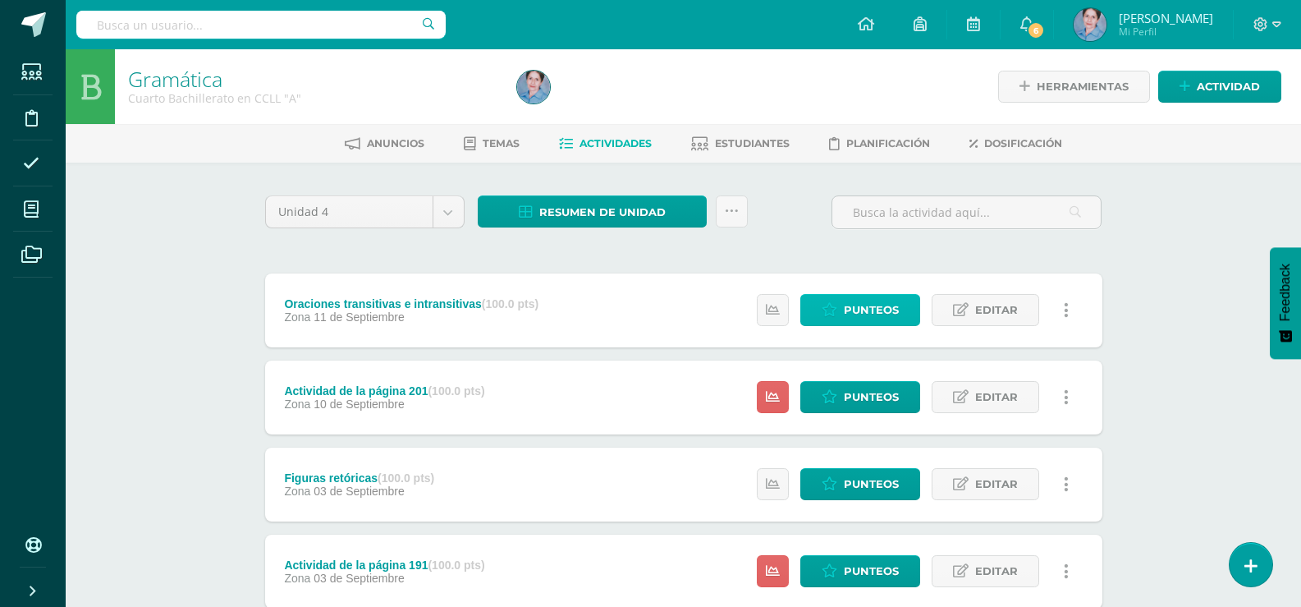
click at [876, 304] on span "Punteos" at bounding box center [871, 310] width 55 height 30
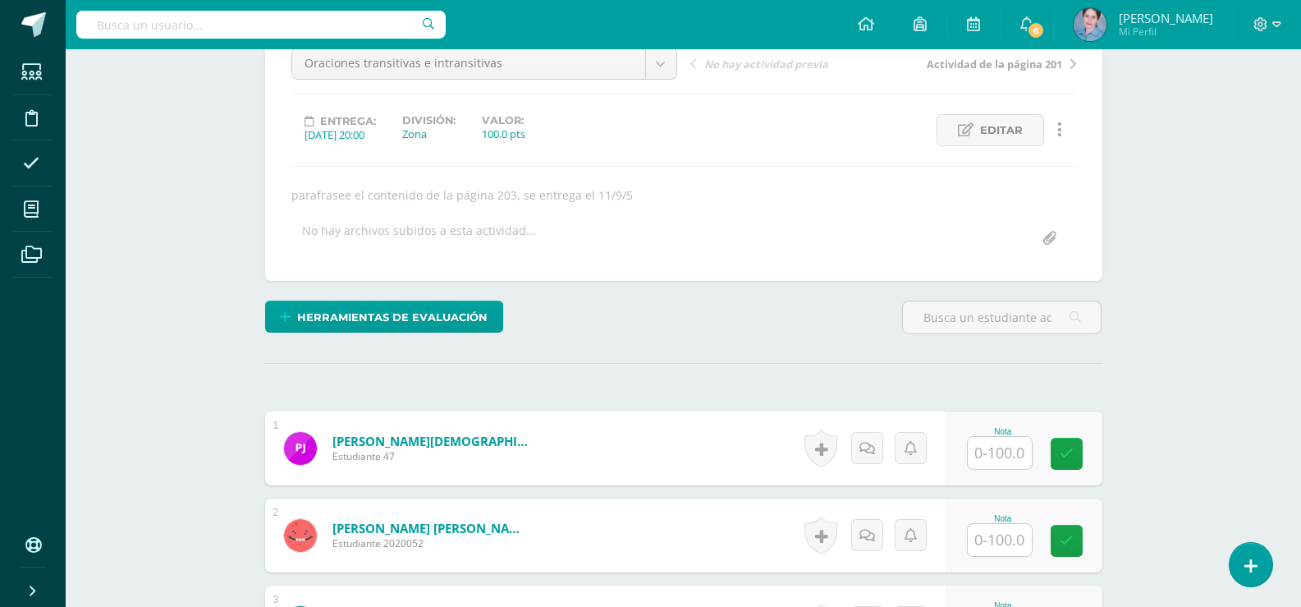
scroll to position [339, 0]
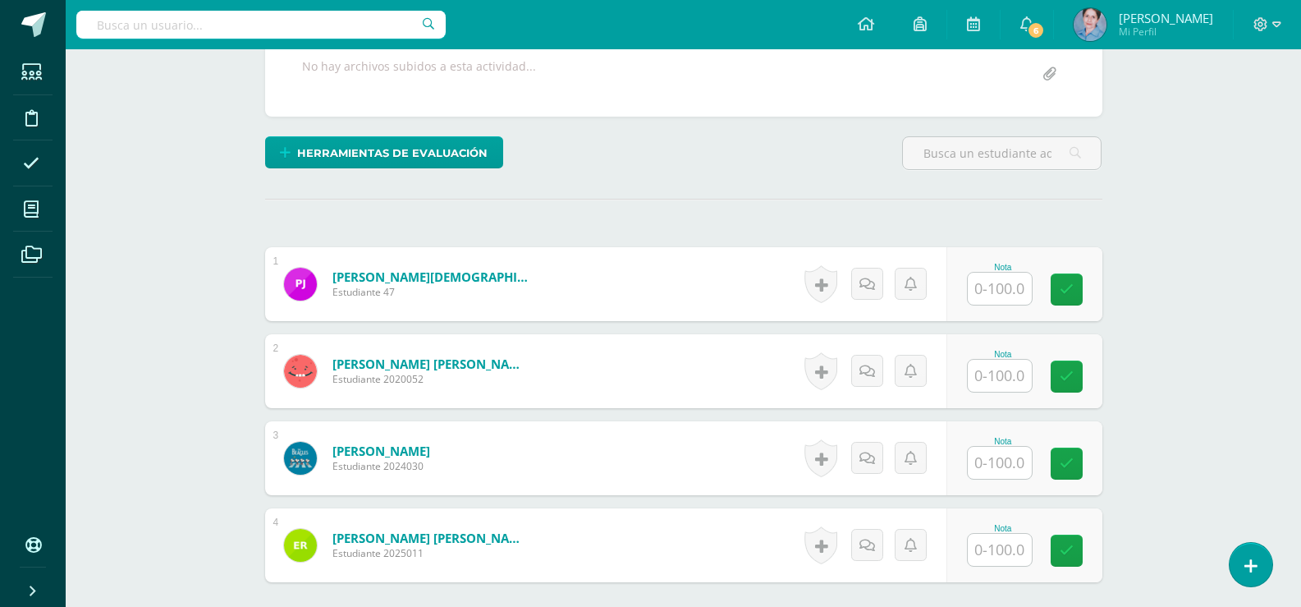
click at [991, 289] on input "text" at bounding box center [1000, 289] width 64 height 32
drag, startPoint x: 1082, startPoint y: 296, endPoint x: 1066, endPoint y: 314, distance: 24.4
click at [1081, 296] on icon at bounding box center [1078, 289] width 15 height 14
type input "90"
click at [1003, 382] on input "text" at bounding box center [1000, 376] width 64 height 32
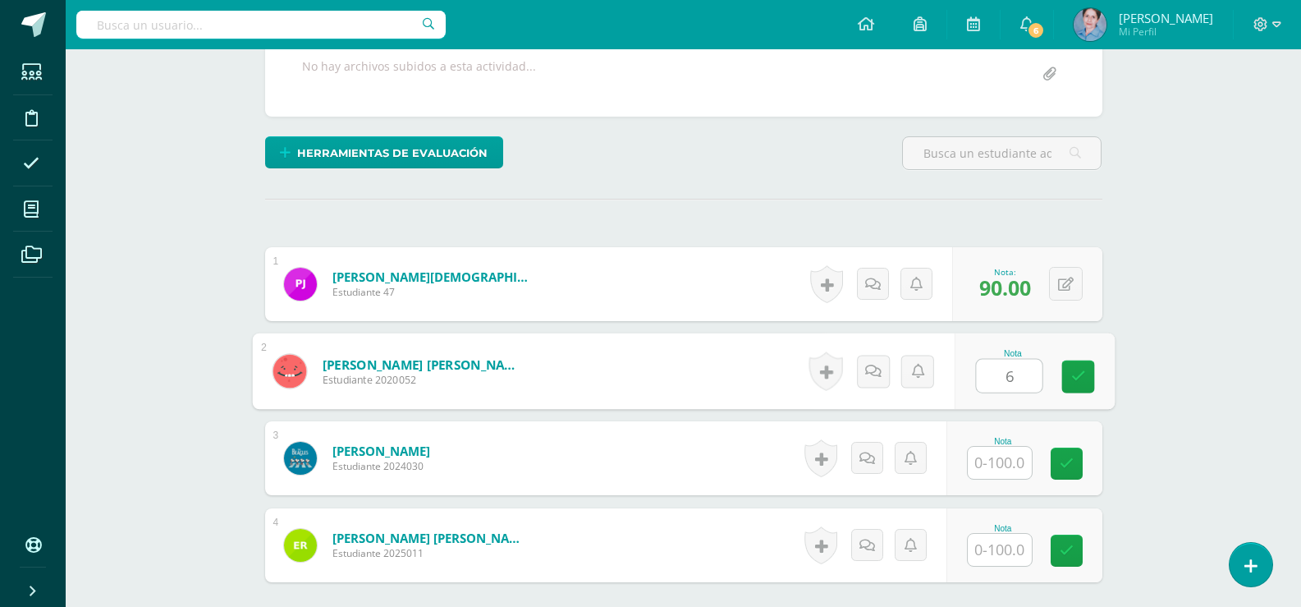
type input "60"
click at [1071, 369] on icon at bounding box center [1078, 376] width 15 height 14
click at [1004, 470] on input "text" at bounding box center [1000, 463] width 64 height 32
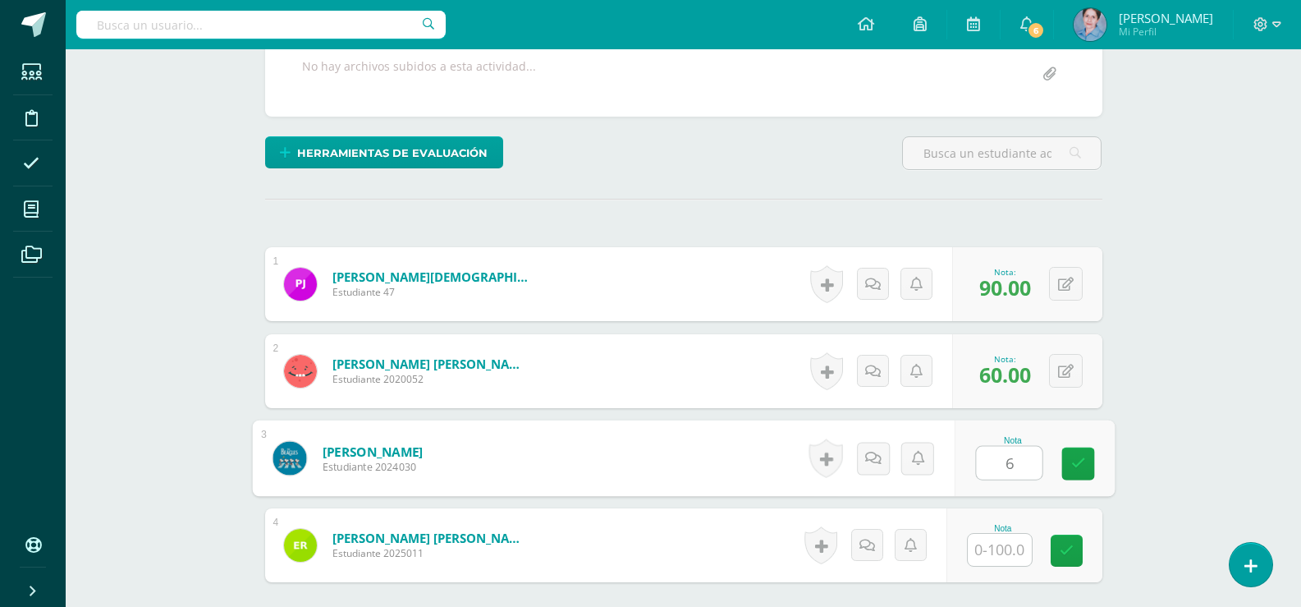
type input "60"
click at [1075, 464] on icon at bounding box center [1078, 464] width 15 height 14
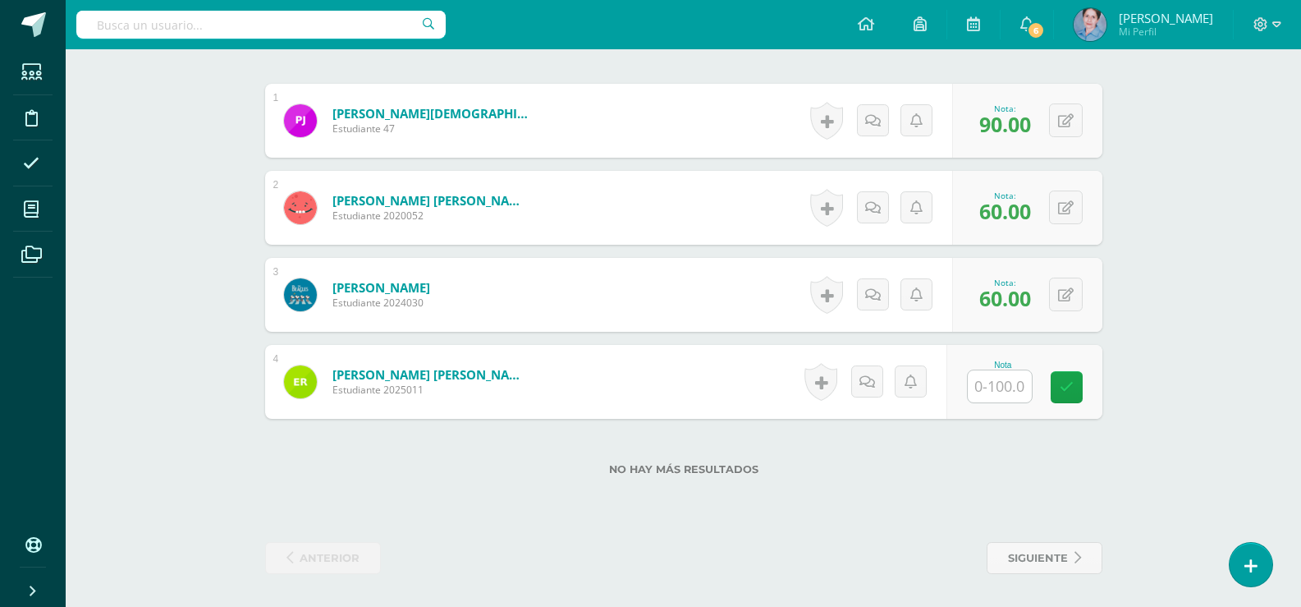
click at [1006, 379] on input "text" at bounding box center [1000, 386] width 64 height 32
type input "90"
click at [1071, 384] on icon at bounding box center [1078, 387] width 15 height 14
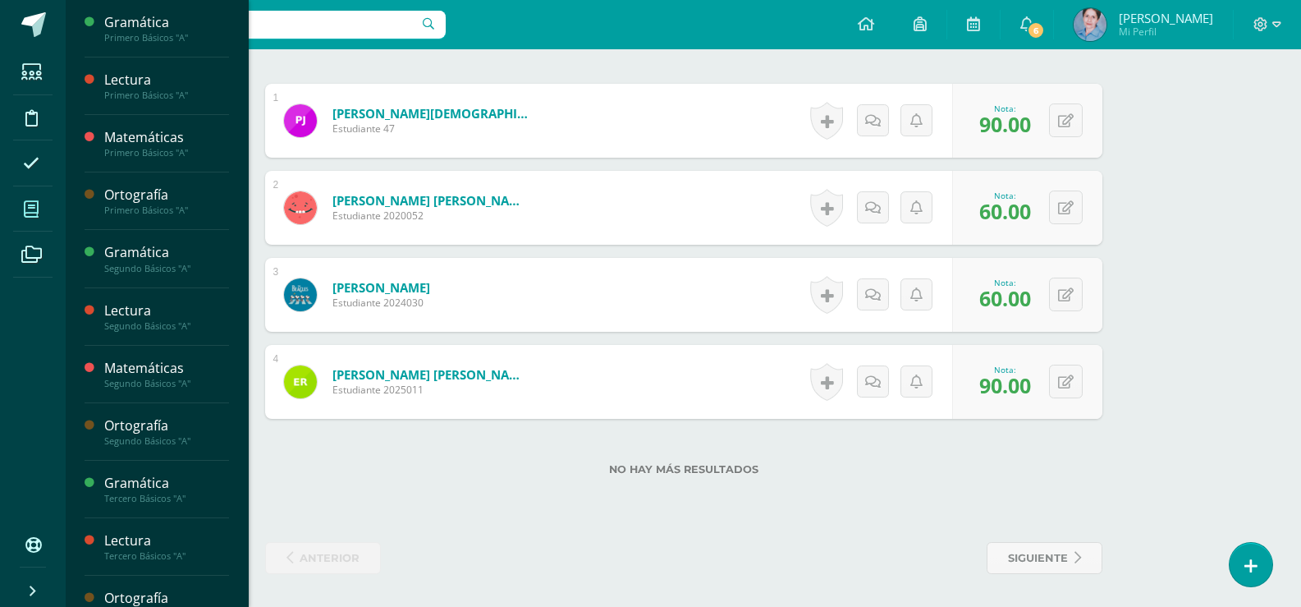
click at [38, 207] on icon at bounding box center [31, 209] width 15 height 16
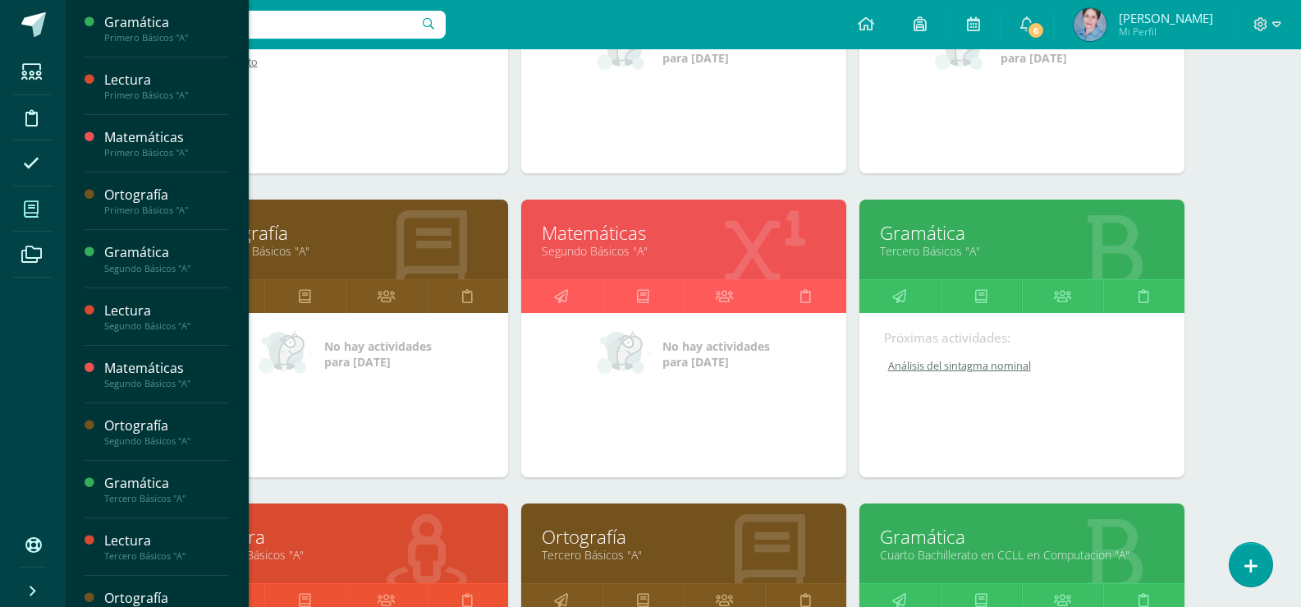
scroll to position [1206, 0]
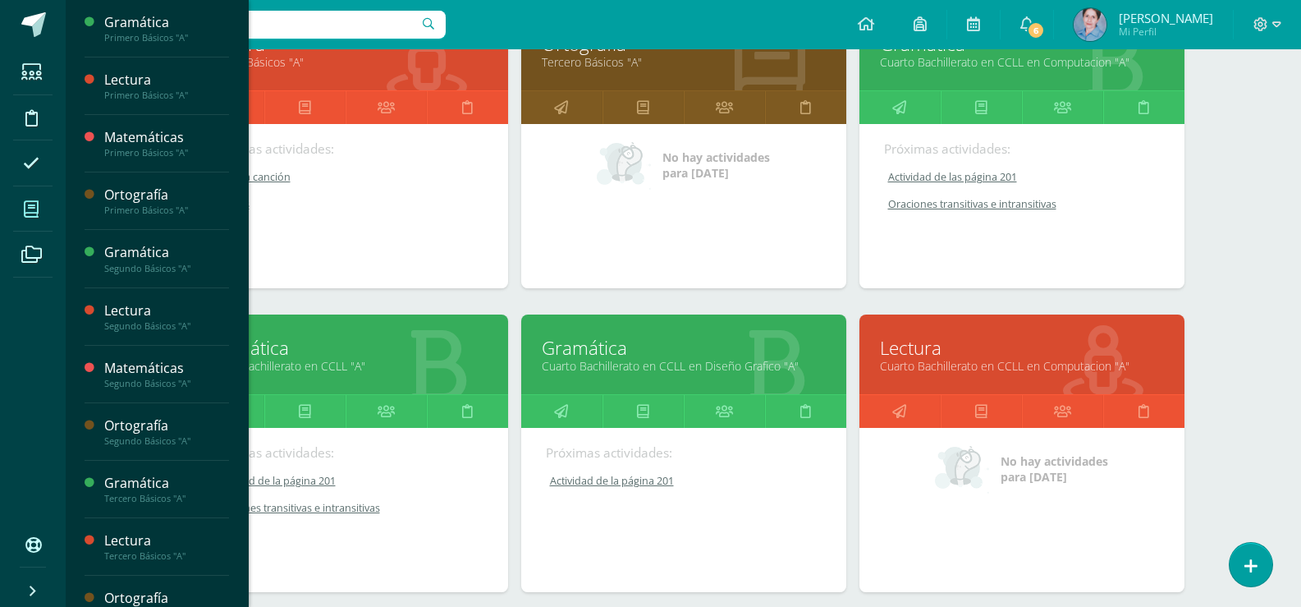
click at [561, 346] on link "Gramática" at bounding box center [684, 347] width 284 height 25
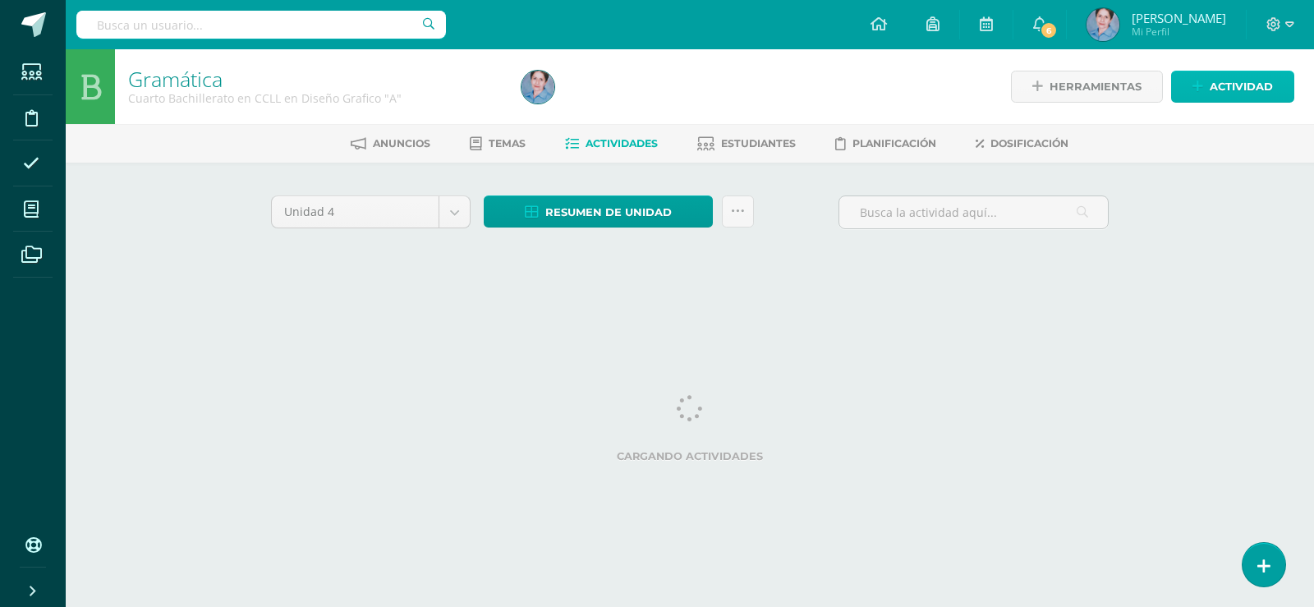
click at [1237, 86] on span "Actividad" at bounding box center [1240, 86] width 63 height 30
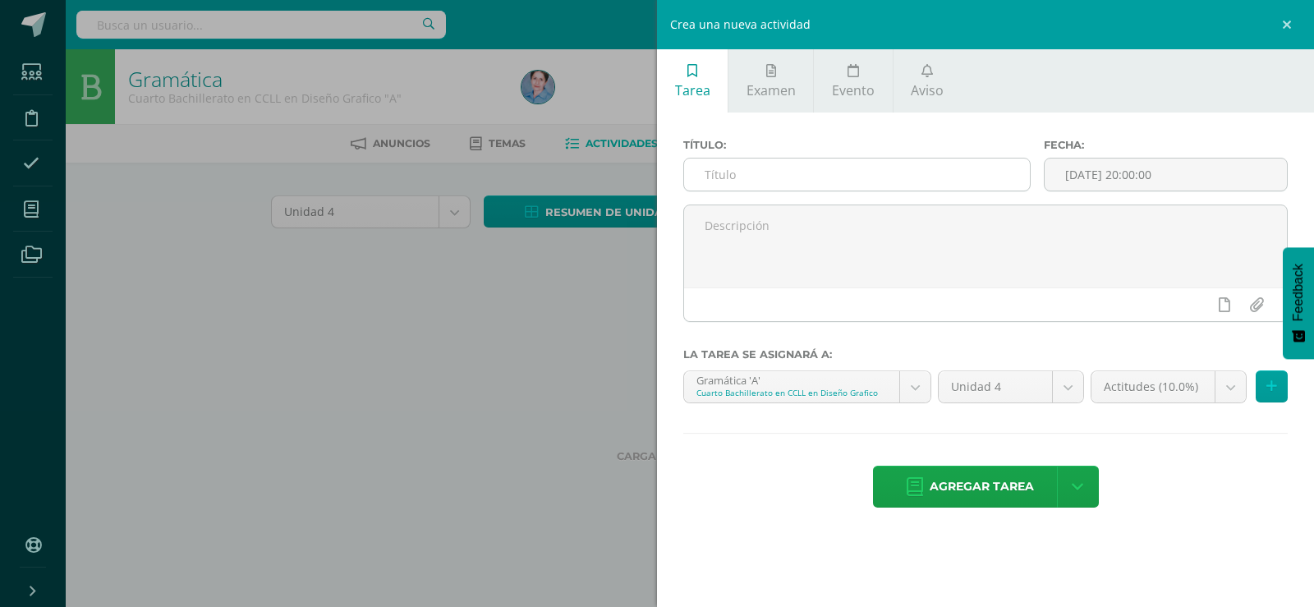
click at [761, 167] on input "text" at bounding box center [857, 174] width 346 height 32
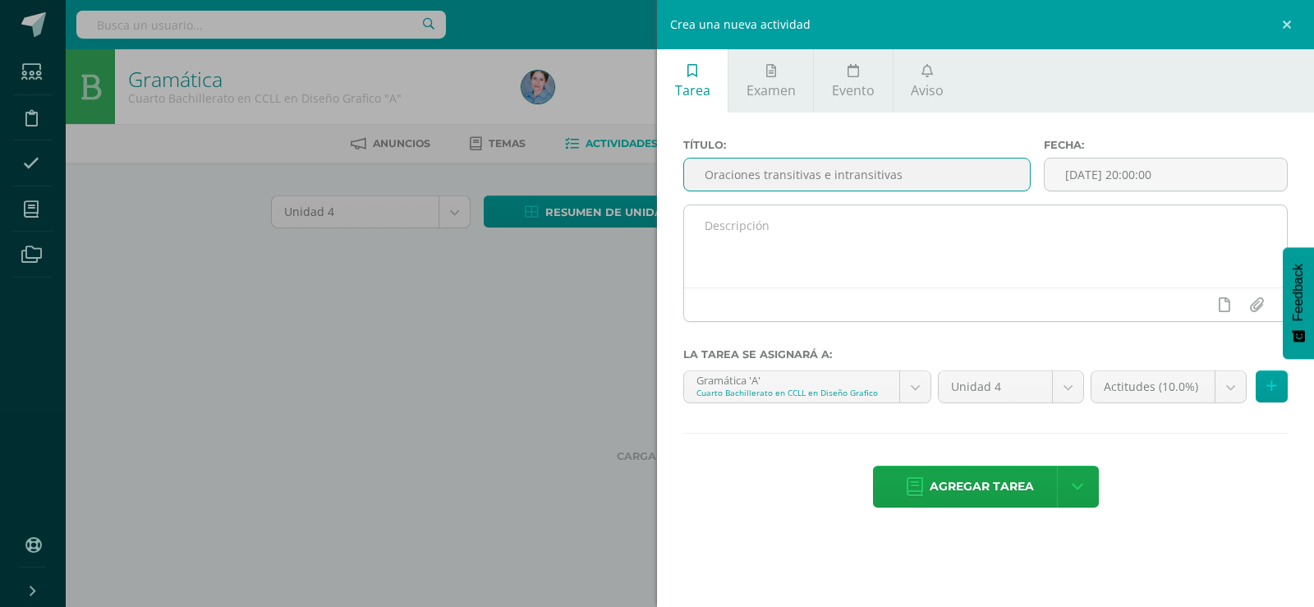
type input "Oraciones transitivas e intransitivas"
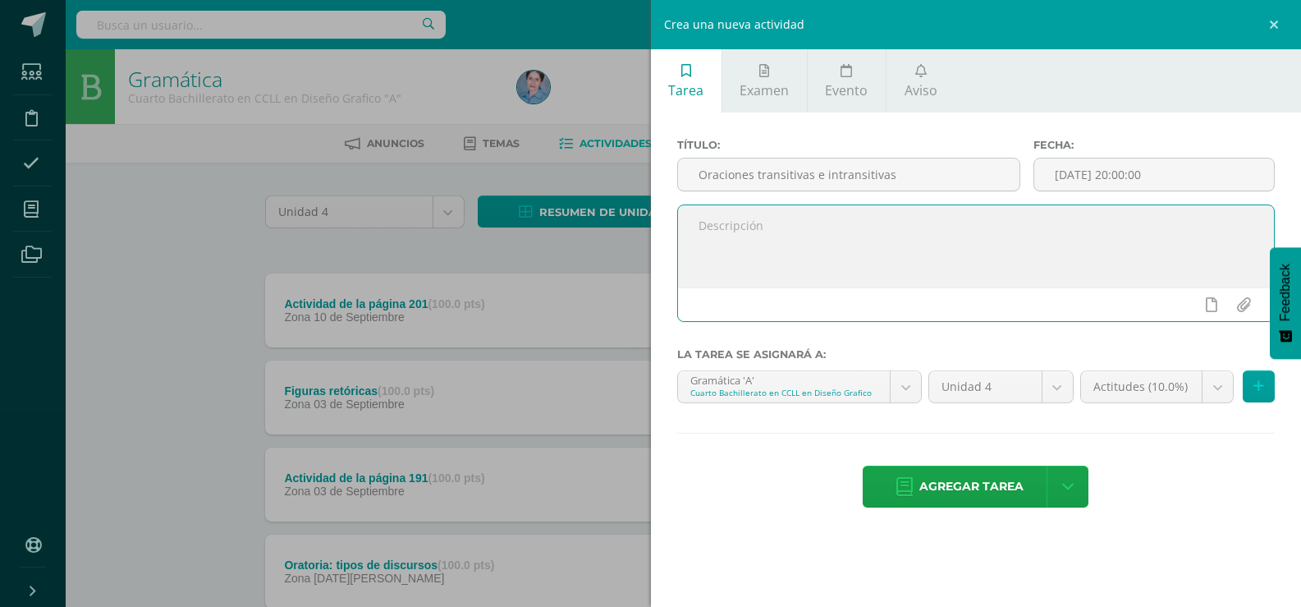
paste textarea "parafrasee el contenido de la página 203, se entrega el 11/9/5"
type textarea "parafrasee el contenido de la página 203, se entrega el 11/9/5"
click at [1107, 177] on input "[DATE] 20:00:00" at bounding box center [1155, 174] width 240 height 32
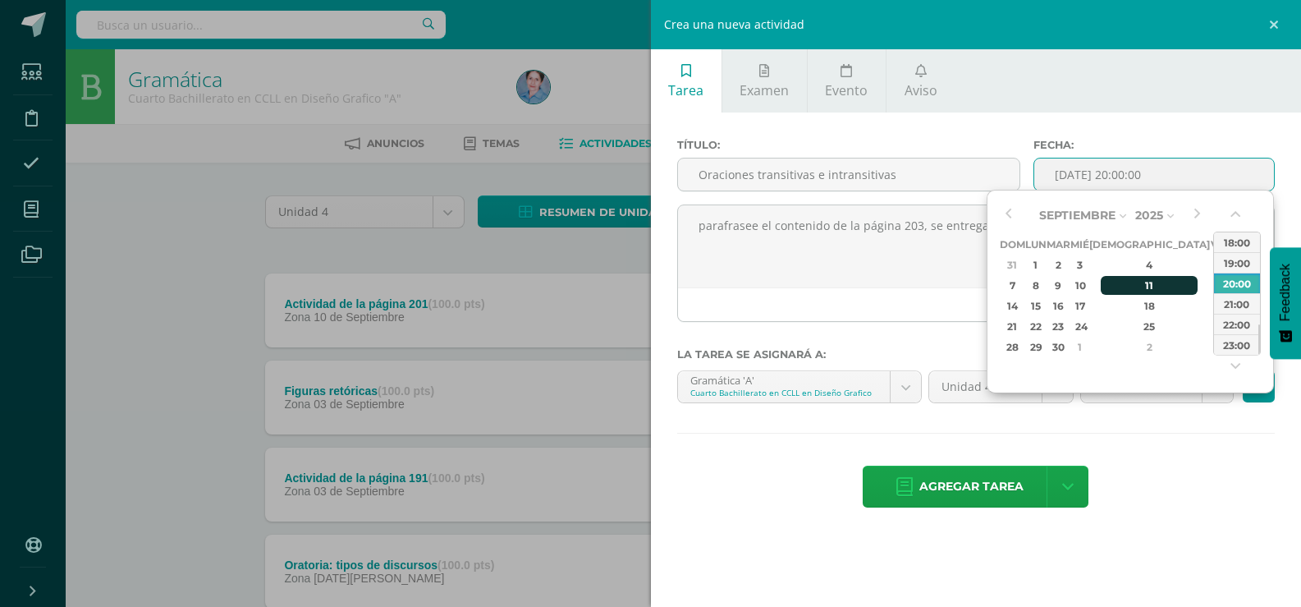
click at [1135, 276] on div "11" at bounding box center [1149, 285] width 97 height 19
type input "2025-09-11 20:00"
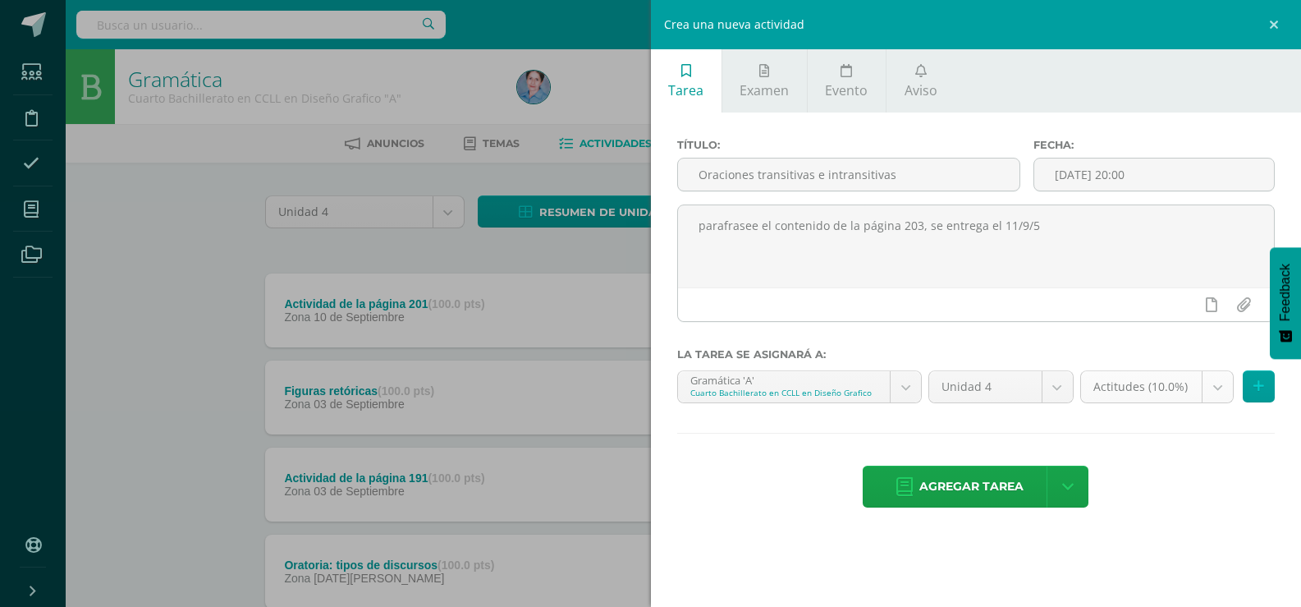
drag, startPoint x: 1144, startPoint y: 406, endPoint x: 1200, endPoint y: 379, distance: 62.4
click at [1146, 406] on div "Actitudes (10.0%) Actitudes (10.0%) Evaluación final (30.0%) Evaluación parcial…" at bounding box center [1178, 393] width 202 height 46
click at [1218, 388] on body "Estudiantes Disciplina Asistencia Mis cursos Archivos Soporte Ayuda Reportar un…" at bounding box center [650, 617] width 1301 height 1234
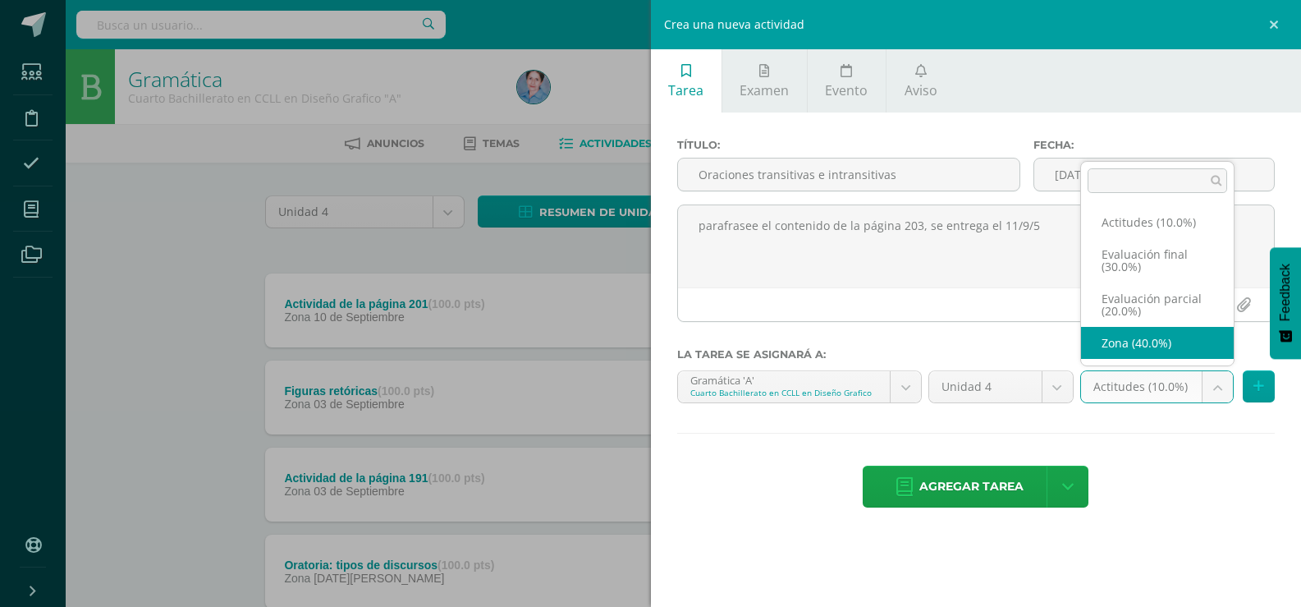
select select "169456"
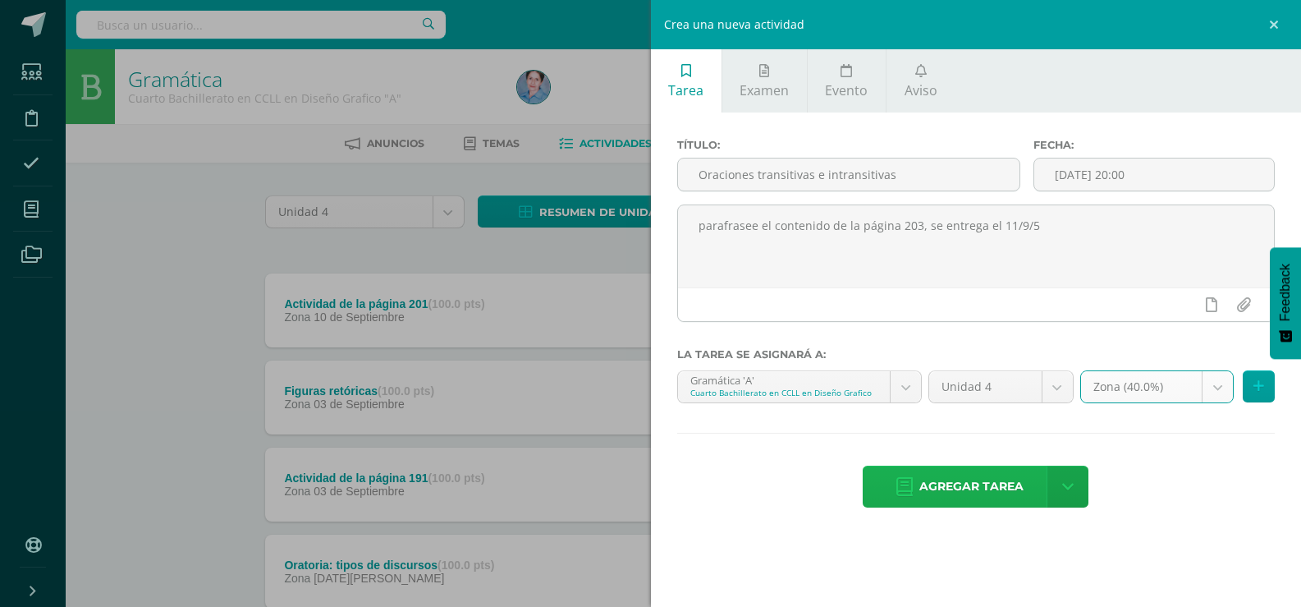
click at [911, 489] on icon at bounding box center [905, 487] width 16 height 18
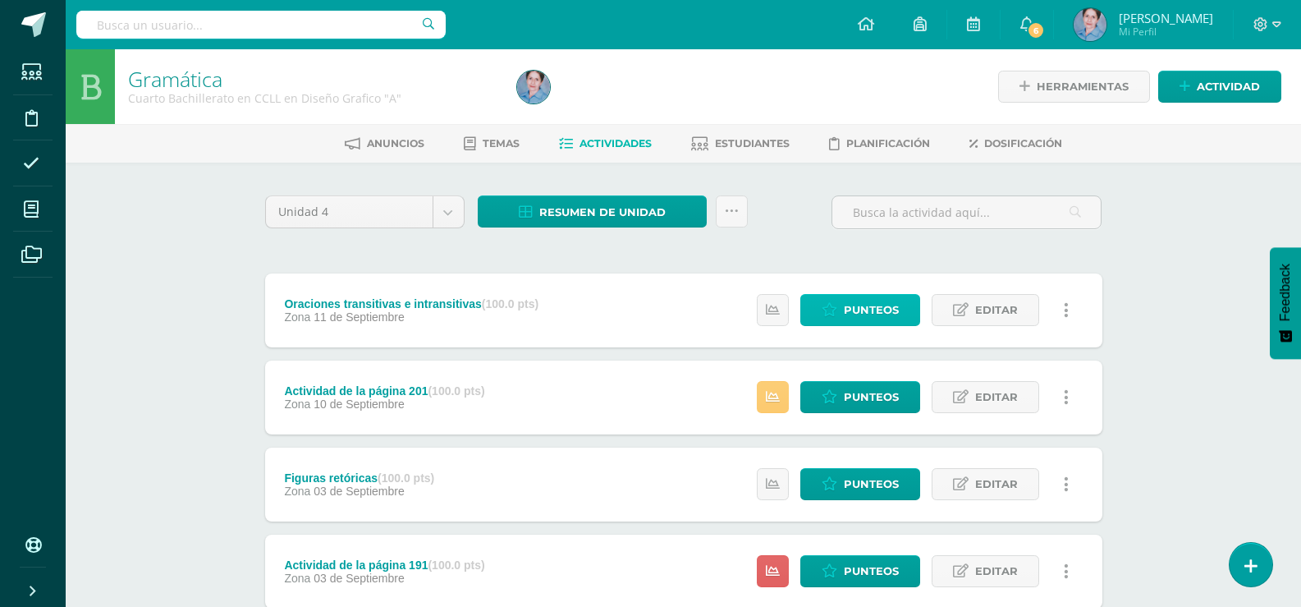
click at [828, 313] on icon at bounding box center [830, 310] width 16 height 14
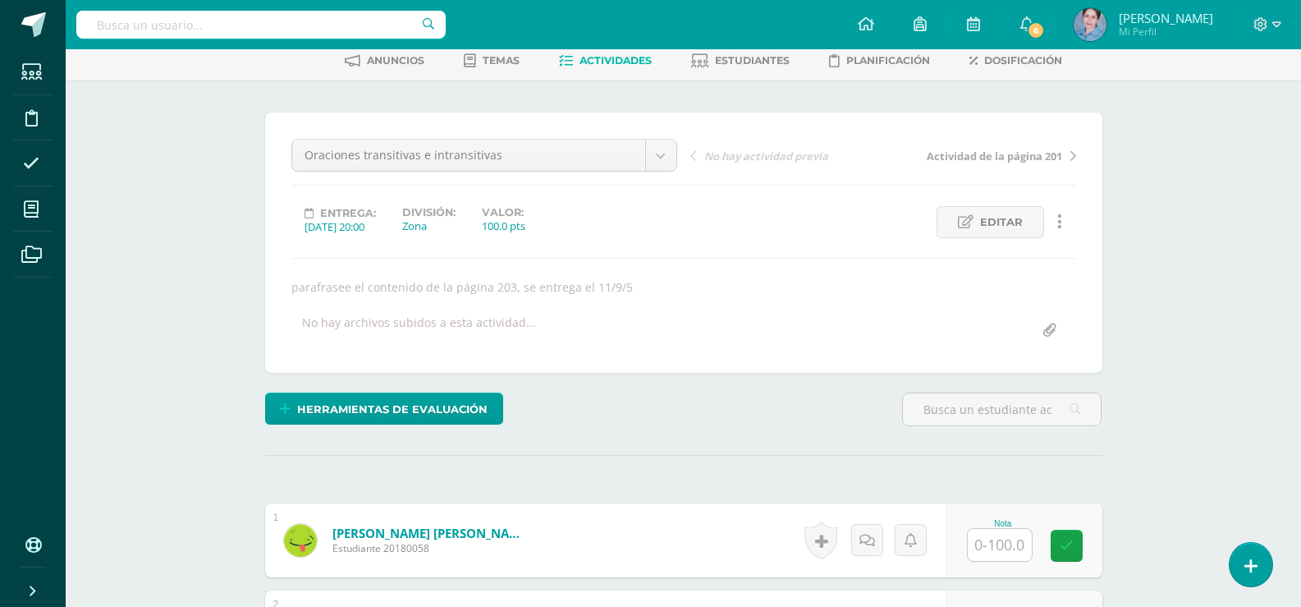
scroll to position [493, 0]
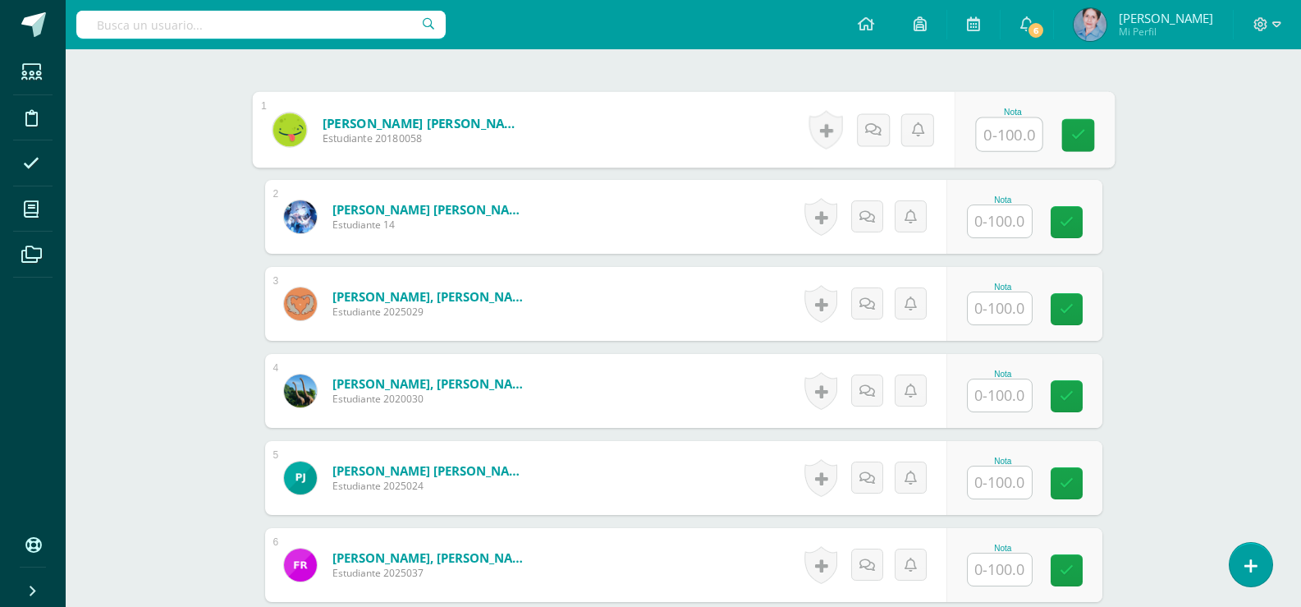
click at [999, 129] on input "text" at bounding box center [1009, 134] width 66 height 33
type input "100"
drag, startPoint x: 1068, startPoint y: 130, endPoint x: 1071, endPoint y: 142, distance: 12.7
click at [1071, 139] on link at bounding box center [1078, 135] width 33 height 33
click at [1007, 220] on input "text" at bounding box center [1000, 221] width 64 height 32
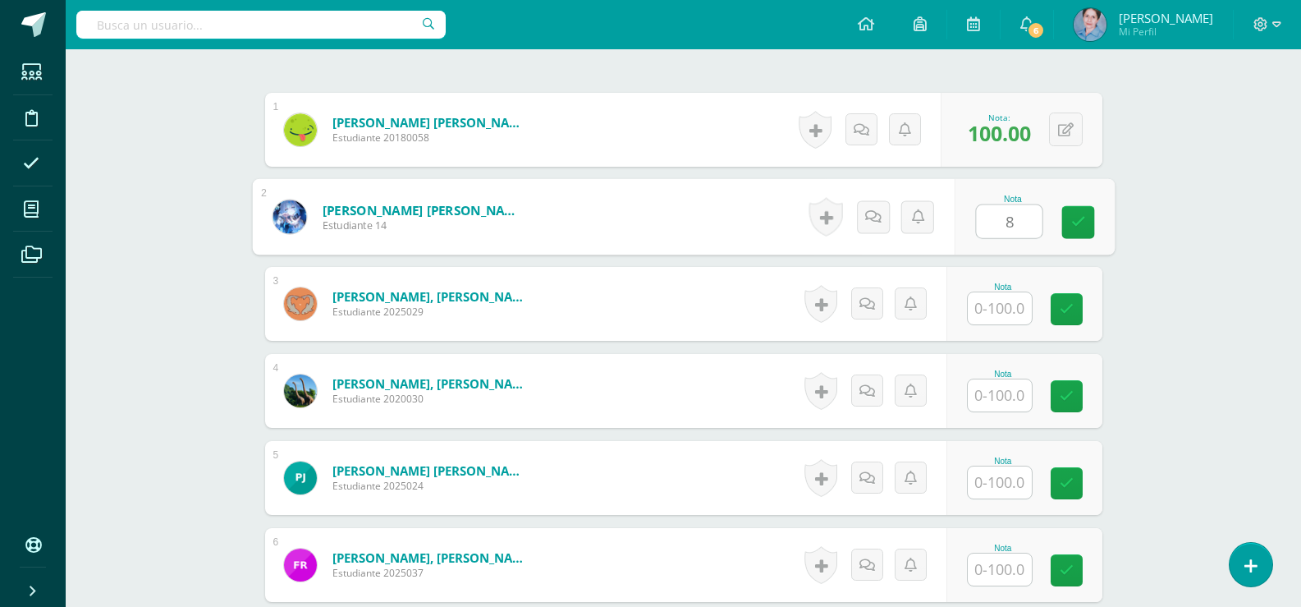
type input "85"
drag, startPoint x: 1080, startPoint y: 222, endPoint x: 995, endPoint y: 310, distance: 121.9
click at [1079, 223] on icon at bounding box center [1078, 222] width 15 height 14
click at [1004, 314] on input "text" at bounding box center [1000, 308] width 64 height 32
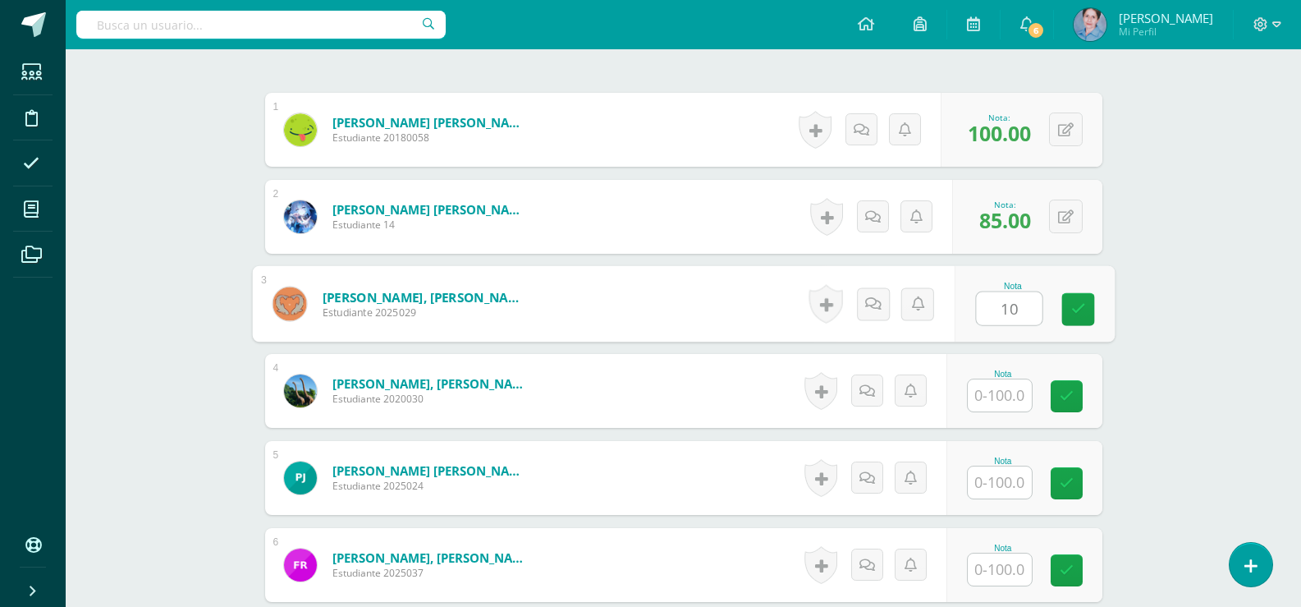
type input "100"
click at [1077, 305] on icon at bounding box center [1078, 309] width 15 height 14
click at [996, 394] on input "text" at bounding box center [1000, 395] width 64 height 32
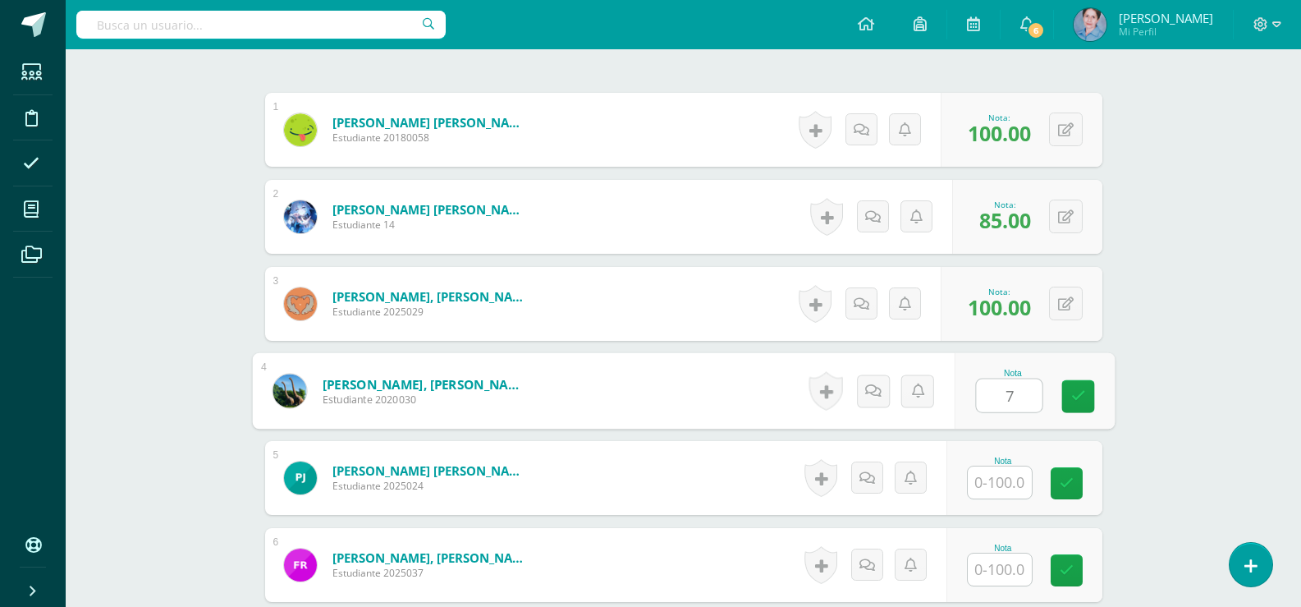
type input "70"
click at [1085, 394] on link at bounding box center [1078, 396] width 33 height 33
click at [1006, 479] on input "text" at bounding box center [1000, 482] width 64 height 32
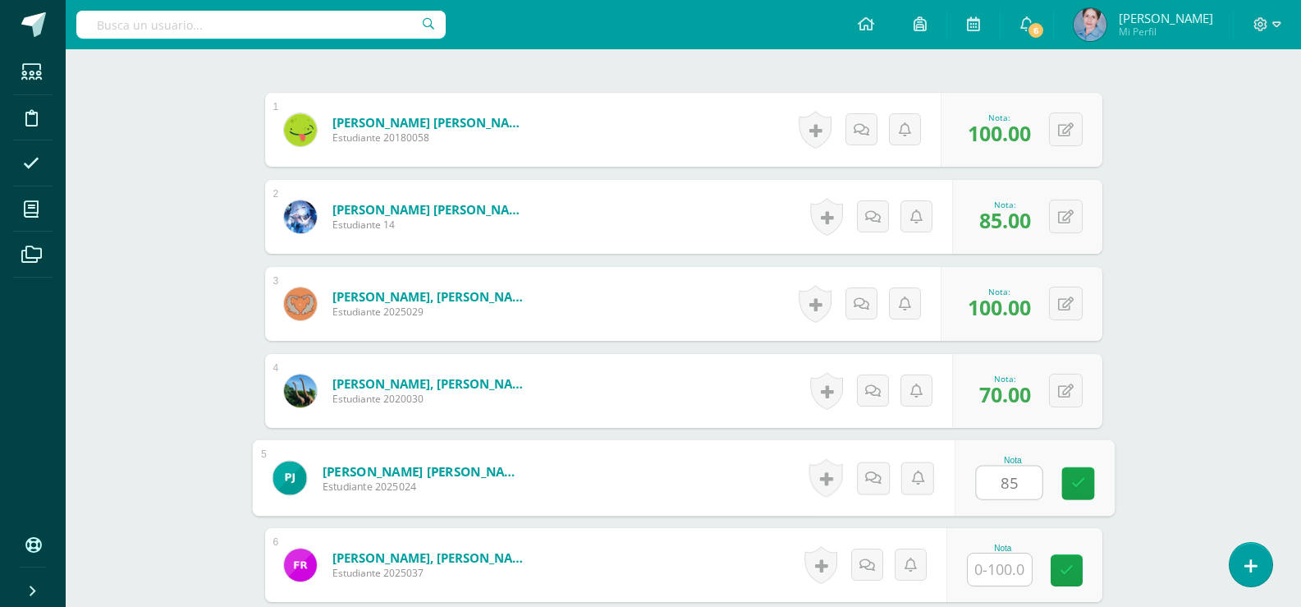
click at [1078, 479] on icon at bounding box center [1078, 483] width 15 height 14
type input "85"
click at [1000, 574] on input "text" at bounding box center [1000, 569] width 64 height 32
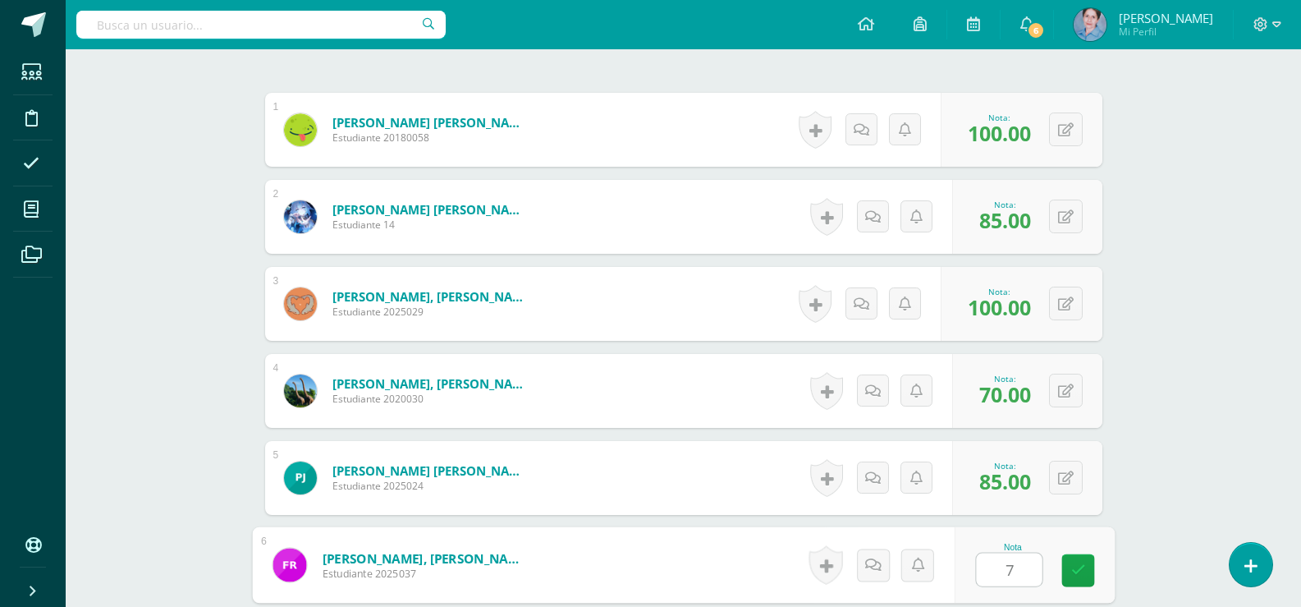
type input "70"
click at [1085, 563] on link at bounding box center [1078, 570] width 33 height 33
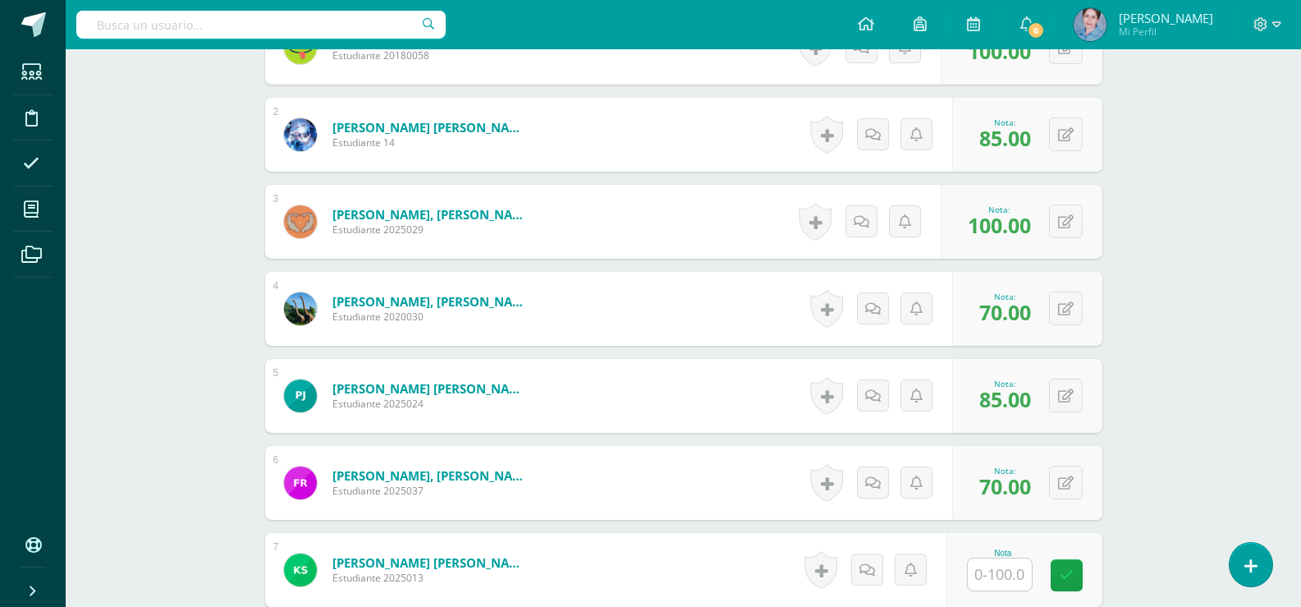
scroll to position [822, 0]
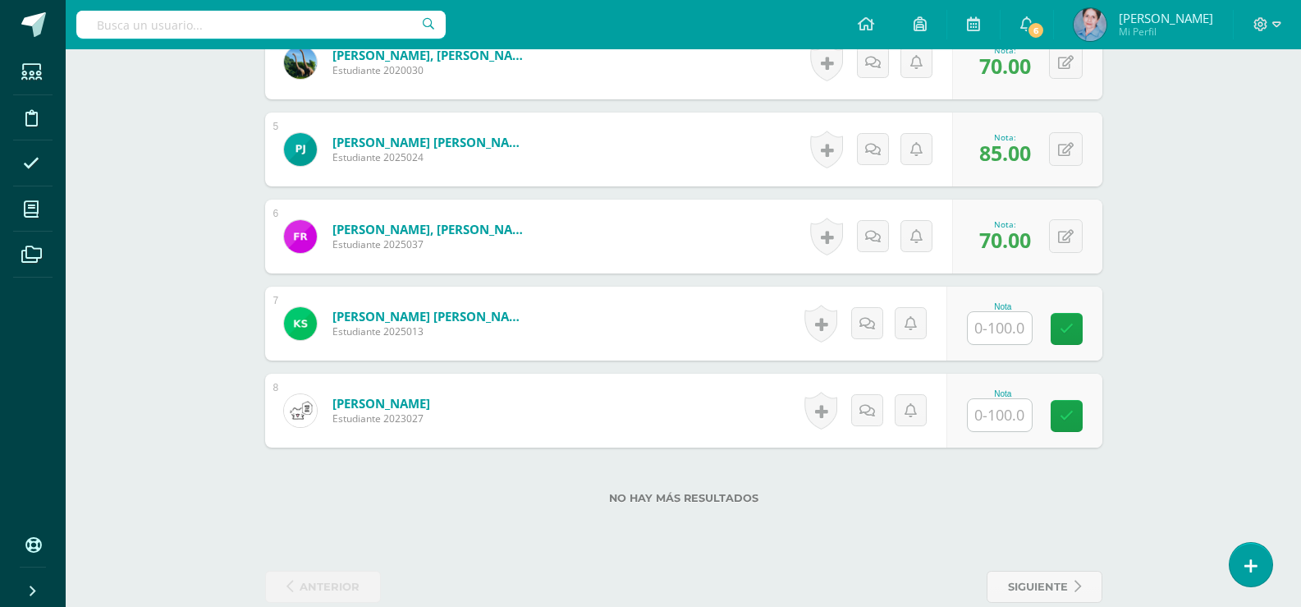
click at [1003, 328] on input "text" at bounding box center [1000, 328] width 64 height 32
type input "100"
click at [1087, 327] on link at bounding box center [1078, 329] width 33 height 33
click at [1013, 411] on input "text" at bounding box center [1000, 415] width 64 height 32
type input "70"
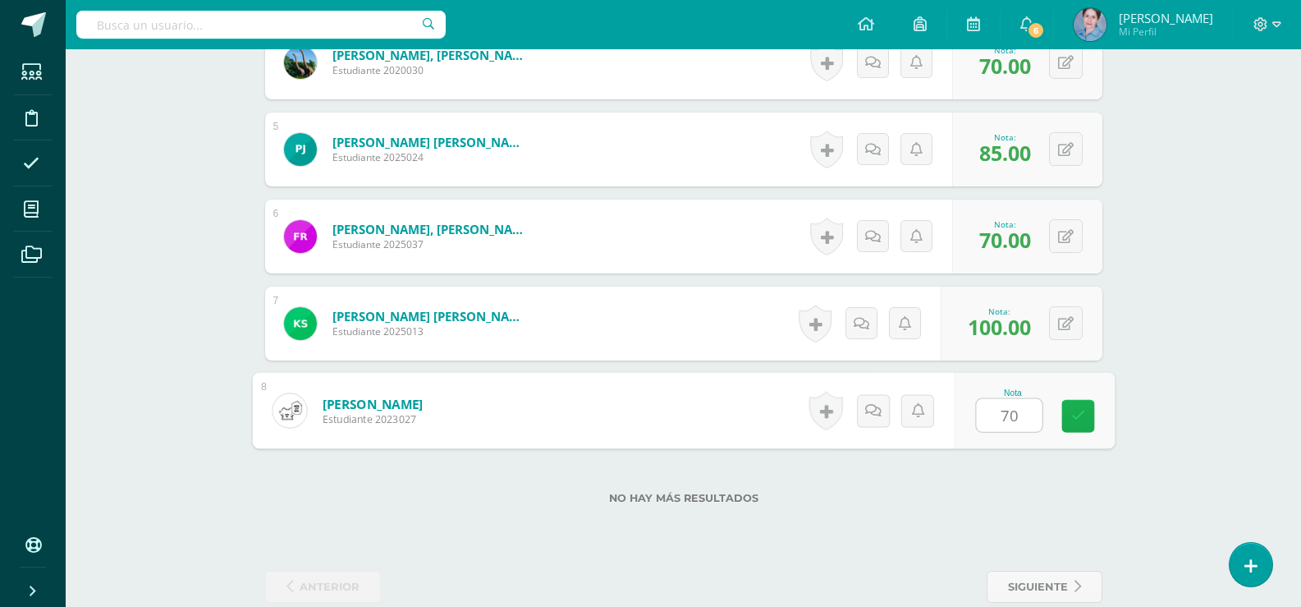
click at [1076, 412] on icon at bounding box center [1078, 416] width 15 height 14
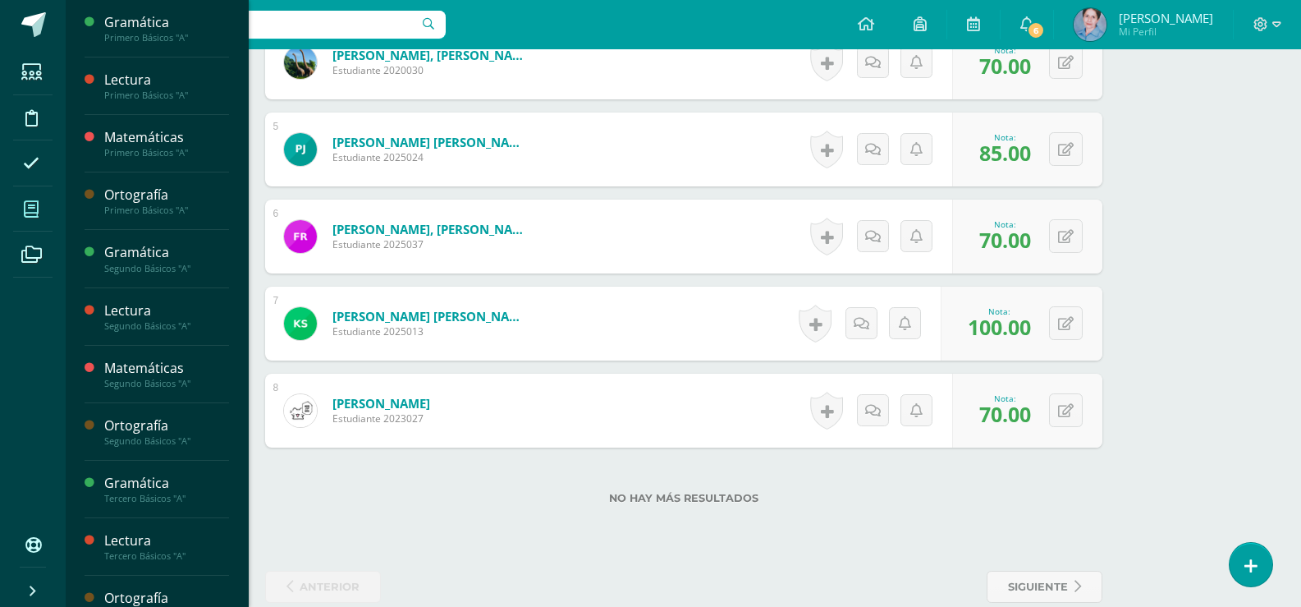
click at [41, 207] on span at bounding box center [31, 208] width 37 height 37
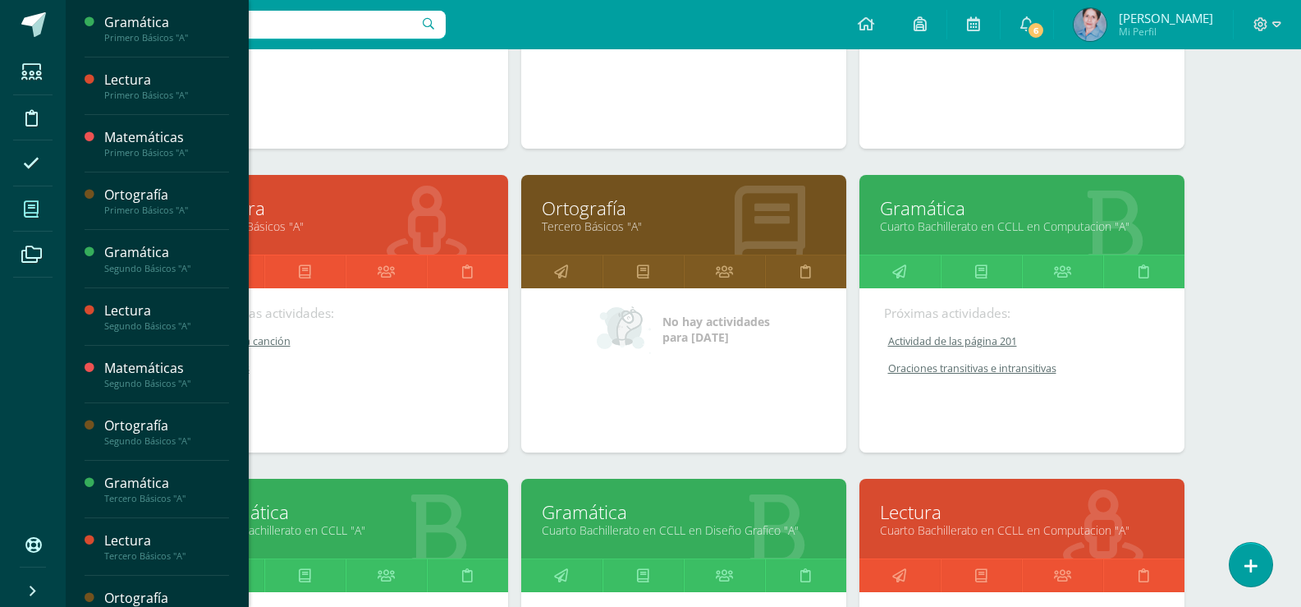
scroll to position [1535, 0]
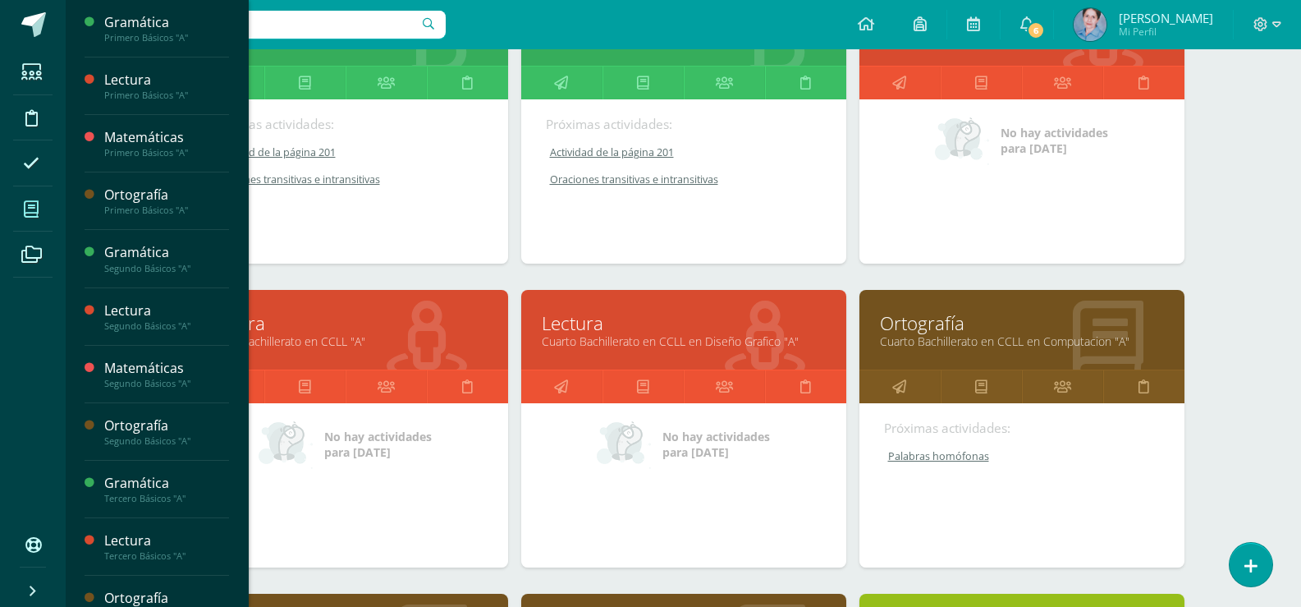
click at [920, 328] on link "Ortografía" at bounding box center [1022, 322] width 284 height 25
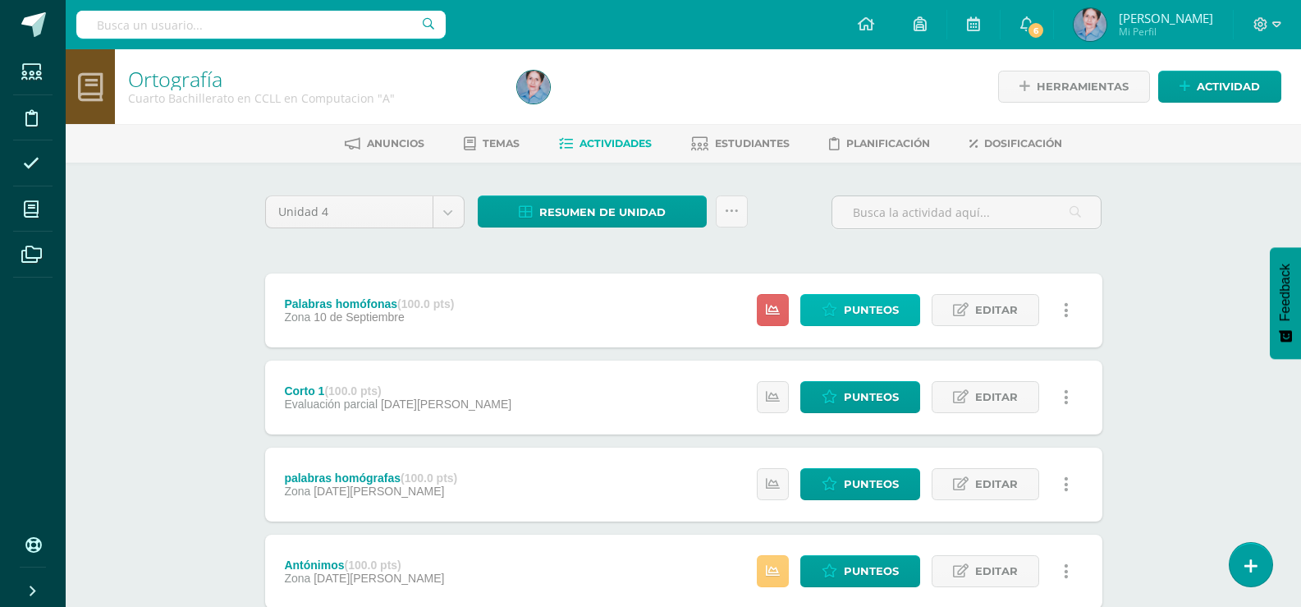
click at [862, 314] on span "Punteos" at bounding box center [871, 310] width 55 height 30
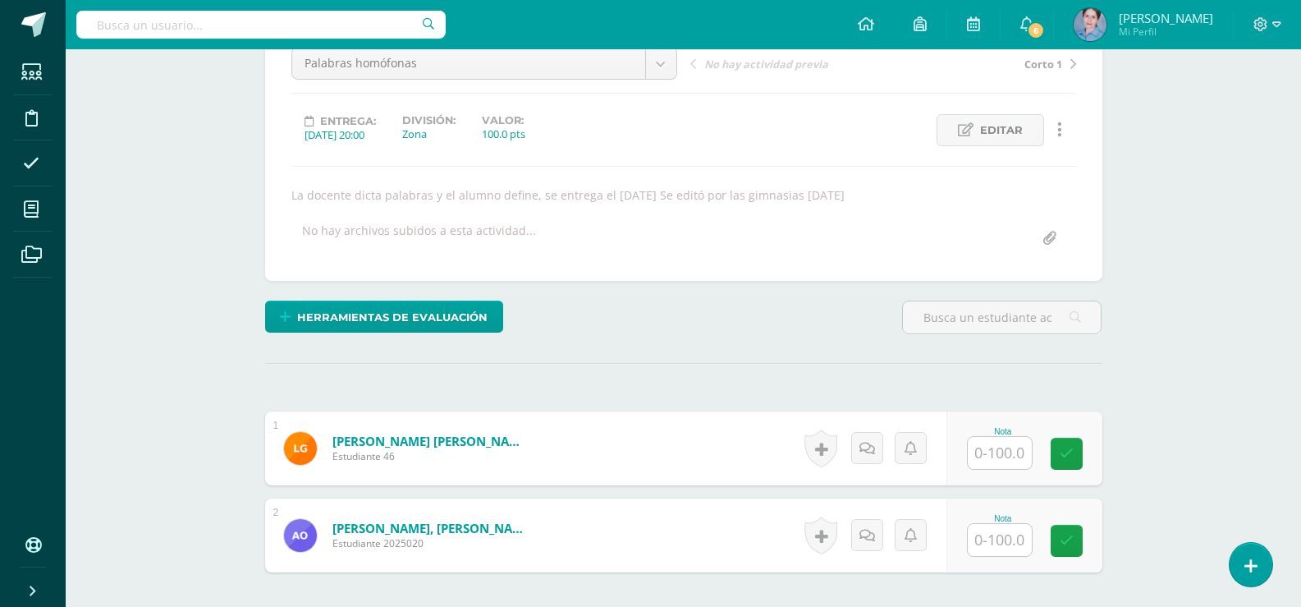
scroll to position [328, 0]
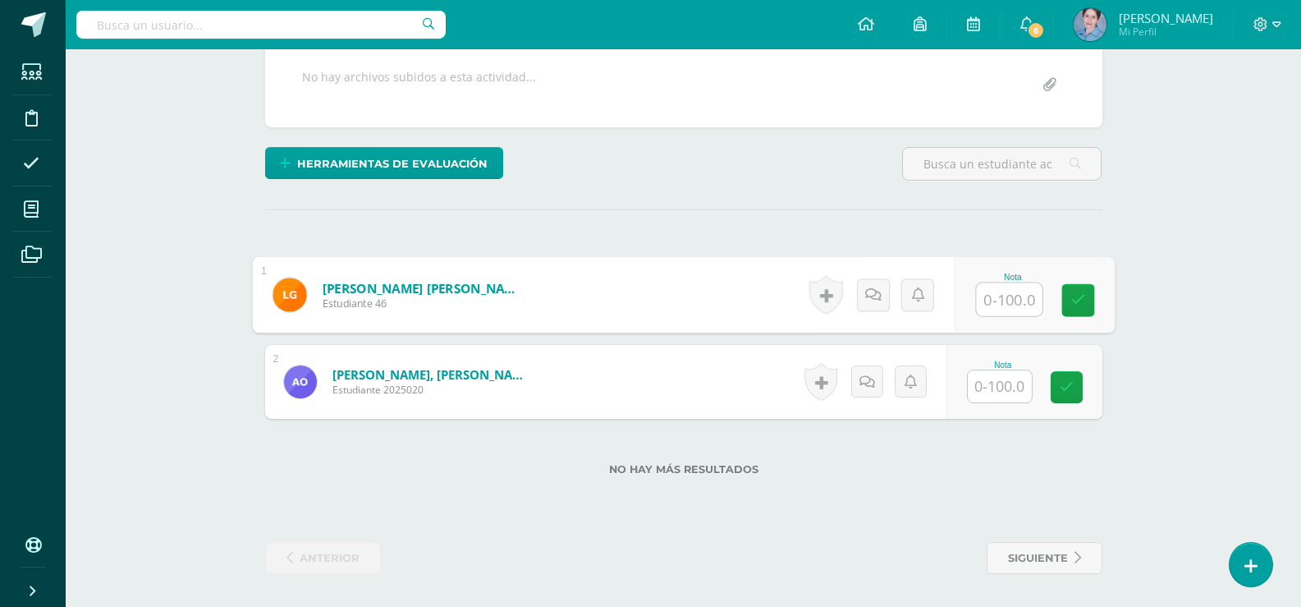
click at [991, 299] on input "text" at bounding box center [1009, 299] width 66 height 33
type input "95"
click at [1083, 301] on link at bounding box center [1078, 300] width 33 height 33
click at [1010, 384] on input "text" at bounding box center [1000, 386] width 64 height 32
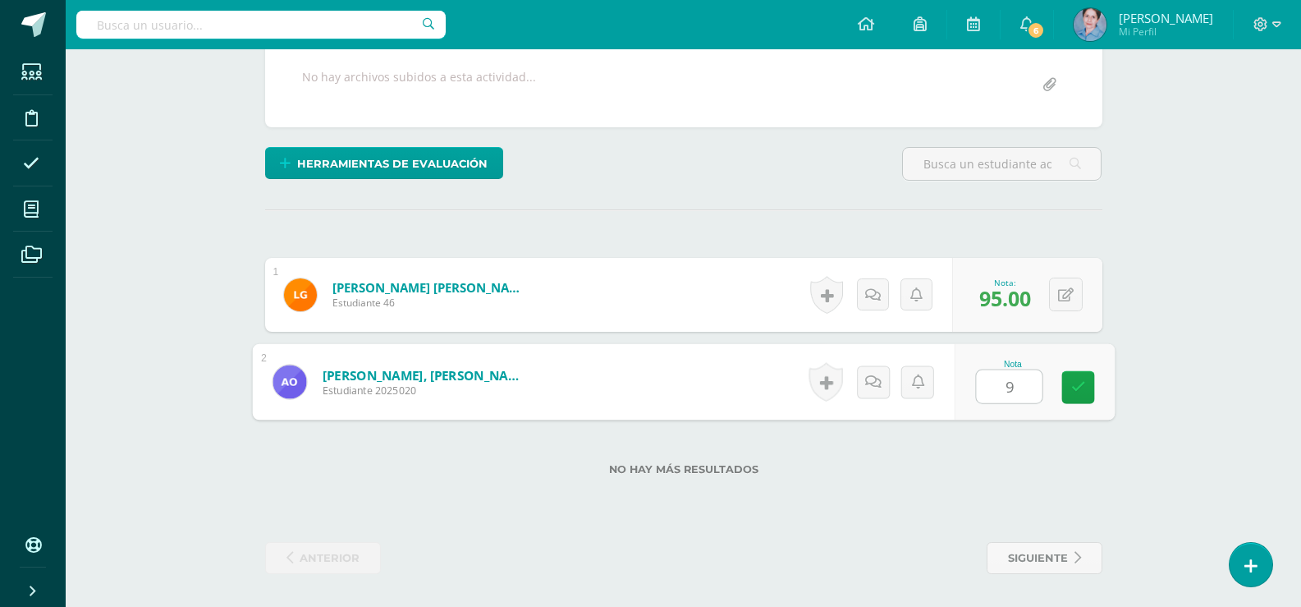
type input "90"
click at [1085, 385] on link at bounding box center [1078, 387] width 33 height 33
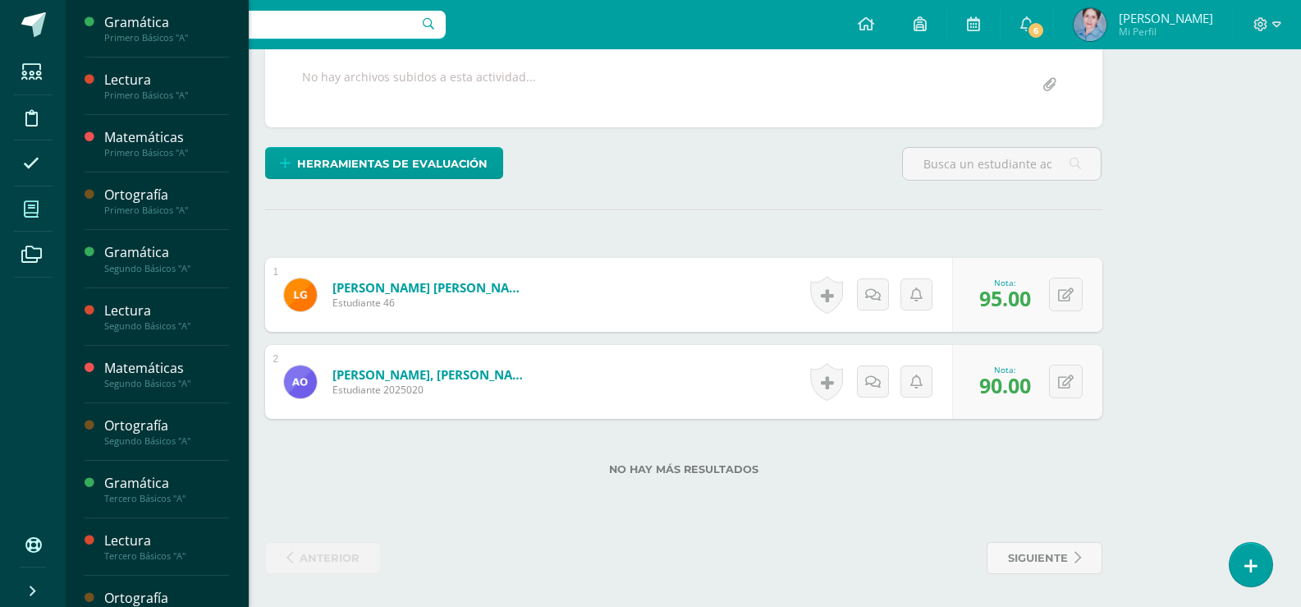
click at [33, 209] on icon at bounding box center [31, 209] width 15 height 16
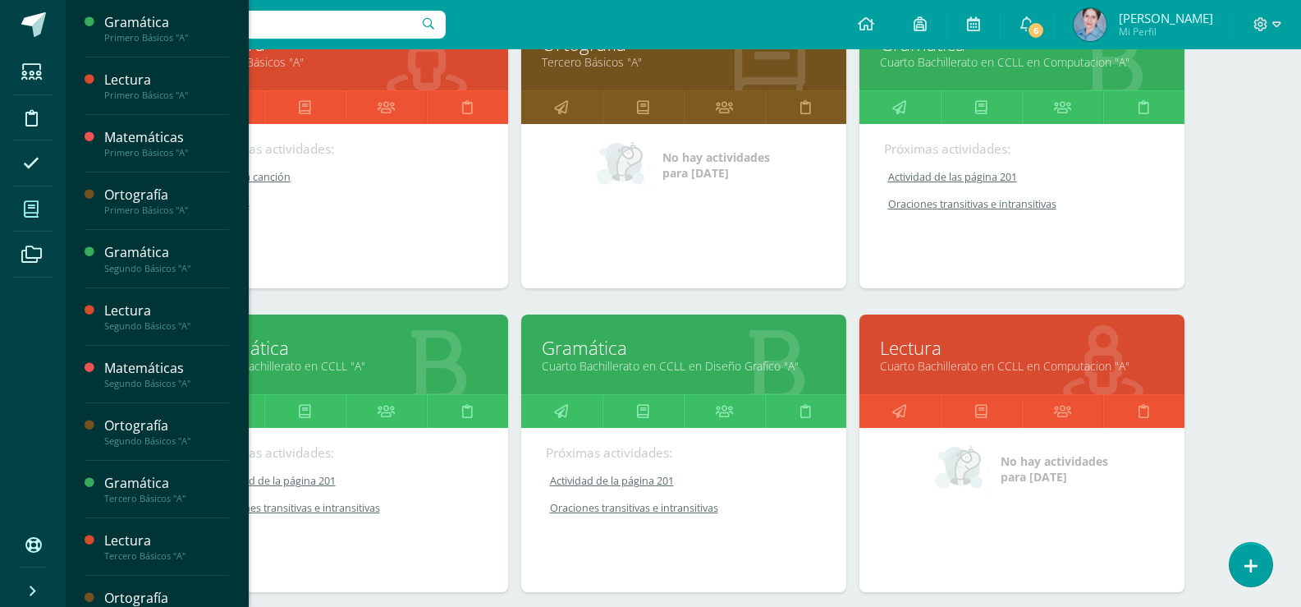
scroll to position [1781, 0]
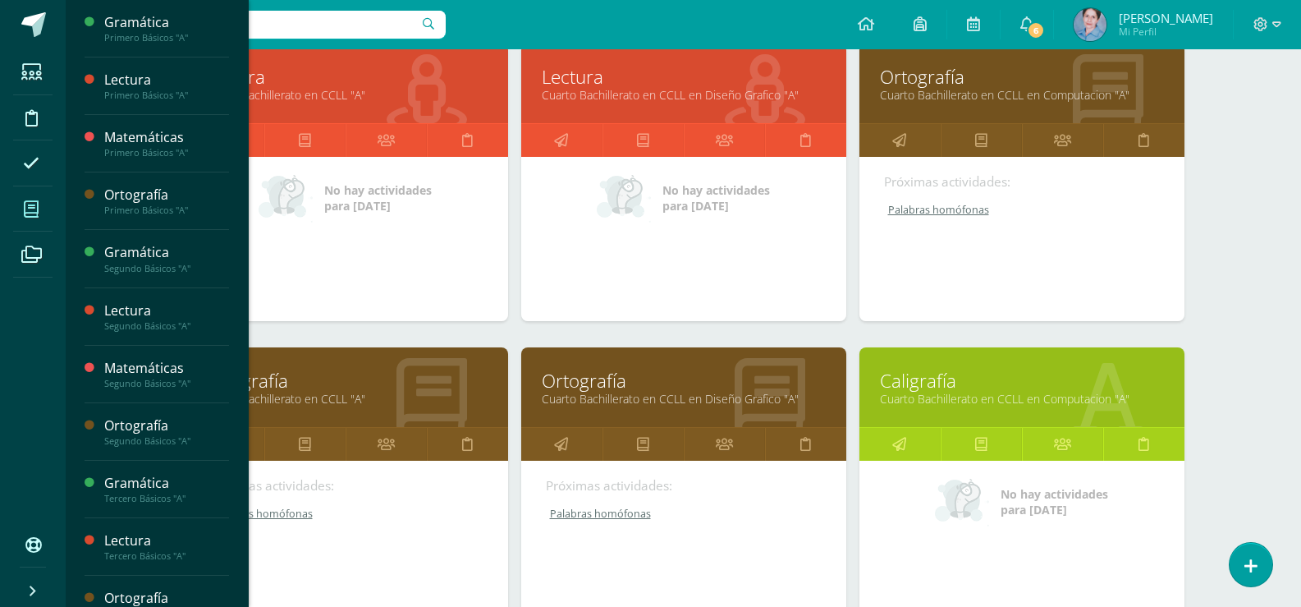
click at [259, 386] on link "Ortografía" at bounding box center [346, 380] width 284 height 25
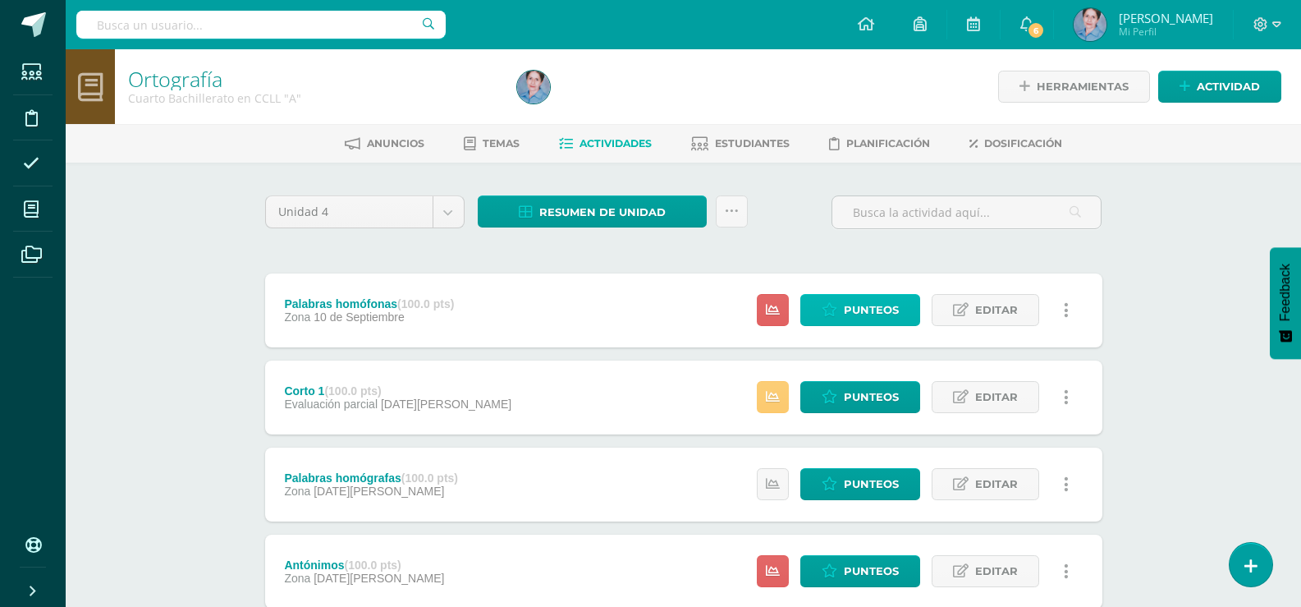
click at [870, 312] on span "Punteos" at bounding box center [871, 310] width 55 height 30
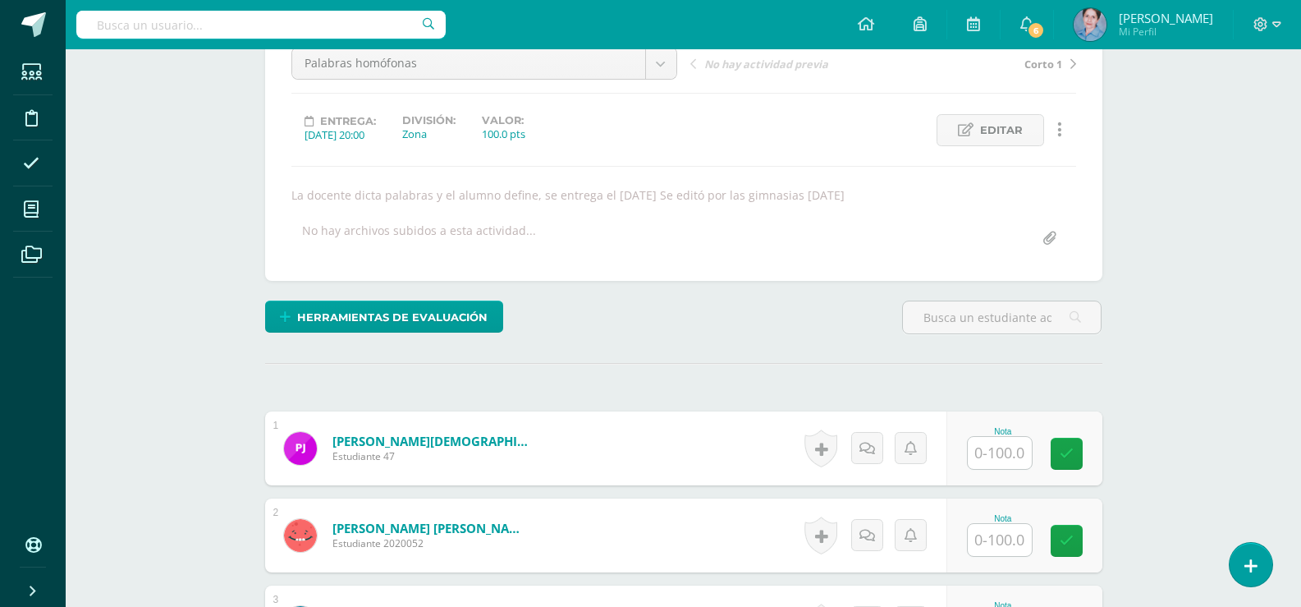
scroll to position [339, 0]
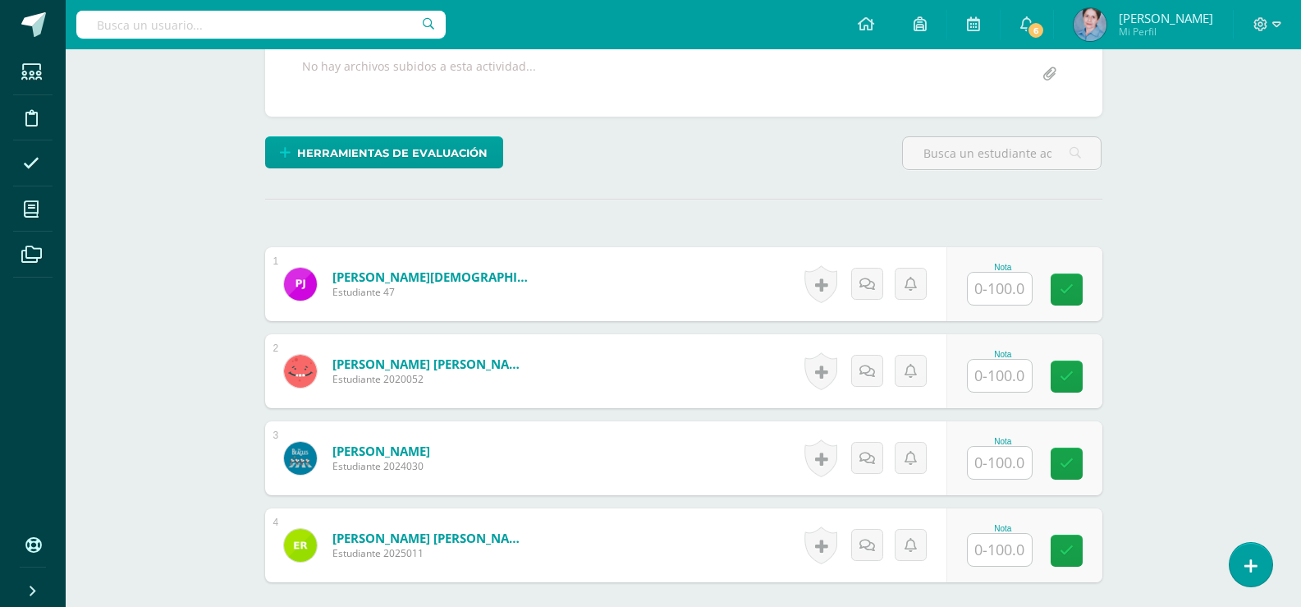
click at [993, 285] on input "text" at bounding box center [1000, 289] width 64 height 32
drag, startPoint x: 1077, startPoint y: 282, endPoint x: 1010, endPoint y: 366, distance: 108.1
click at [1069, 300] on link at bounding box center [1078, 289] width 33 height 33
type input "90"
click at [1010, 369] on input "text" at bounding box center [1000, 376] width 64 height 32
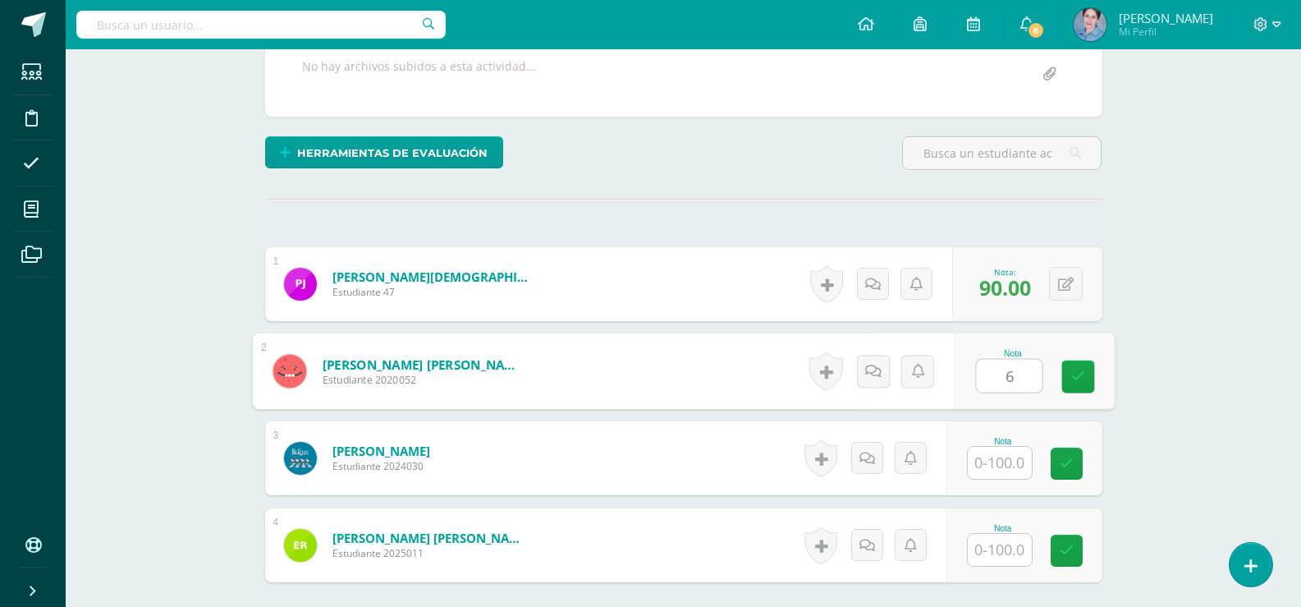
type input "60"
drag, startPoint x: 1072, startPoint y: 364, endPoint x: 936, endPoint y: 497, distance: 190.4
click at [1070, 369] on link at bounding box center [1078, 376] width 33 height 33
click at [1009, 458] on input "text" at bounding box center [1000, 463] width 64 height 32
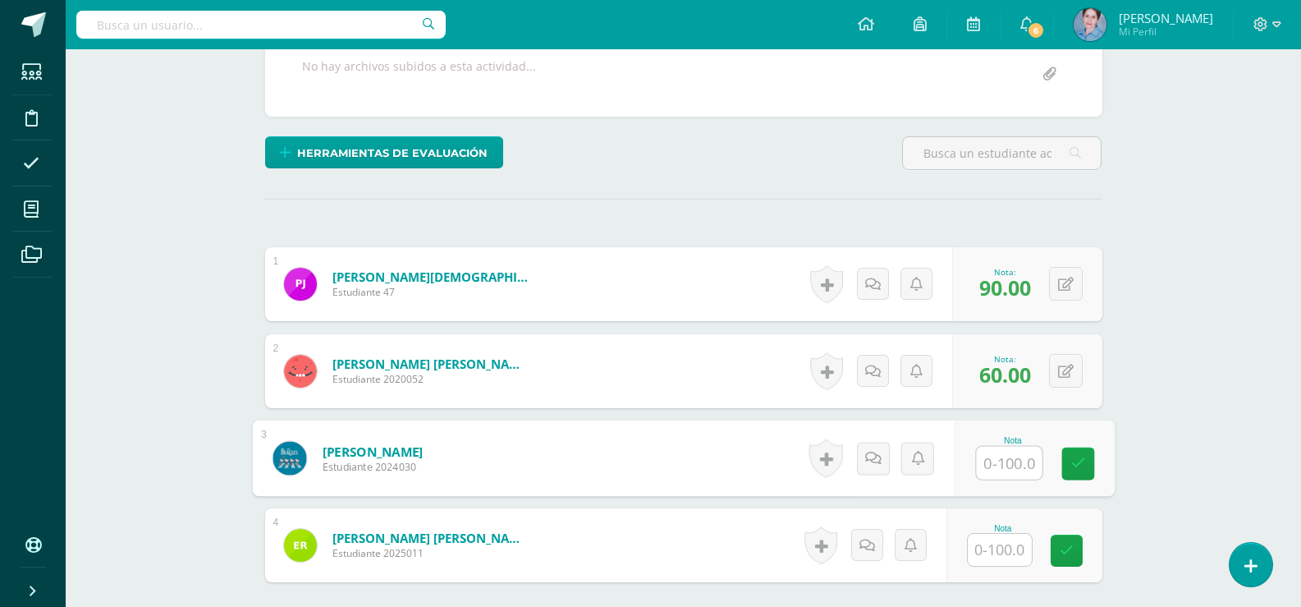
type input "0"
click at [1076, 460] on icon at bounding box center [1078, 464] width 15 height 14
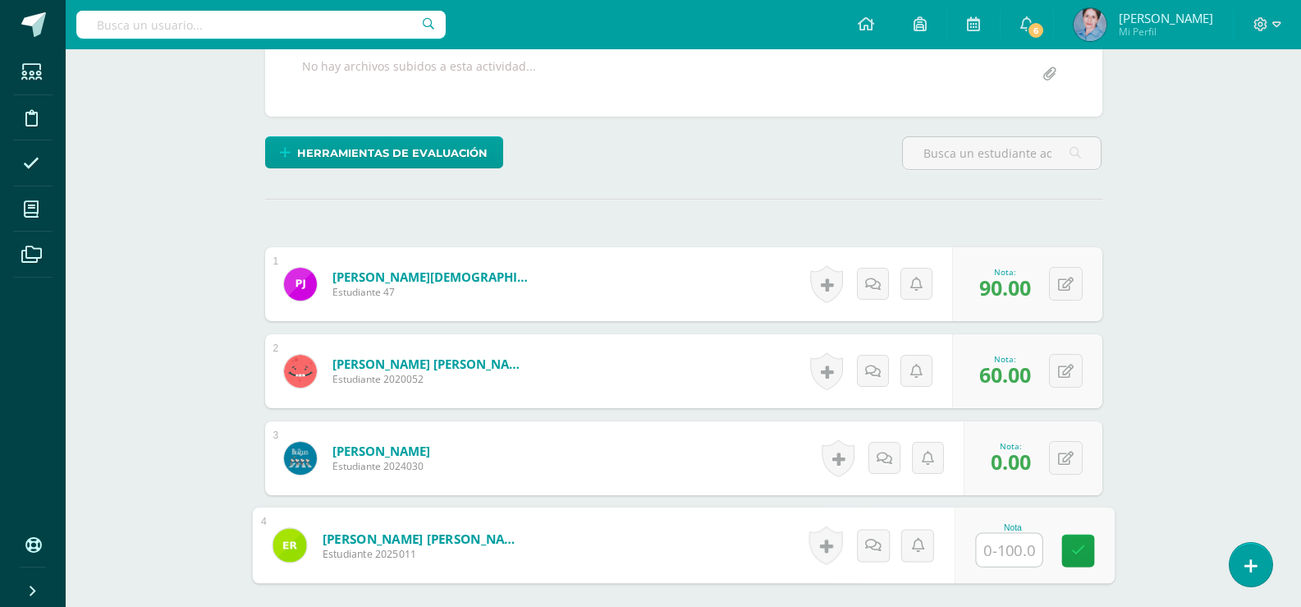
click at [1003, 549] on input "text" at bounding box center [1009, 550] width 66 height 33
type input "90"
click at [1080, 546] on icon at bounding box center [1078, 551] width 15 height 14
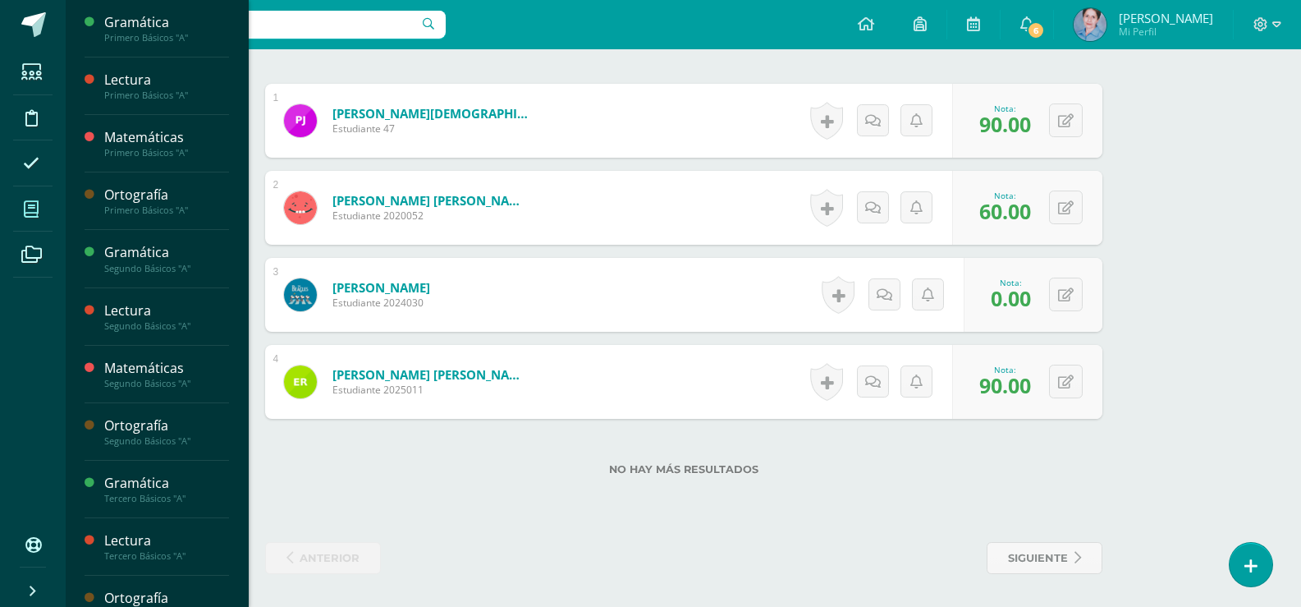
click at [36, 206] on icon at bounding box center [31, 209] width 15 height 16
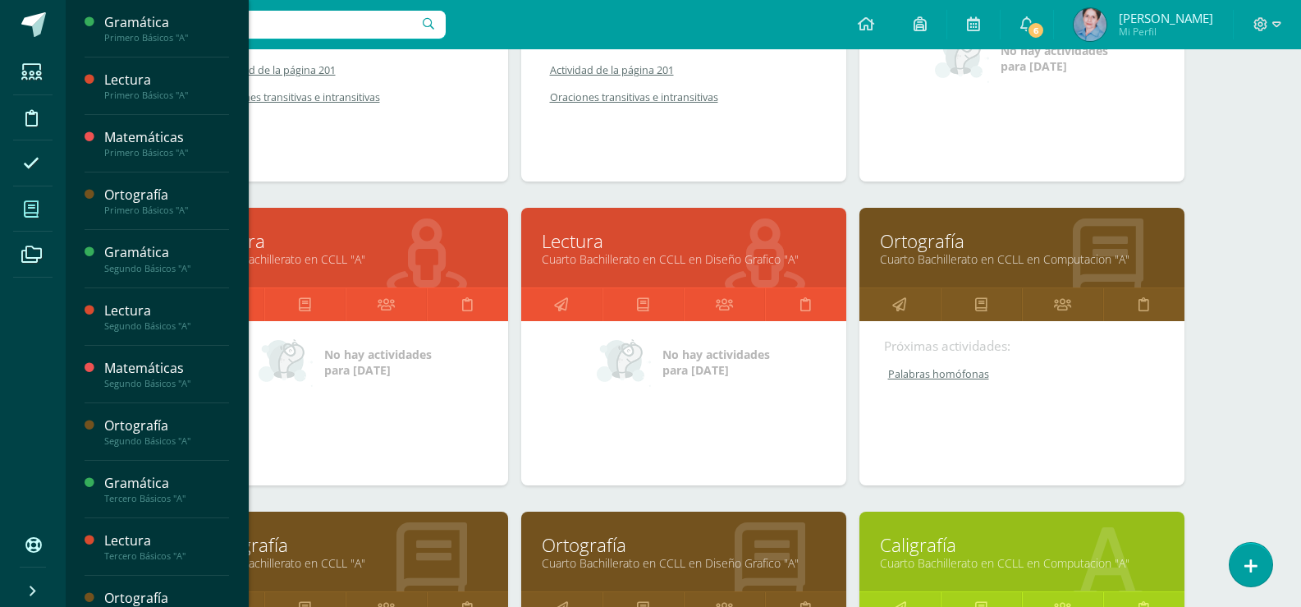
scroll to position [1781, 0]
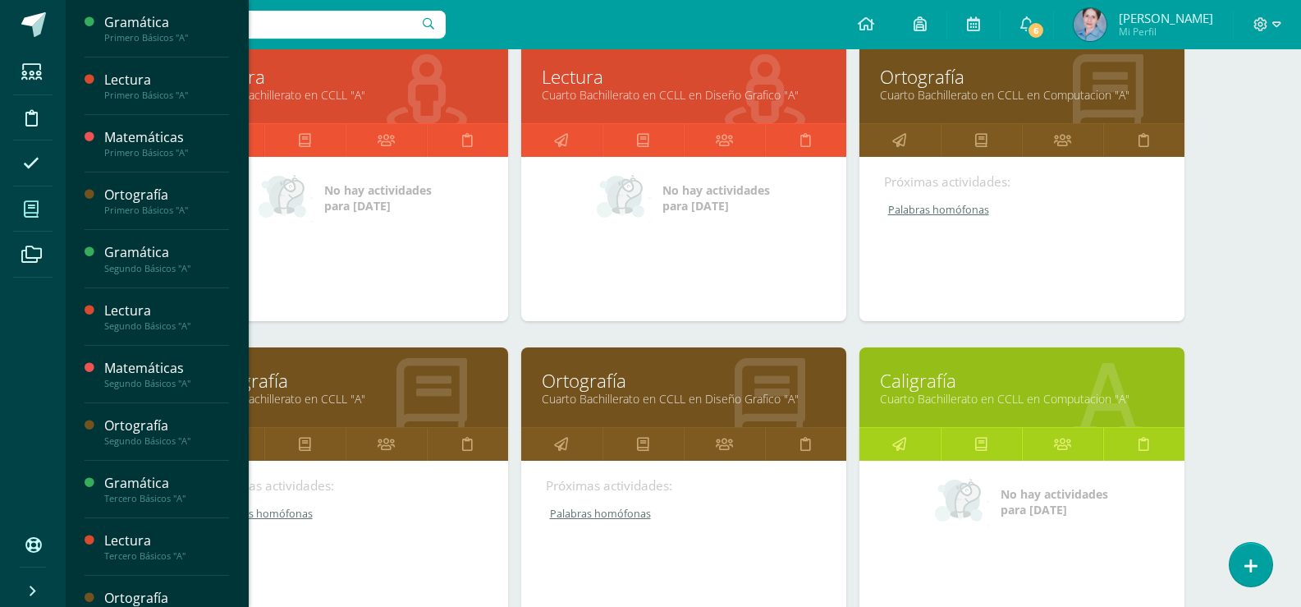
click at [592, 375] on link "Ortografía" at bounding box center [684, 380] width 284 height 25
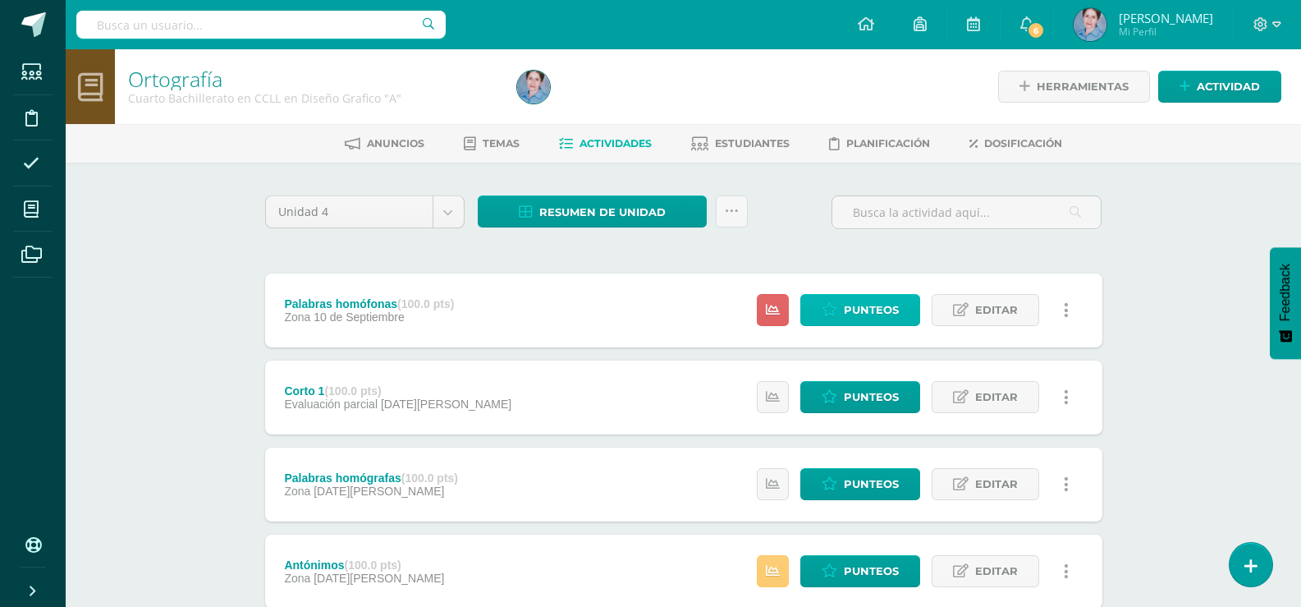
click at [874, 306] on span "Punteos" at bounding box center [871, 310] width 55 height 30
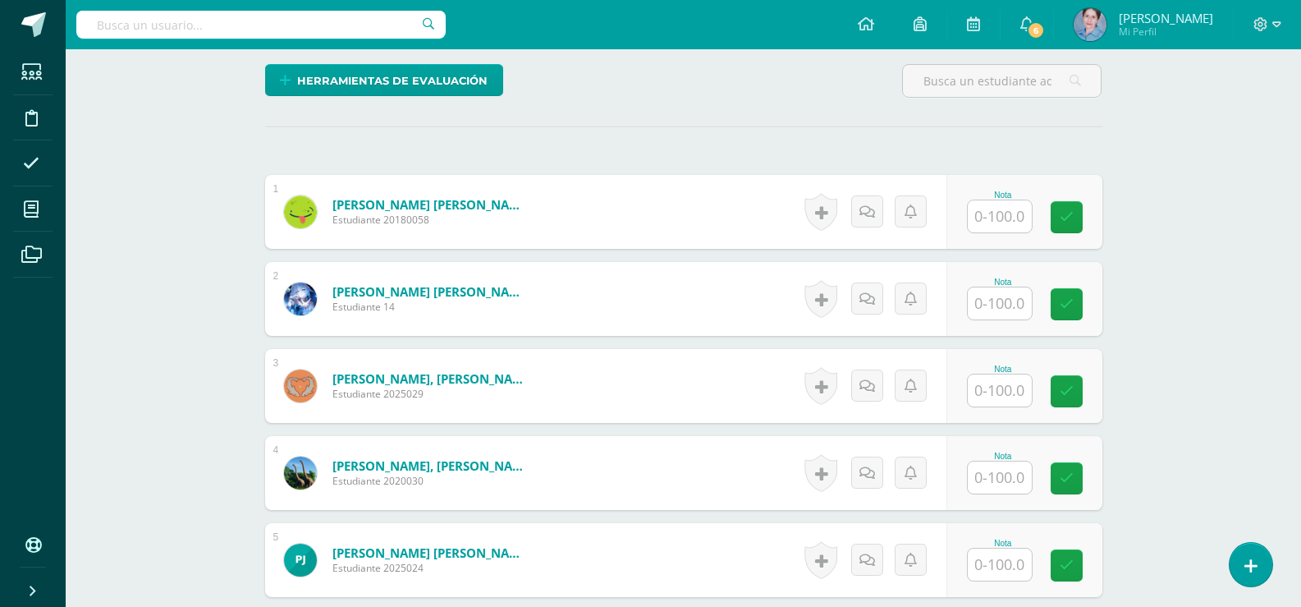
click at [1006, 193] on div "Nota" at bounding box center [1003, 194] width 72 height 9
click at [1007, 218] on input "text" at bounding box center [1009, 216] width 66 height 33
type input "100"
click at [1068, 224] on link at bounding box center [1078, 217] width 33 height 33
click at [1003, 311] on input "text" at bounding box center [1000, 303] width 64 height 32
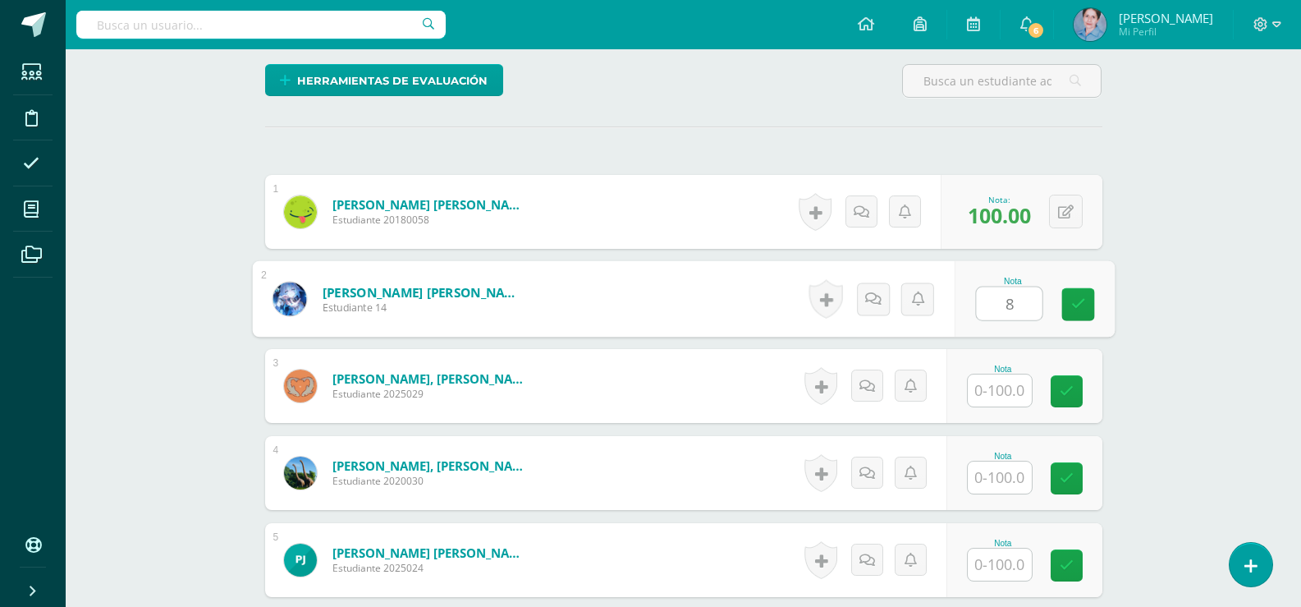
type input "85"
click at [1067, 305] on link at bounding box center [1078, 304] width 33 height 33
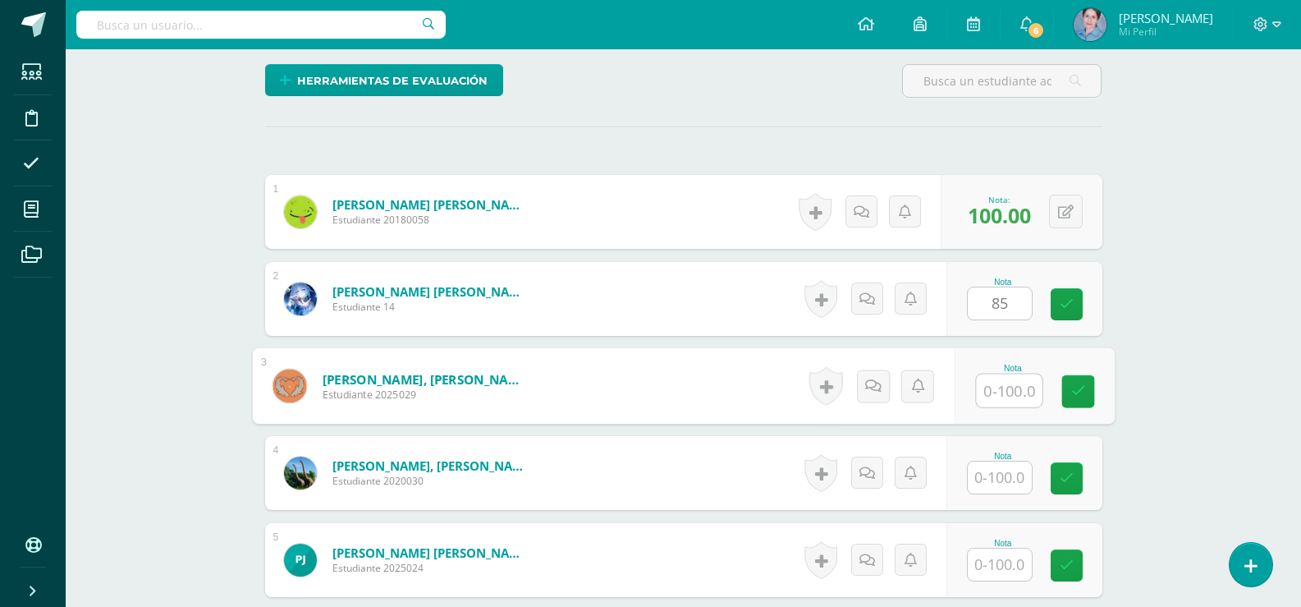
click at [1003, 391] on input "text" at bounding box center [1009, 390] width 66 height 33
type input "85"
drag, startPoint x: 1076, startPoint y: 379, endPoint x: 1023, endPoint y: 451, distance: 88.7
click at [1074, 383] on link at bounding box center [1078, 391] width 33 height 33
click at [1008, 479] on input "text" at bounding box center [1000, 477] width 64 height 32
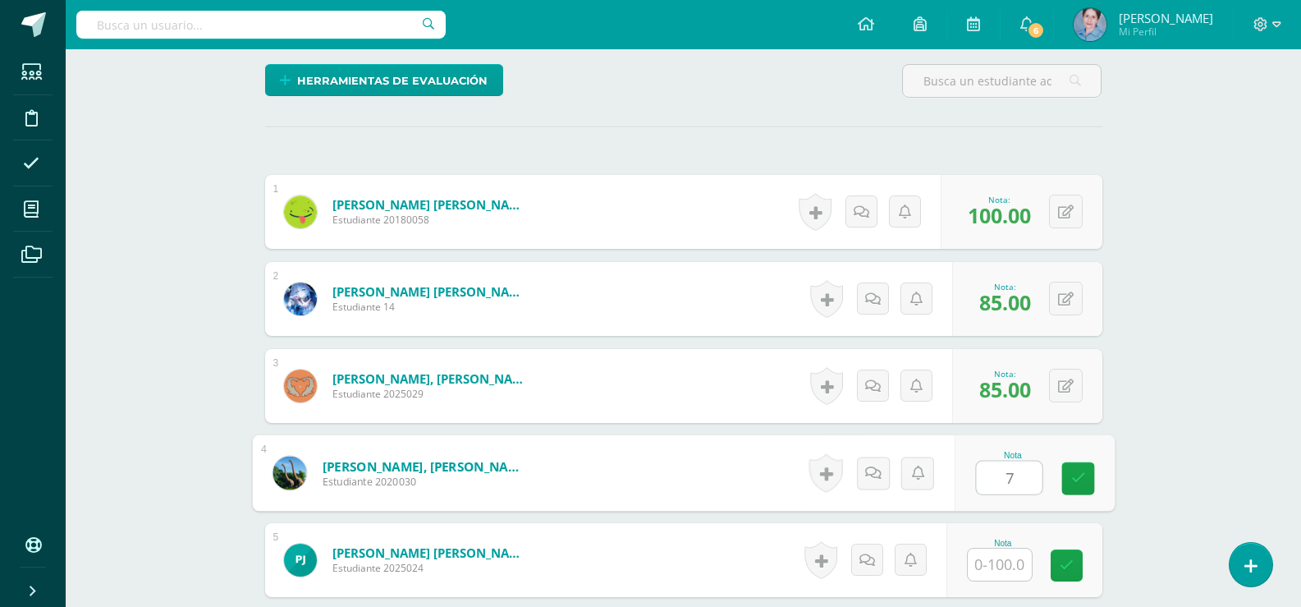
type input "70"
click at [1076, 475] on icon at bounding box center [1078, 478] width 15 height 14
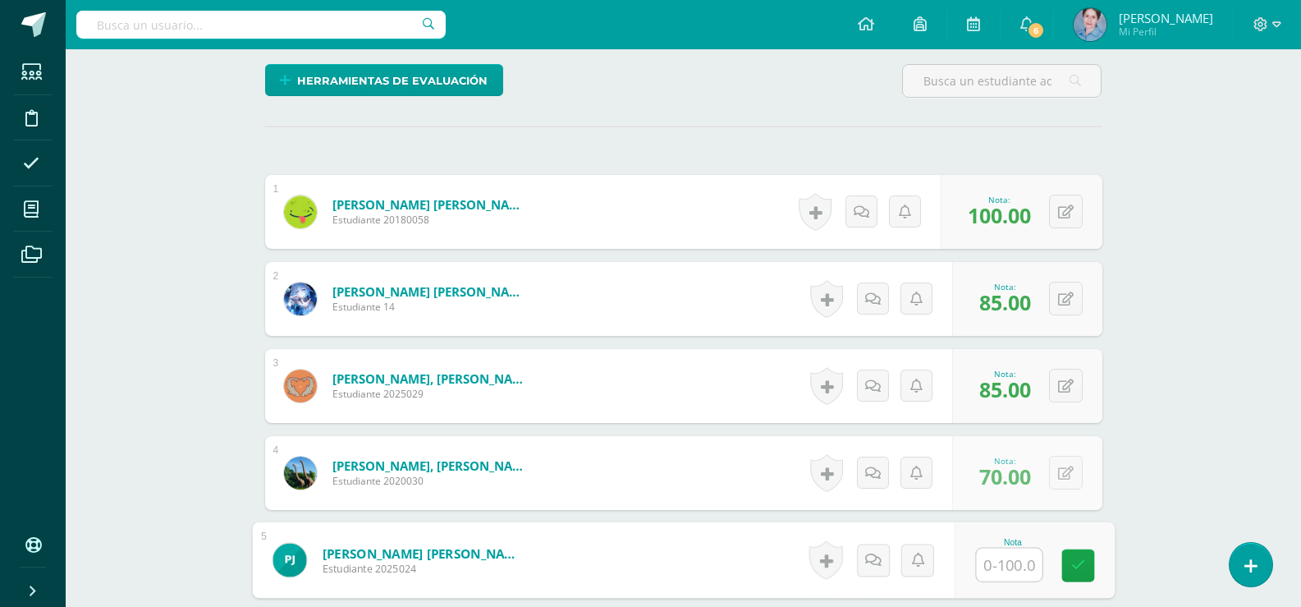
click at [1010, 563] on input "text" at bounding box center [1009, 564] width 66 height 33
type input "70"
click at [1076, 558] on icon at bounding box center [1078, 565] width 15 height 14
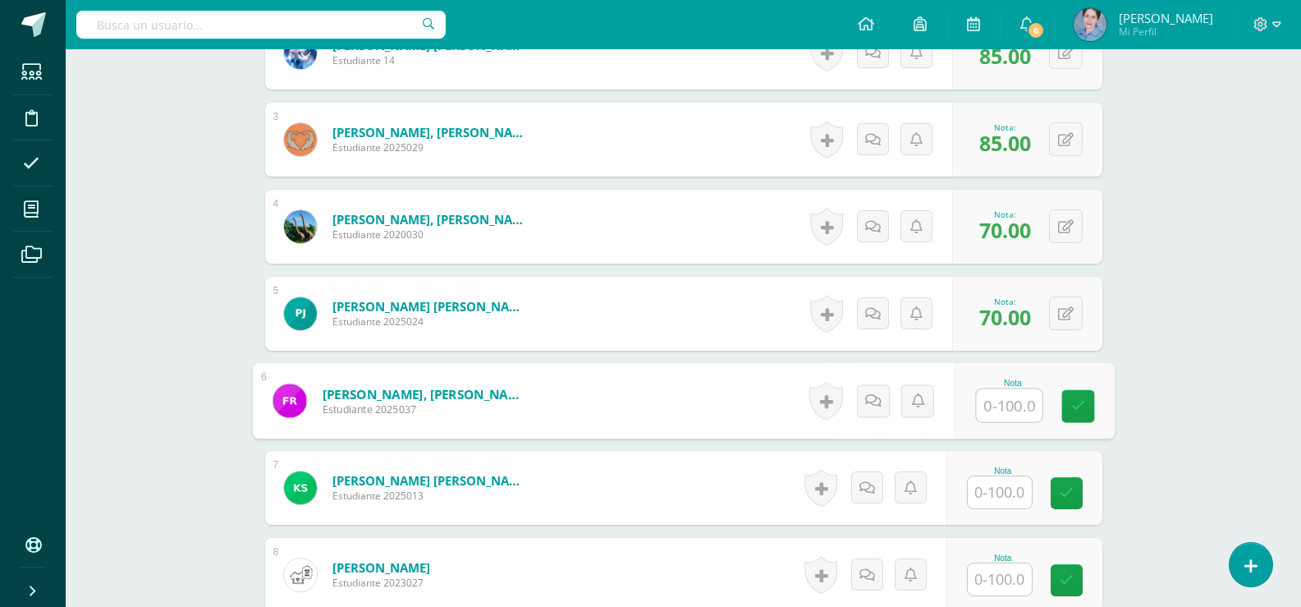
click at [1009, 400] on input "text" at bounding box center [1009, 405] width 66 height 33
type input "60"
click at [1074, 402] on icon at bounding box center [1078, 406] width 15 height 14
click at [1003, 493] on input "text" at bounding box center [1000, 492] width 64 height 32
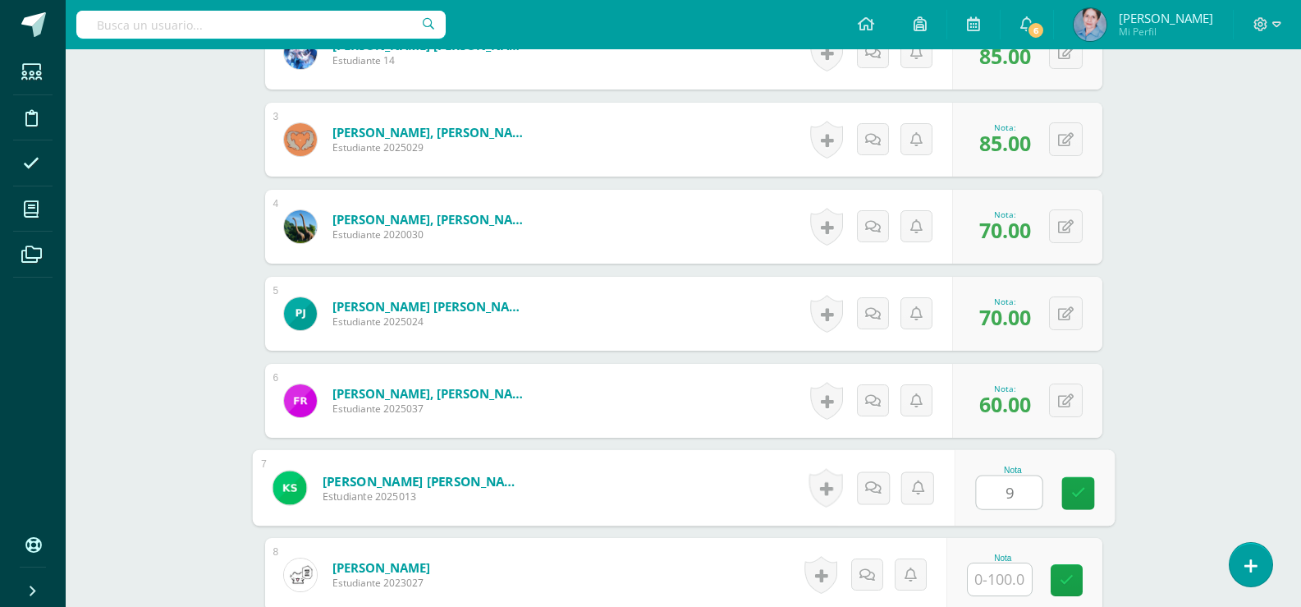
type input "95"
drag, startPoint x: 1085, startPoint y: 497, endPoint x: 1048, endPoint y: 567, distance: 79.0
click at [1085, 499] on icon at bounding box center [1078, 493] width 15 height 14
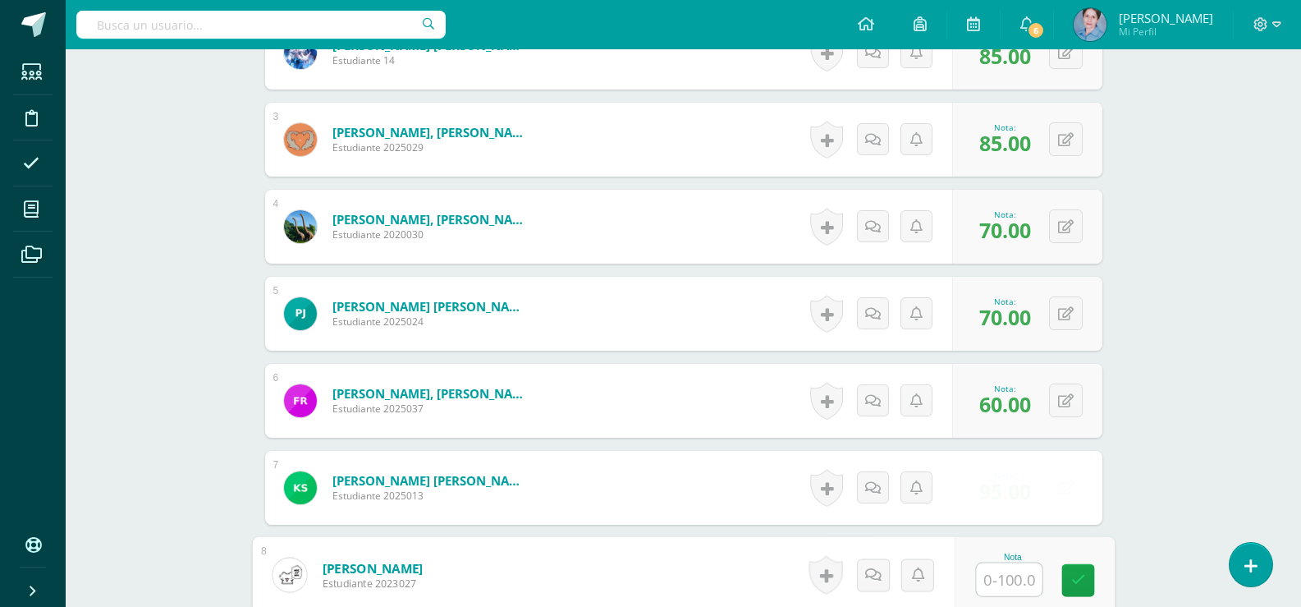
click at [1012, 585] on input "text" at bounding box center [1009, 579] width 66 height 33
type input "80"
click at [1076, 579] on icon at bounding box center [1078, 580] width 15 height 14
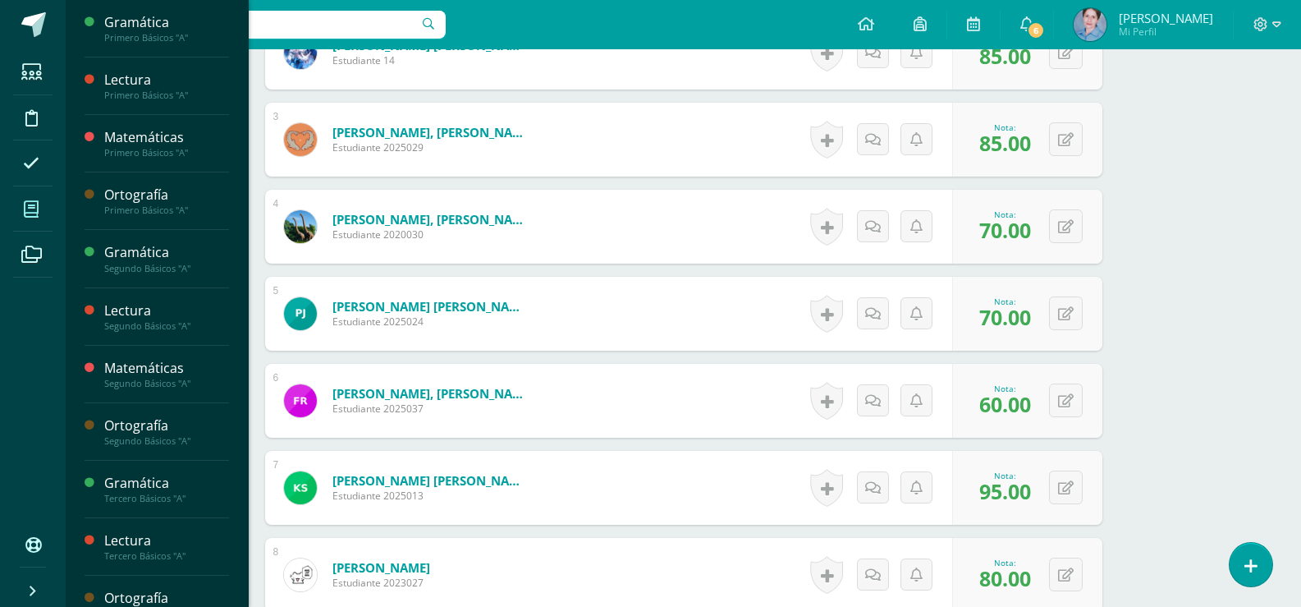
click at [26, 207] on icon at bounding box center [31, 209] width 15 height 16
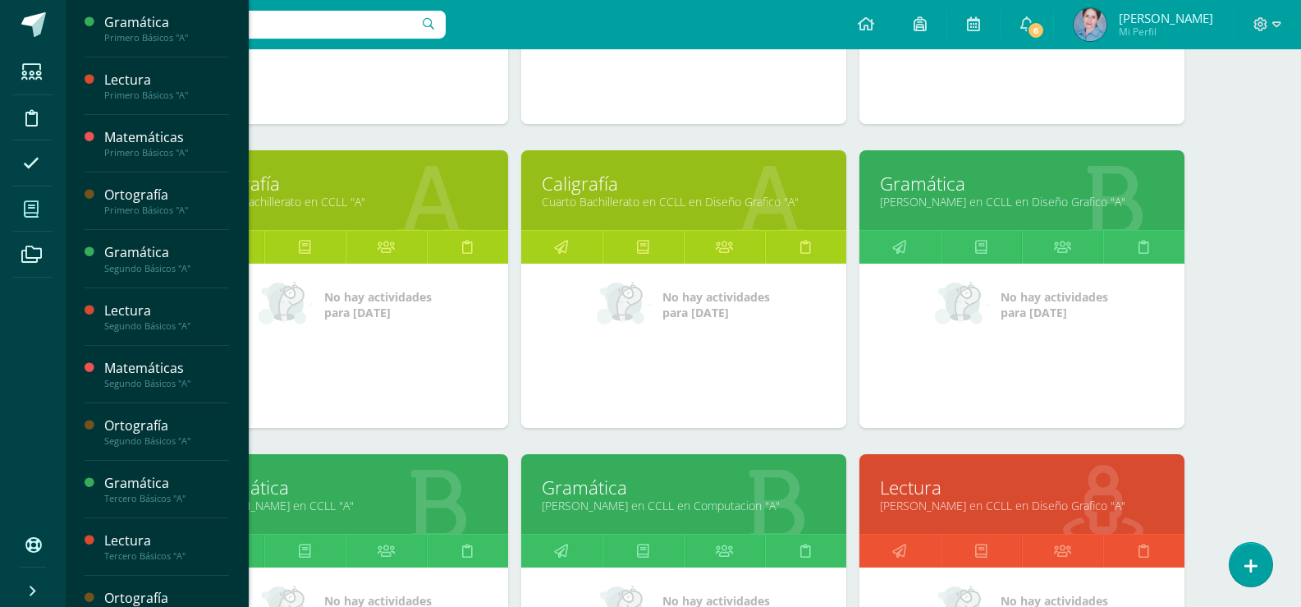
scroll to position [2536, 0]
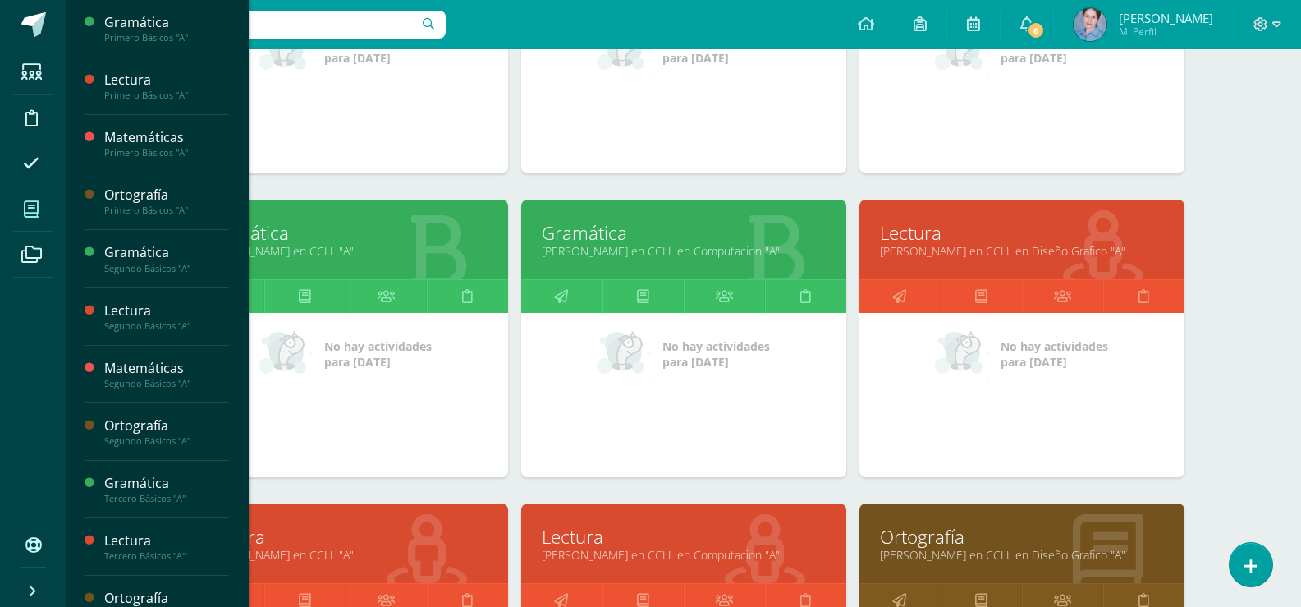
click at [291, 221] on link "Gramática" at bounding box center [346, 232] width 284 height 25
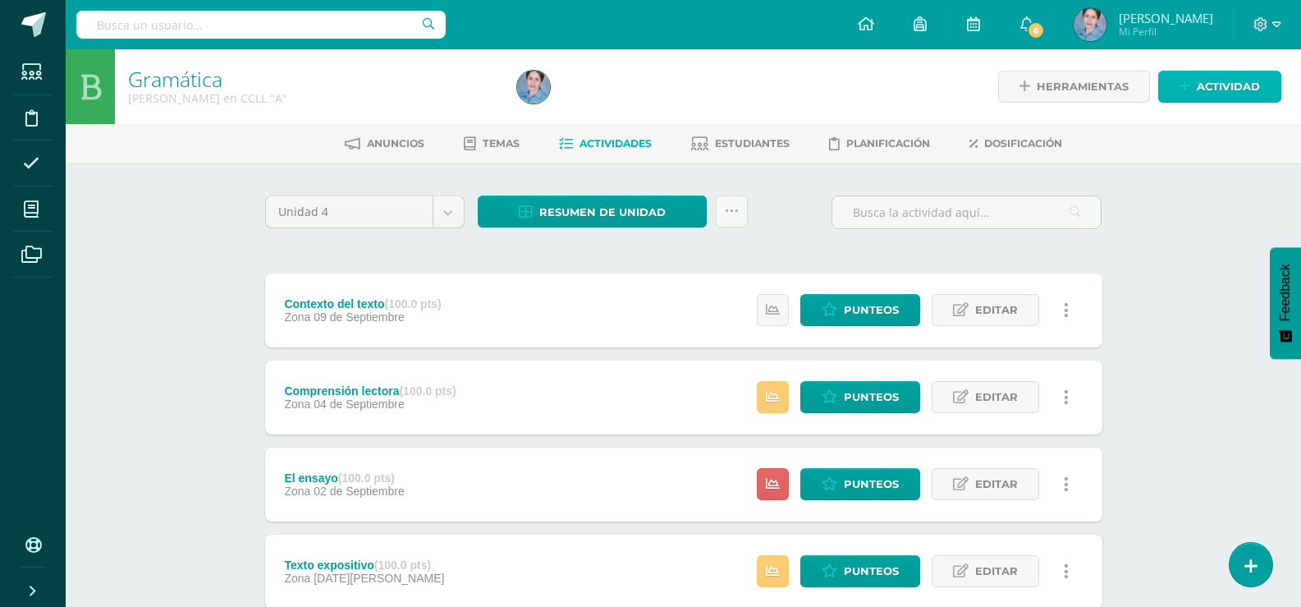
click at [1198, 83] on span "Actividad" at bounding box center [1228, 86] width 63 height 30
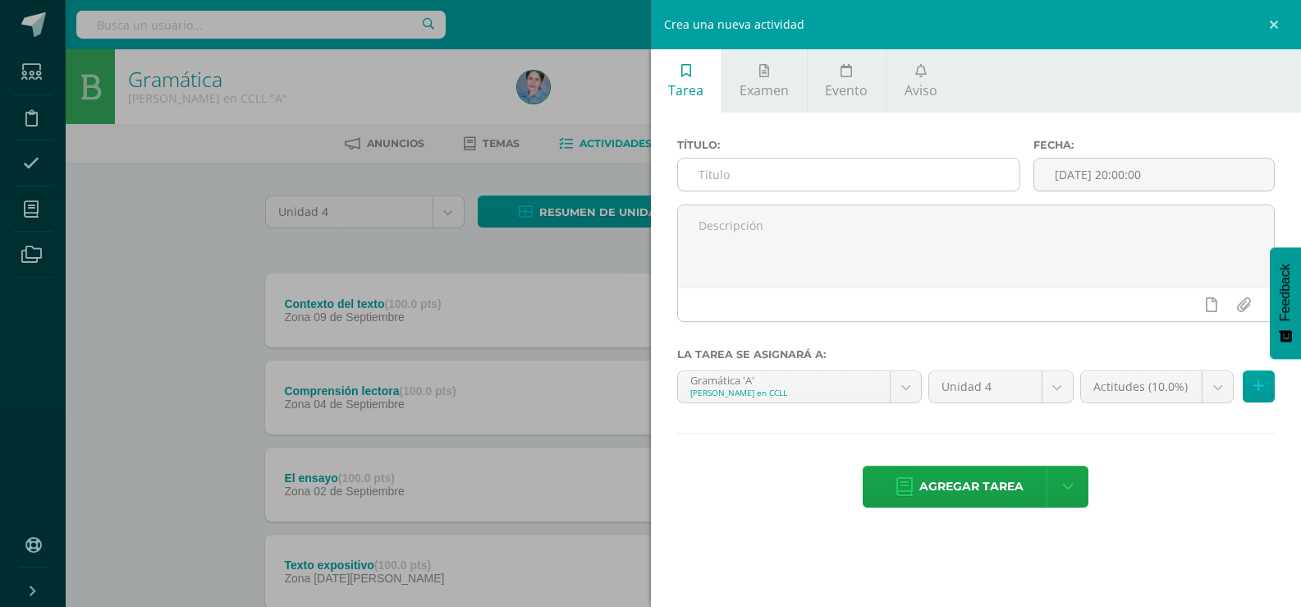
click at [727, 176] on input "text" at bounding box center [849, 174] width 342 height 32
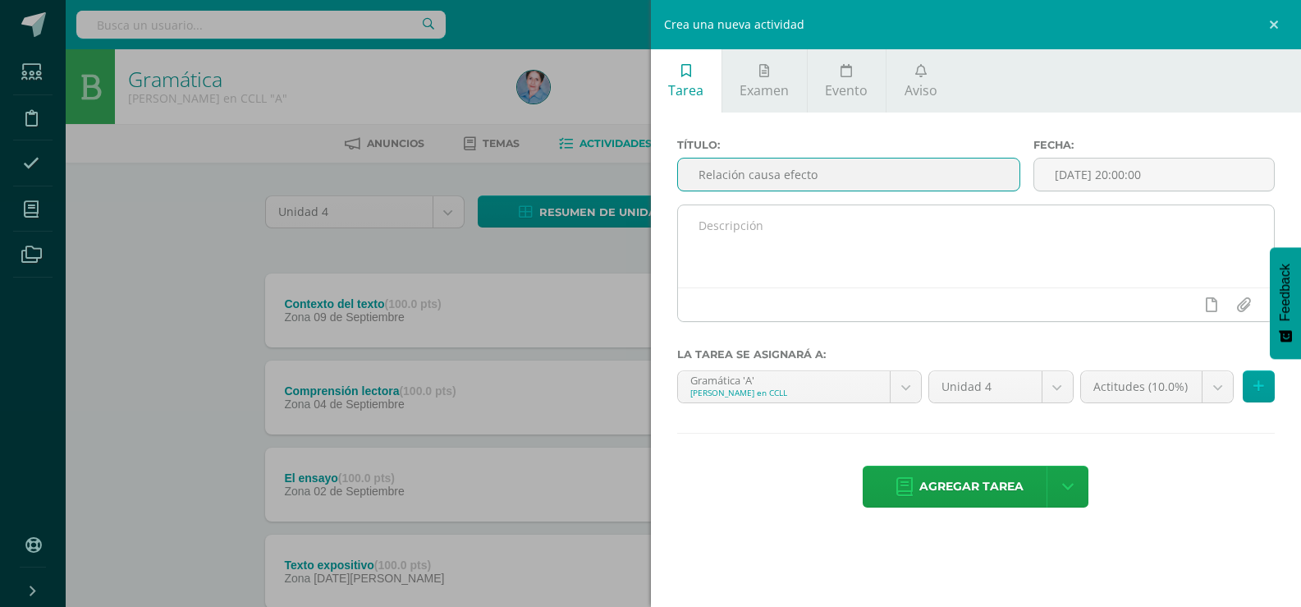
type input "Relación causa efecto"
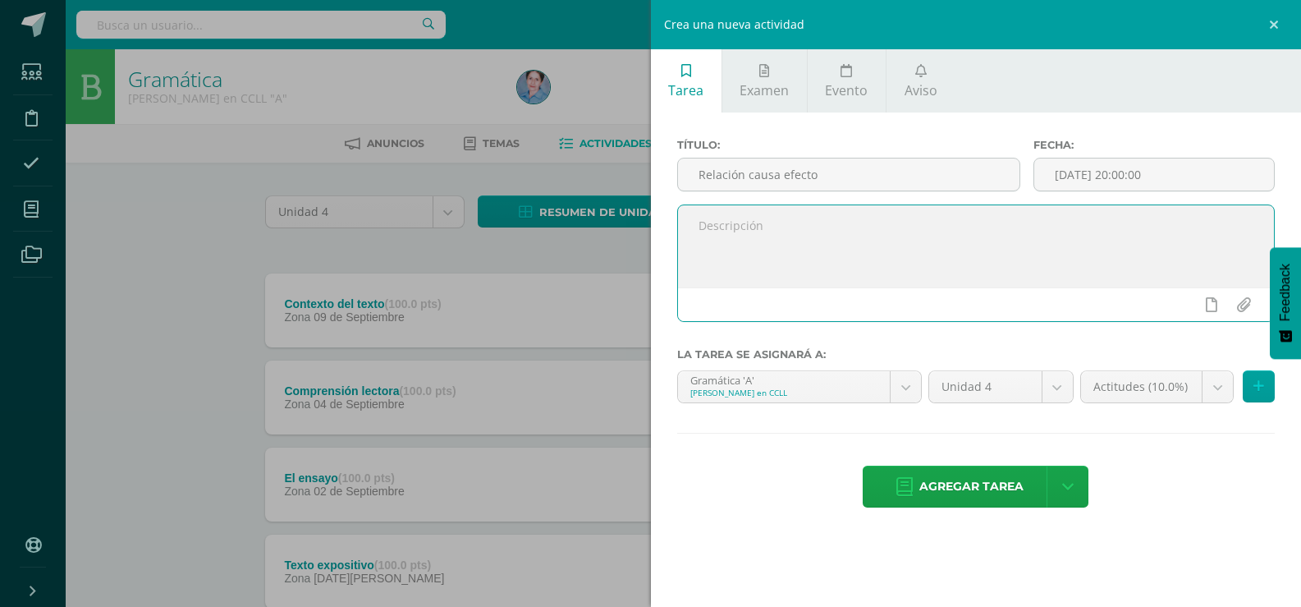
click at [697, 225] on textarea at bounding box center [976, 246] width 597 height 82
type textarea "Parafrasear el contenido de la página"
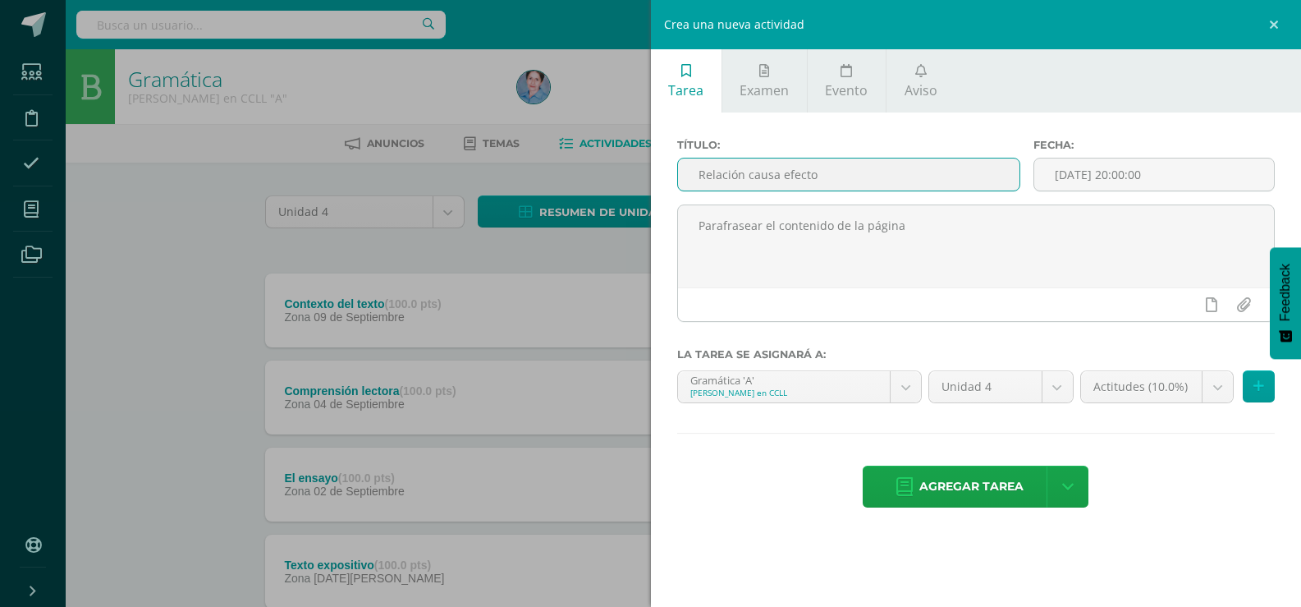
click at [824, 169] on input "Relación causa efecto" at bounding box center [849, 174] width 342 height 32
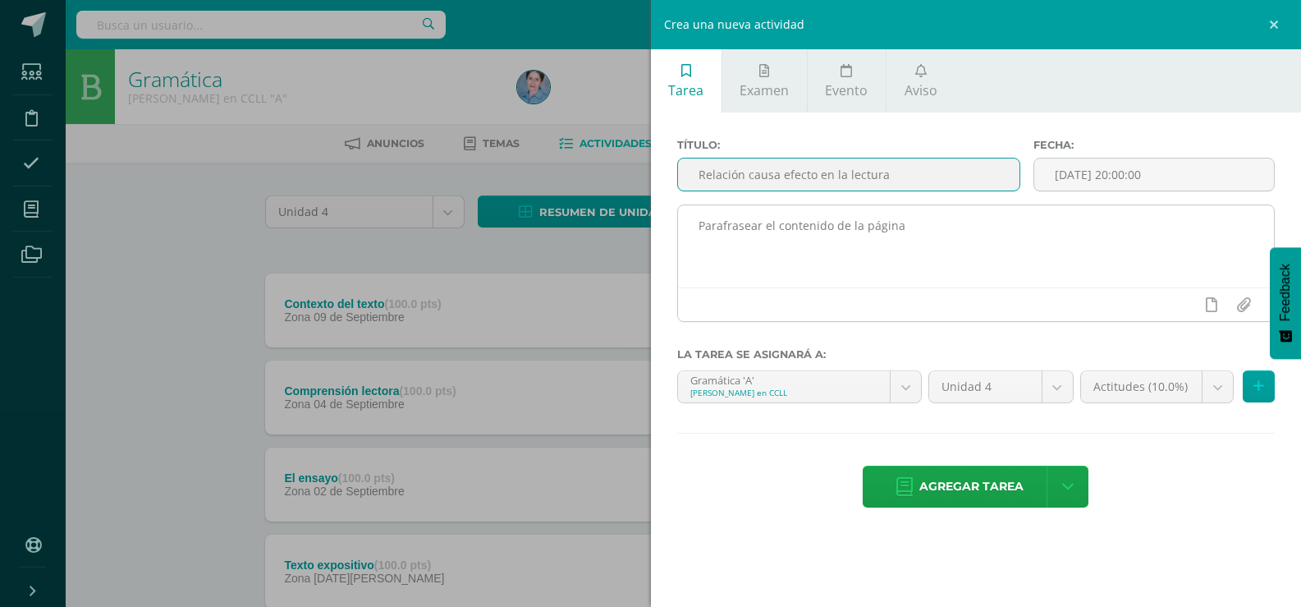
type input "Relación causa efecto en la lectura"
click at [909, 231] on textarea "Parafrasear el contenido de la página" at bounding box center [976, 246] width 597 height 82
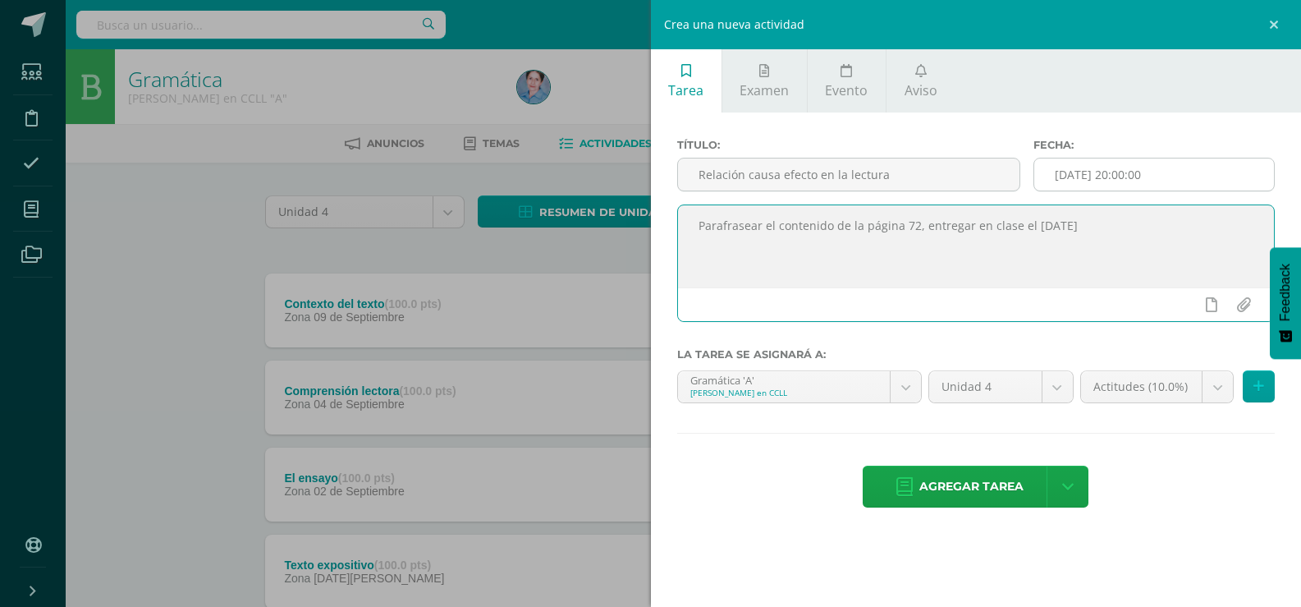
type textarea "Parafrasear el contenido de la página 72, entregar en clase el [DATE]"
click at [1081, 170] on input "[DATE] 20:00:00" at bounding box center [1155, 174] width 240 height 32
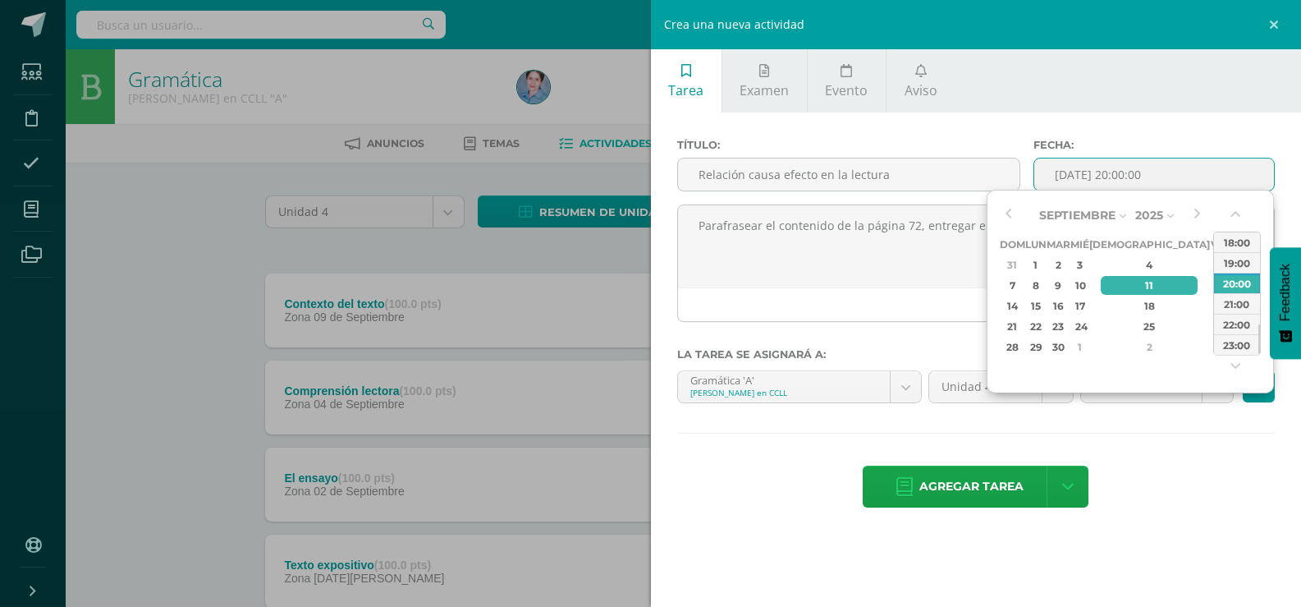
drag, startPoint x: 1131, startPoint y: 285, endPoint x: 1160, endPoint y: 498, distance: 214.7
click at [1131, 285] on div "11" at bounding box center [1149, 285] width 97 height 19
type input "2025-09-11 20:00"
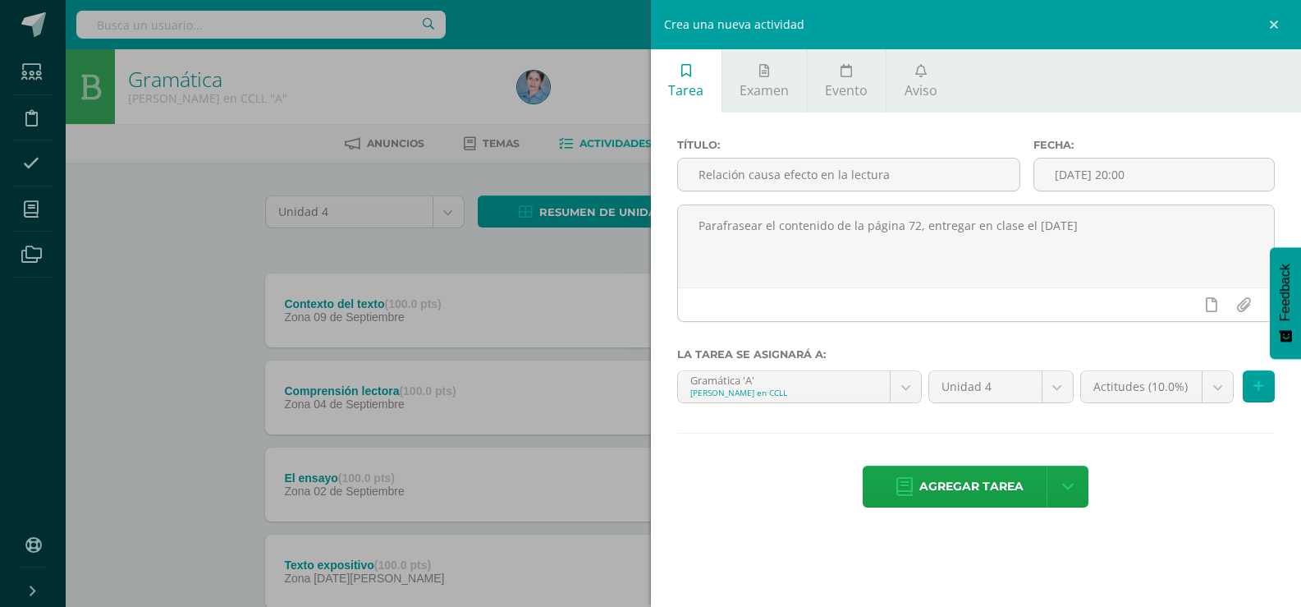
drag, startPoint x: 1163, startPoint y: 502, endPoint x: 1200, endPoint y: 456, distance: 60.1
click at [1172, 493] on div "Agregar tarea Agregar tarea y ocultar" at bounding box center [976, 488] width 599 height 45
click at [1220, 388] on body "Estudiantes Disciplina Asistencia Mis cursos Archivos Soporte Ayuda Reportar un…" at bounding box center [650, 359] width 1301 height 718
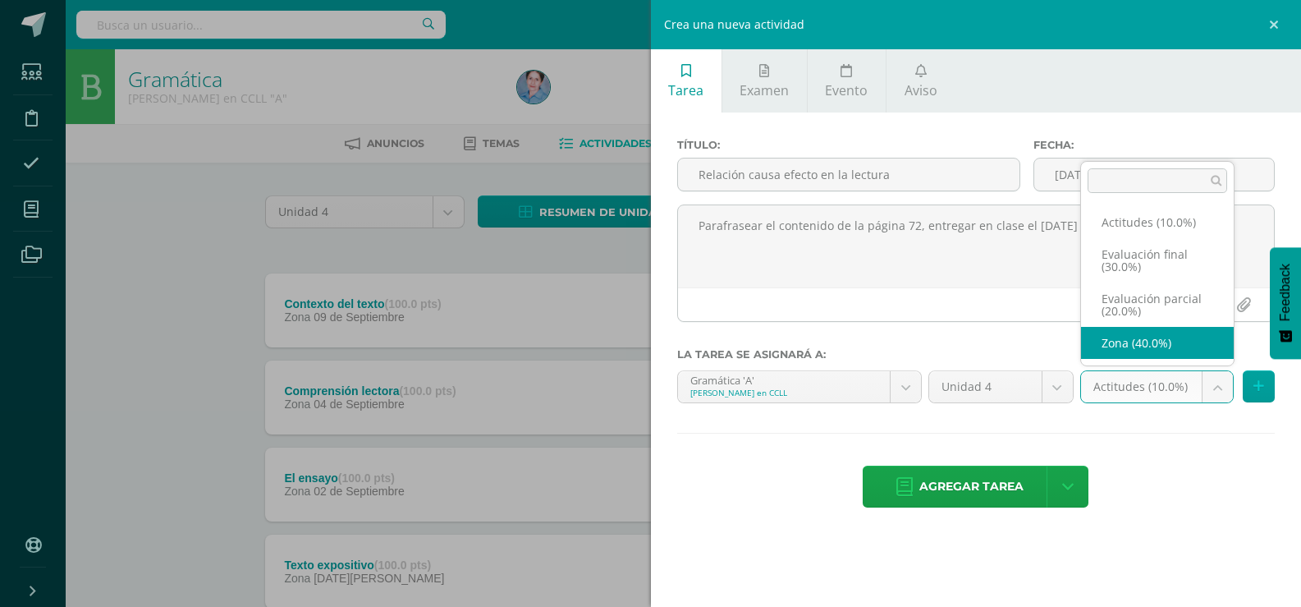
select select "172145"
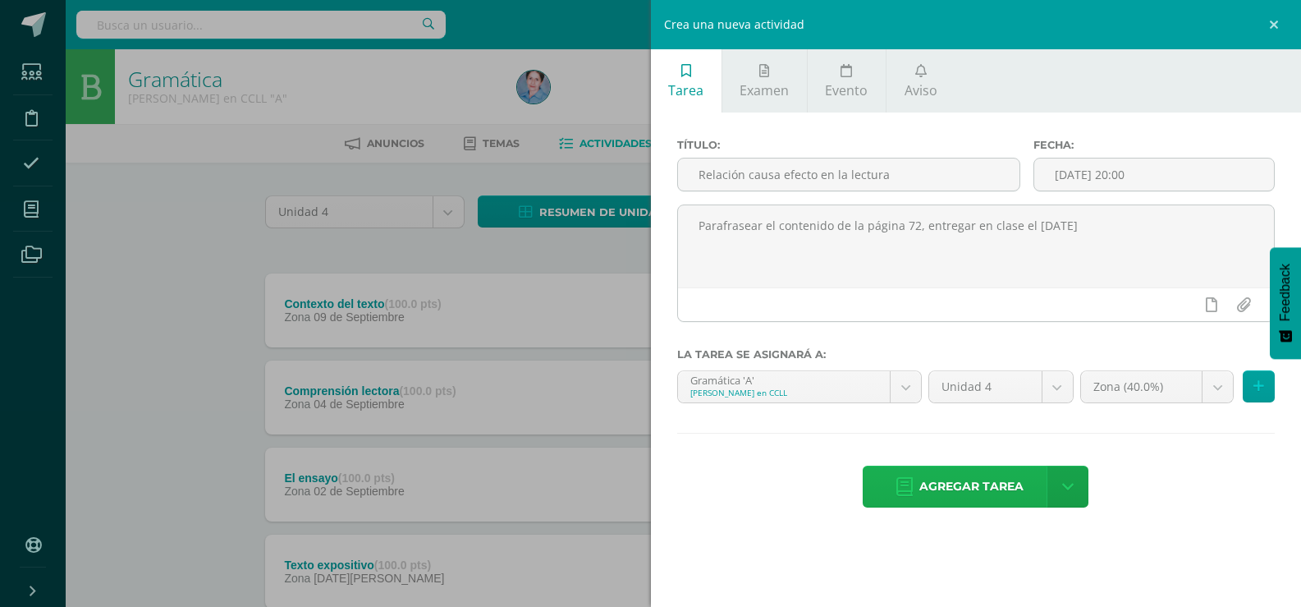
click at [910, 484] on icon at bounding box center [905, 487] width 16 height 18
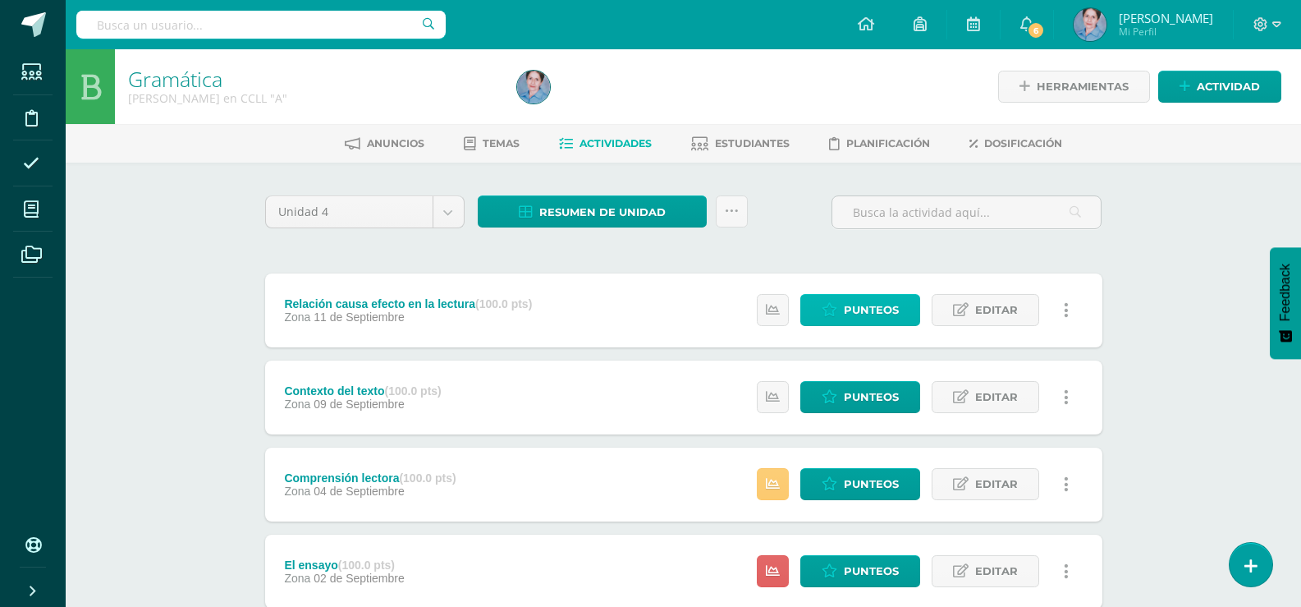
click at [885, 314] on span "Punteos" at bounding box center [871, 310] width 55 height 30
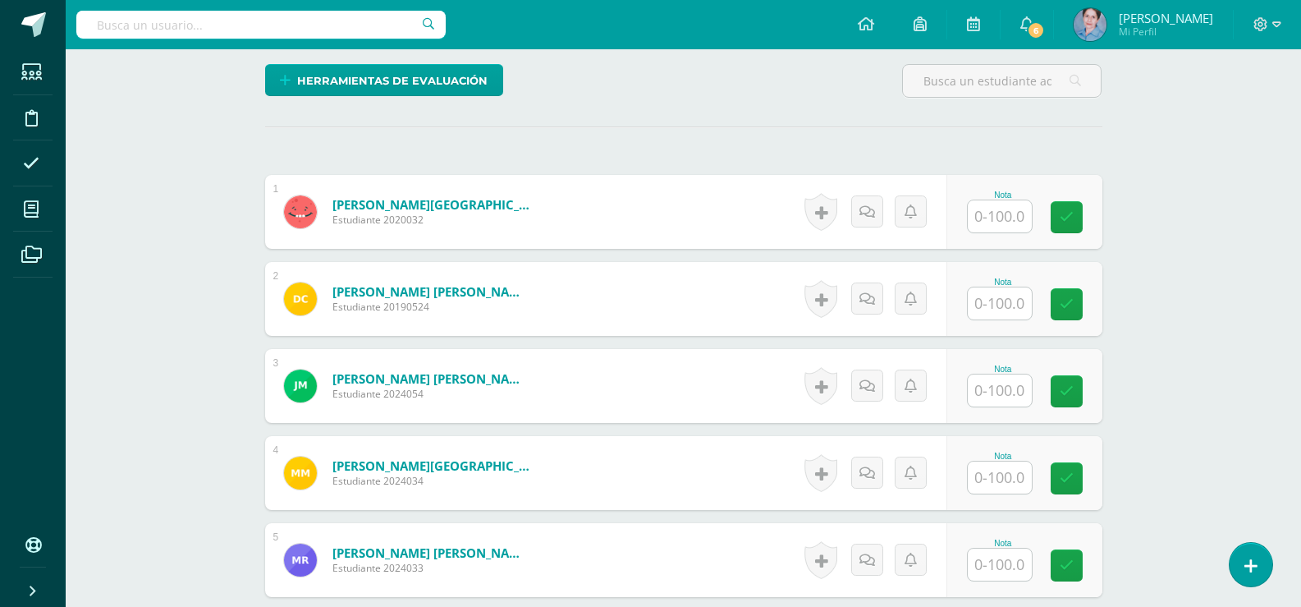
scroll to position [493, 0]
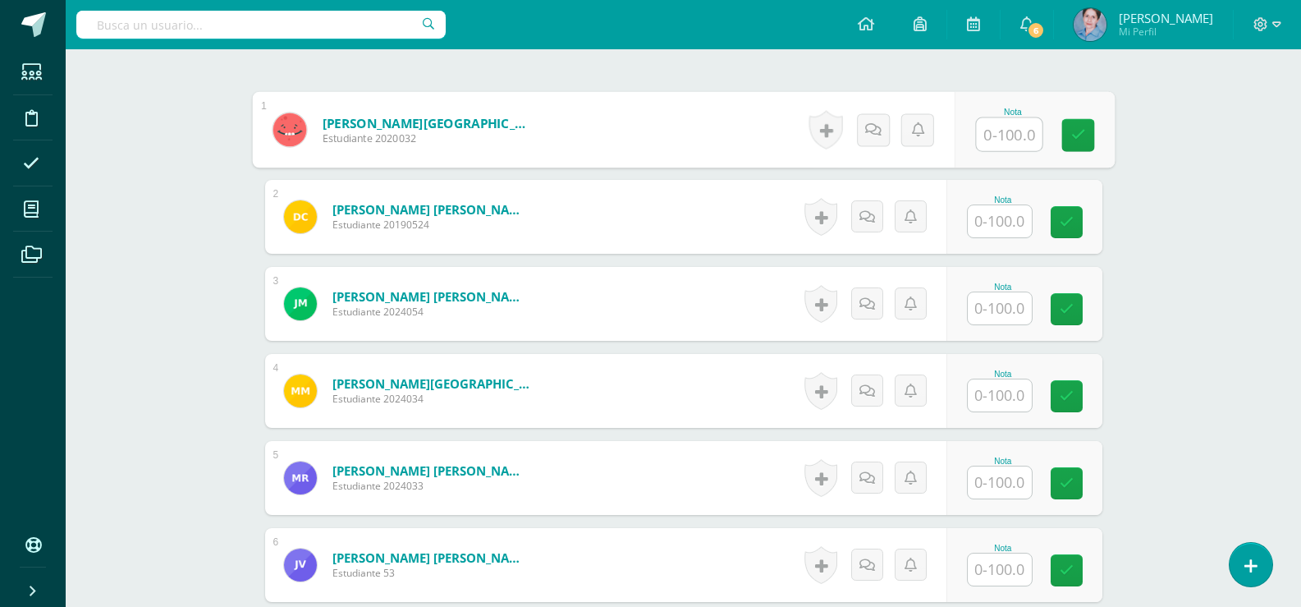
click at [1000, 128] on input "text" at bounding box center [1009, 134] width 66 height 33
drag, startPoint x: 1065, startPoint y: 130, endPoint x: 1011, endPoint y: 204, distance: 92.3
click at [1059, 145] on div "Nota 90" at bounding box center [1034, 130] width 160 height 76
type input "90"
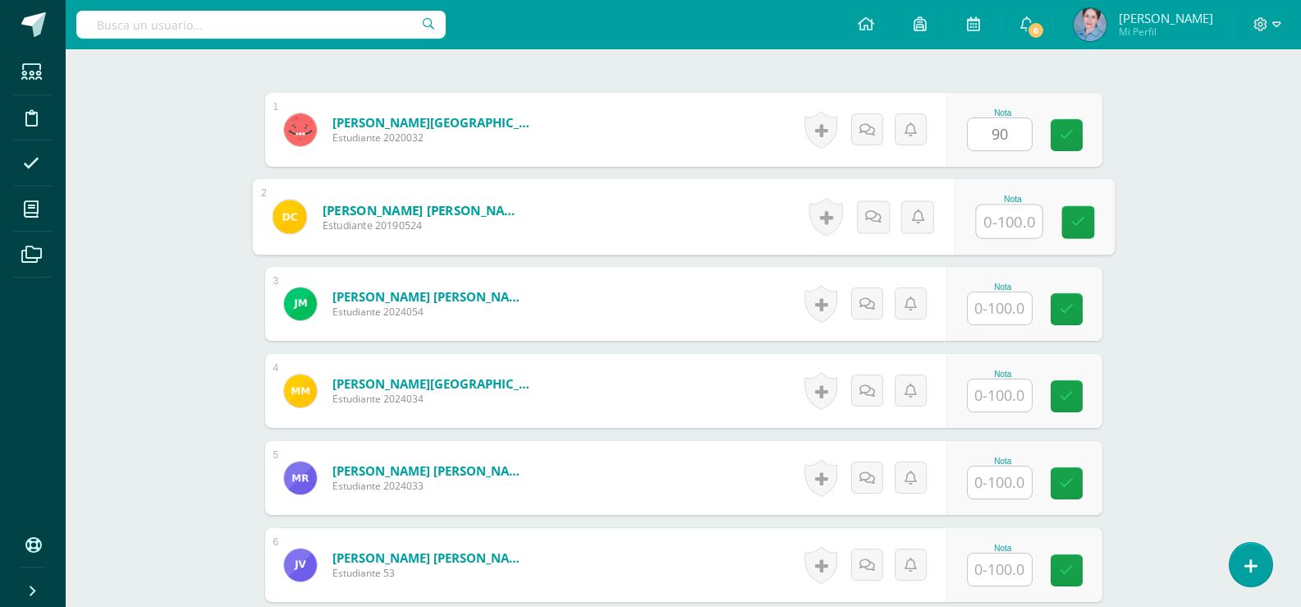
click at [993, 221] on input "text" at bounding box center [1009, 221] width 66 height 33
drag, startPoint x: 1081, startPoint y: 214, endPoint x: 1058, endPoint y: 141, distance: 76.6
click at [1078, 200] on div "Nota 85" at bounding box center [1034, 217] width 160 height 76
drag, startPoint x: 1059, startPoint y: 130, endPoint x: 993, endPoint y: 279, distance: 163.6
click at [1060, 132] on icon at bounding box center [1067, 135] width 14 height 14
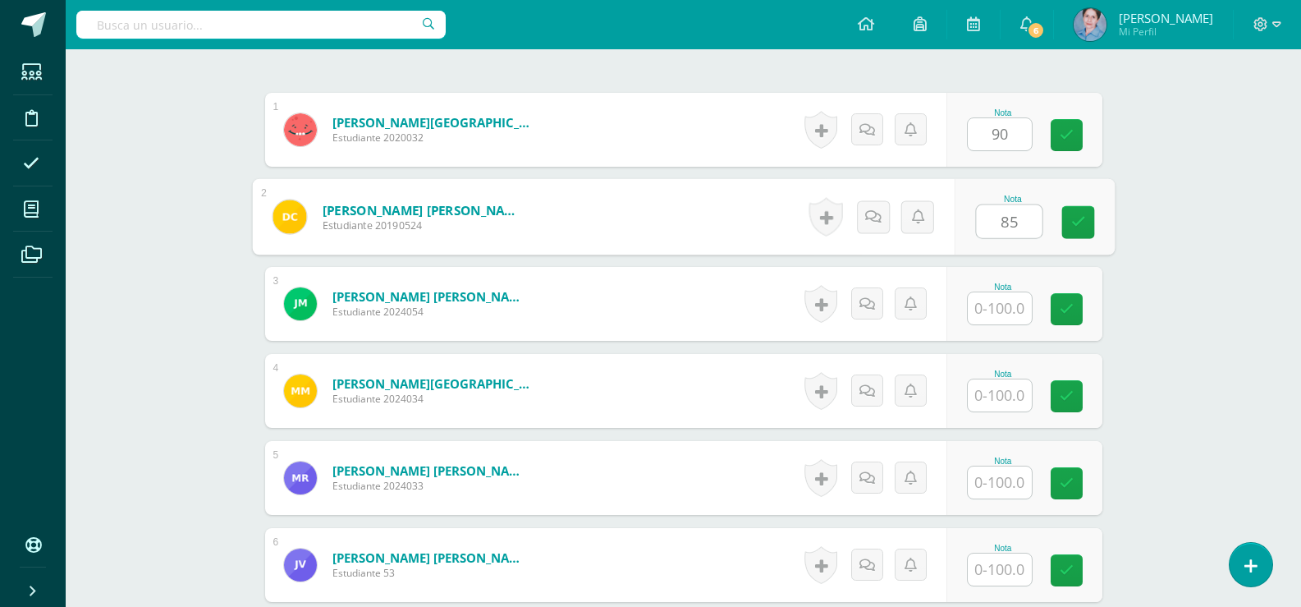
type input "85"
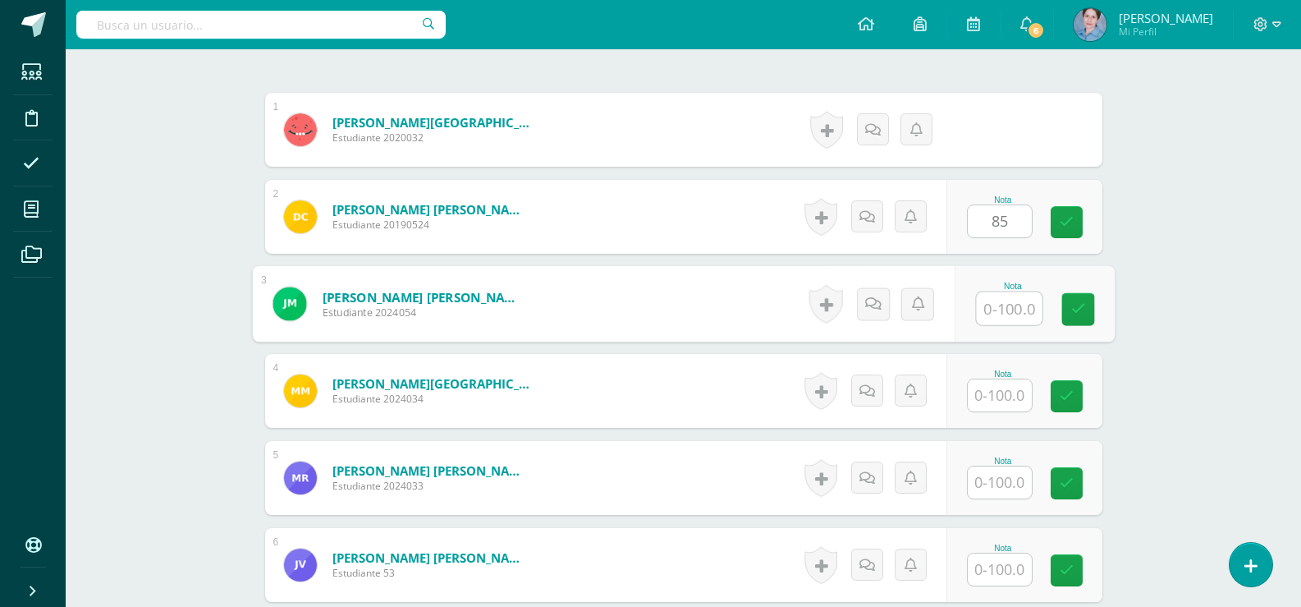
click at [996, 308] on input "text" at bounding box center [1009, 308] width 66 height 33
type input "100"
drag, startPoint x: 1082, startPoint y: 303, endPoint x: 1078, endPoint y: 231, distance: 72.4
click at [1083, 300] on link at bounding box center [1078, 309] width 33 height 33
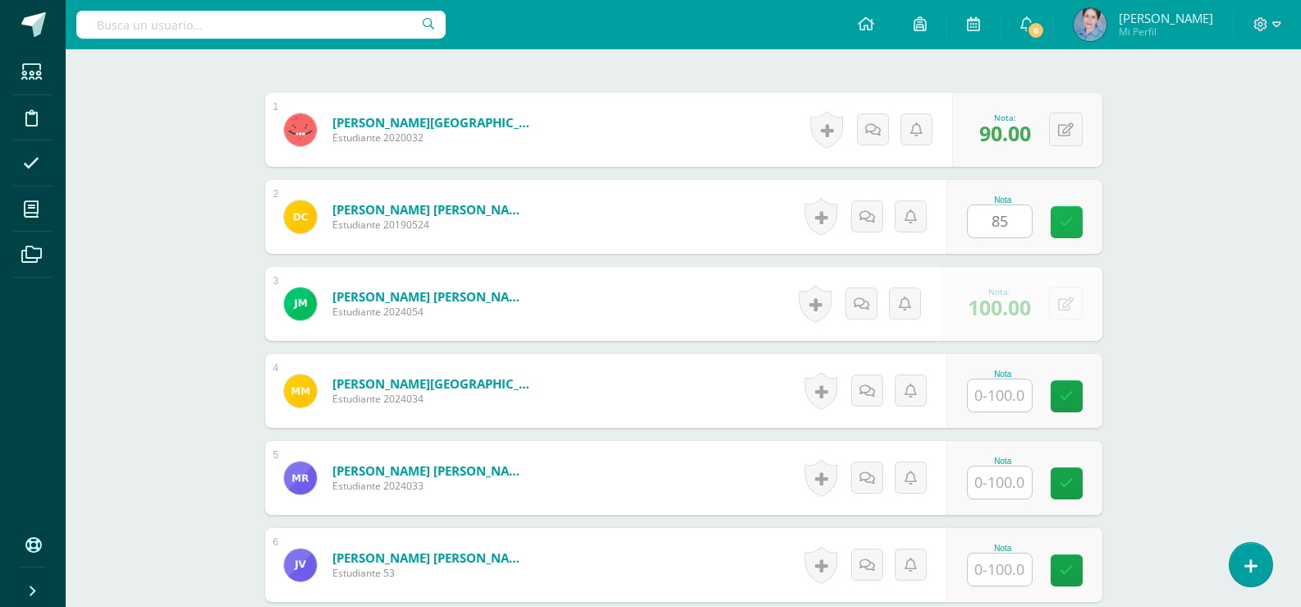
click at [1069, 216] on icon at bounding box center [1067, 222] width 14 height 14
click at [992, 407] on input "text" at bounding box center [1000, 395] width 64 height 32
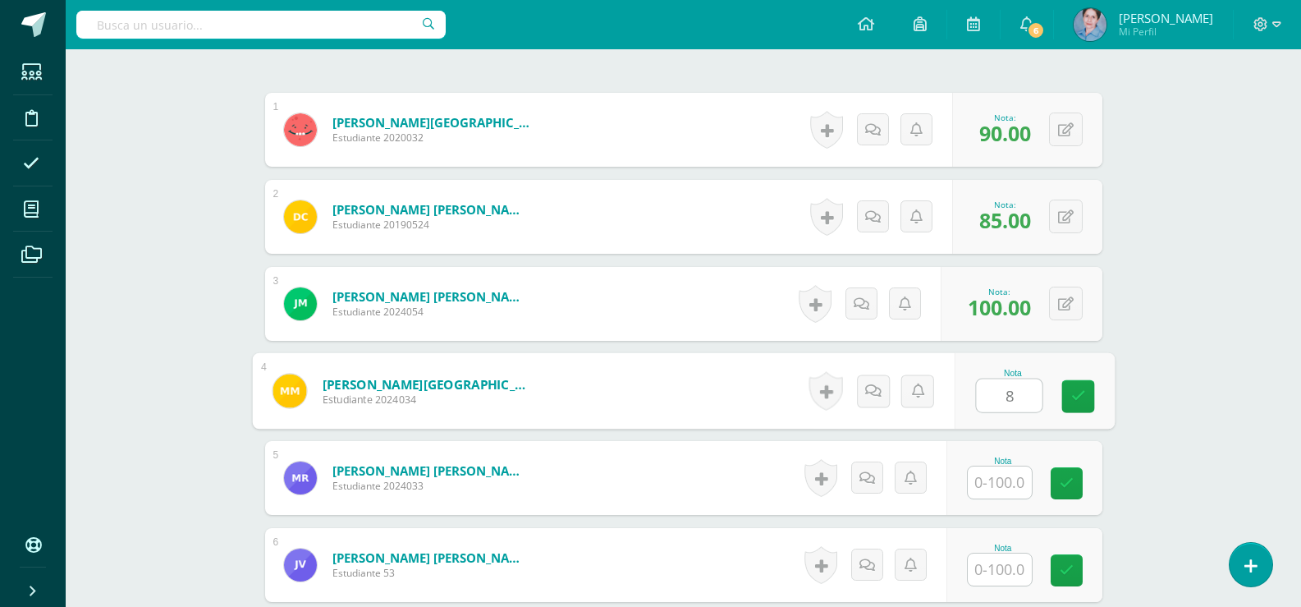
type input "85"
click at [1076, 392] on icon at bounding box center [1078, 396] width 15 height 14
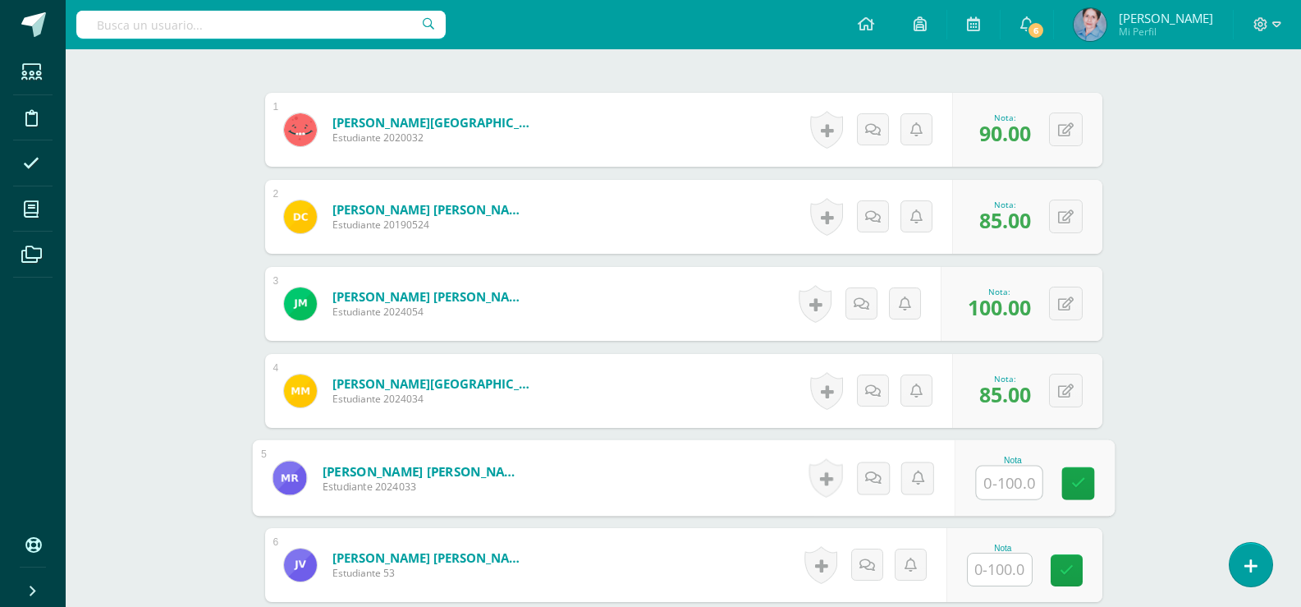
click at [1017, 489] on input "text" at bounding box center [1009, 482] width 66 height 33
type input "0"
click at [1068, 480] on link at bounding box center [1078, 483] width 33 height 33
click at [1006, 566] on input "text" at bounding box center [1000, 569] width 64 height 32
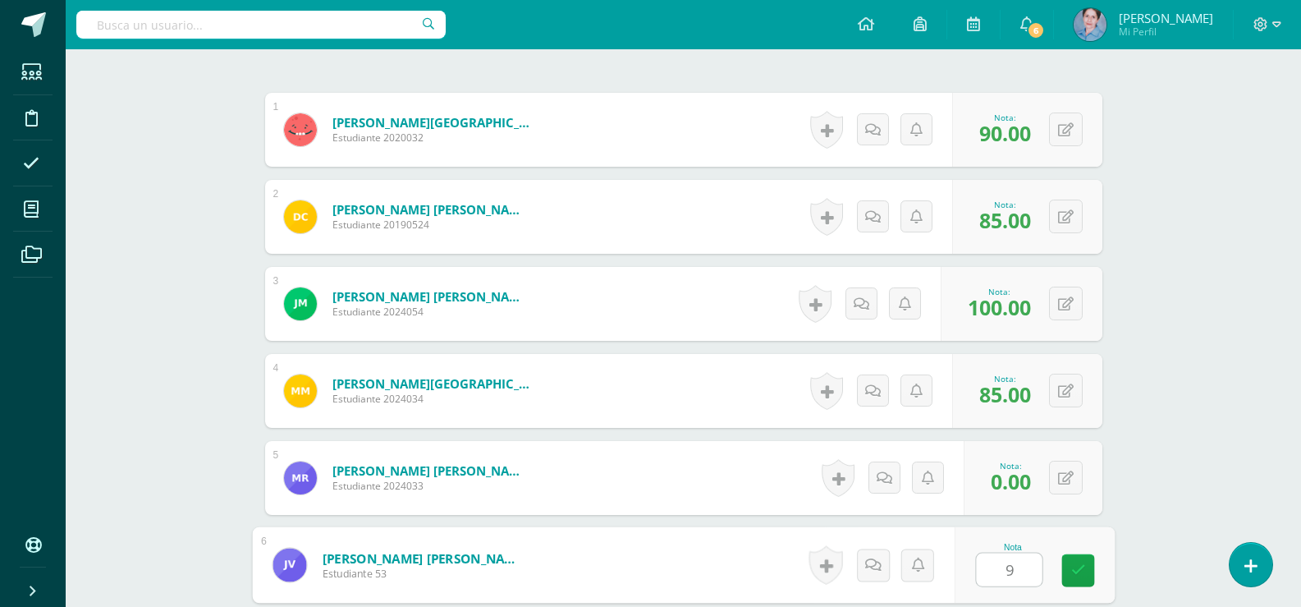
type input "90"
click at [1076, 571] on icon at bounding box center [1078, 570] width 15 height 14
